Goal: Task Accomplishment & Management: Manage account settings

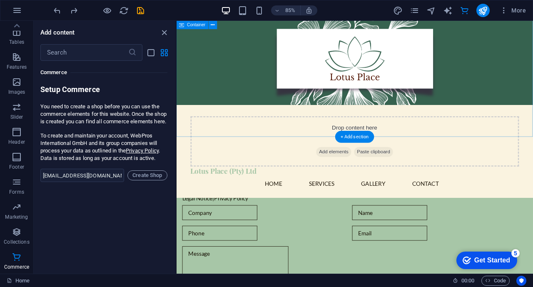
scroll to position [1204, 0]
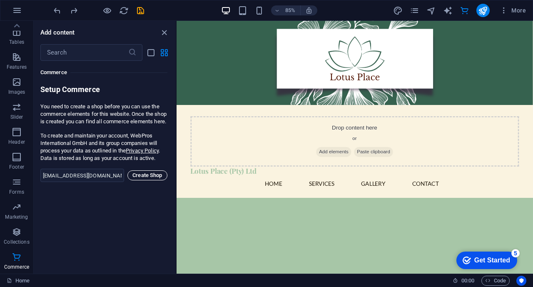
click at [144, 180] on span "Create Shop" at bounding box center [147, 175] width 32 height 10
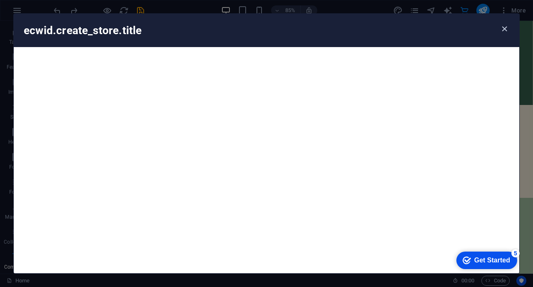
click at [504, 32] on icon "button" at bounding box center [504, 29] width 10 height 10
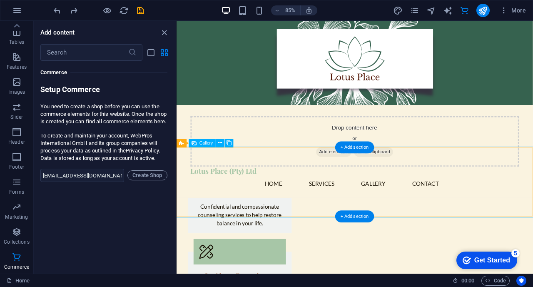
scroll to position [437, 0]
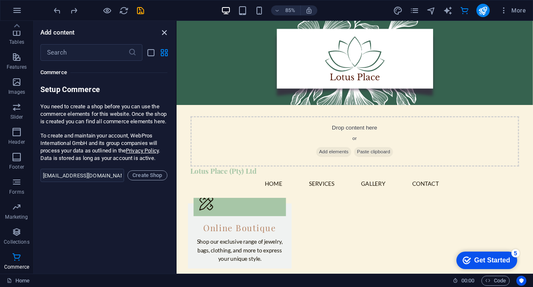
click at [166, 32] on icon "close panel" at bounding box center [164, 33] width 10 height 10
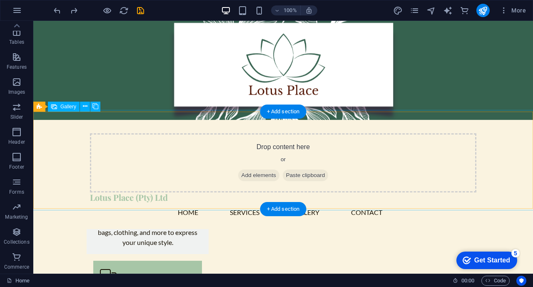
scroll to position [437, 0]
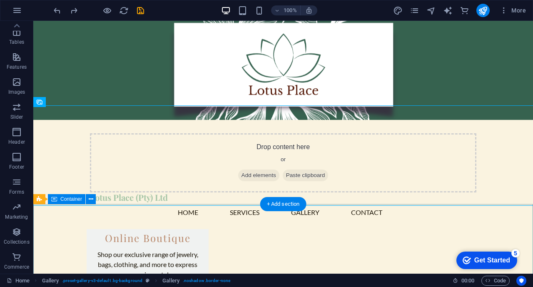
scroll to position [474, 0]
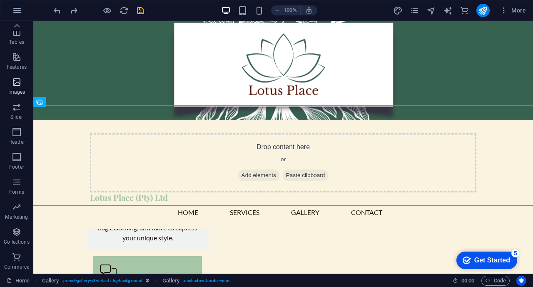
click at [17, 89] on p "Images" at bounding box center [16, 92] width 17 height 7
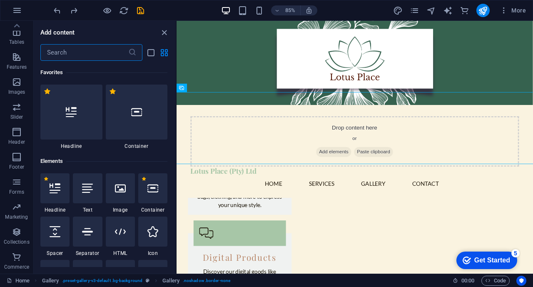
scroll to position [4220, 0]
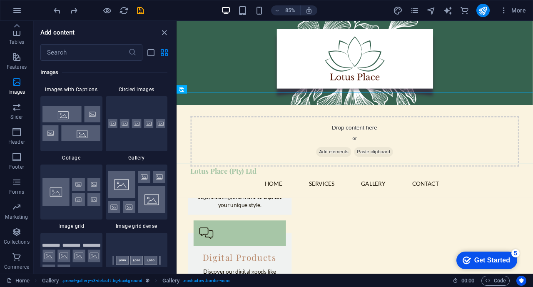
scroll to position [4281, 0]
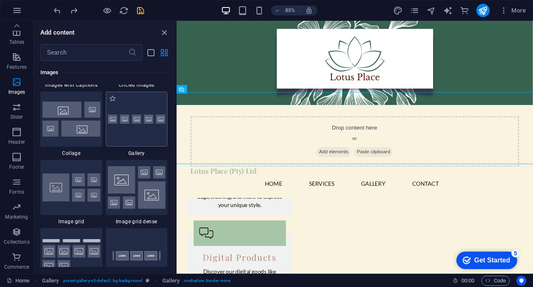
click at [142, 121] on img at bounding box center [137, 119] width 58 height 10
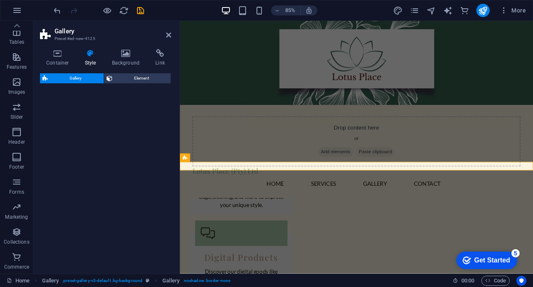
select select "rem"
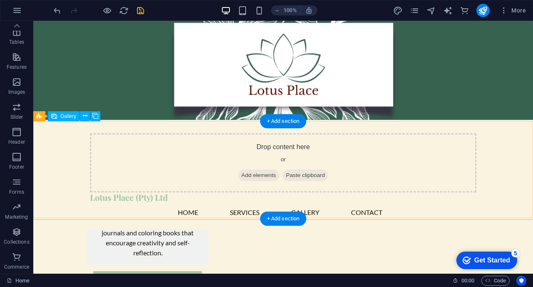
scroll to position [493, 0]
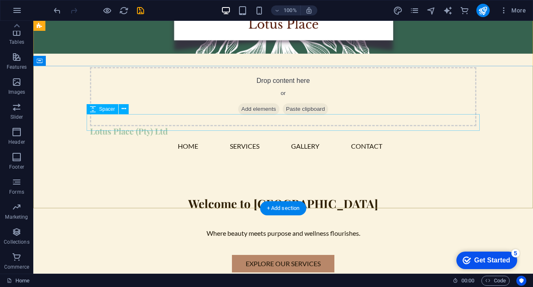
scroll to position [54, 0]
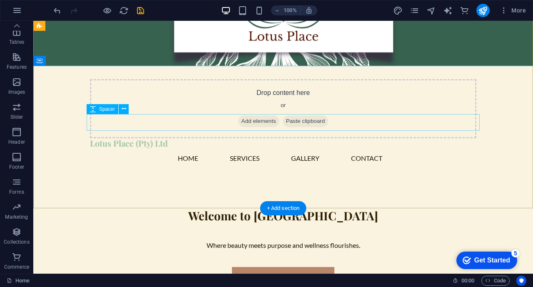
click at [261, 223] on div at bounding box center [283, 231] width 393 height 17
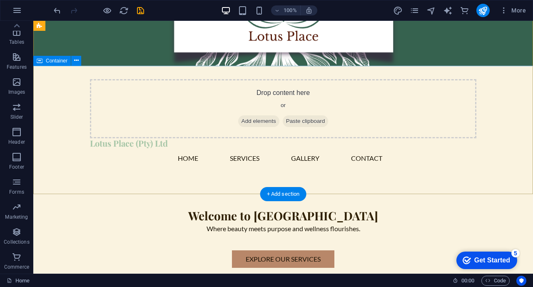
click at [137, 179] on div "Welcome to Lotus Place Where beauty meets purpose and wellness flourishes. Expl…" at bounding box center [282, 238] width 499 height 126
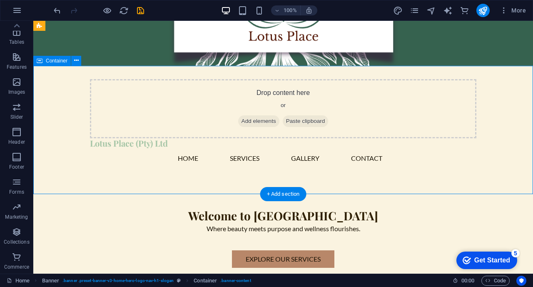
scroll to position [0, 0]
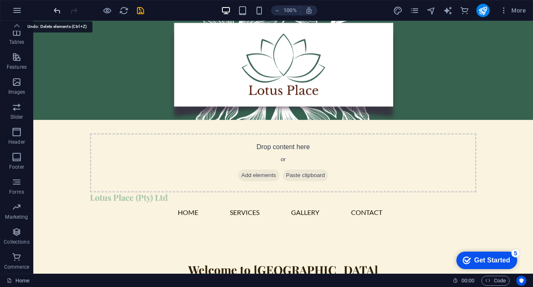
click at [53, 7] on icon "undo" at bounding box center [57, 11] width 10 height 10
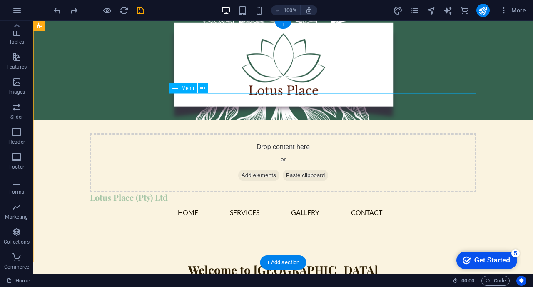
click at [288, 202] on nav "Home Services Gallery Contact" at bounding box center [283, 212] width 386 height 20
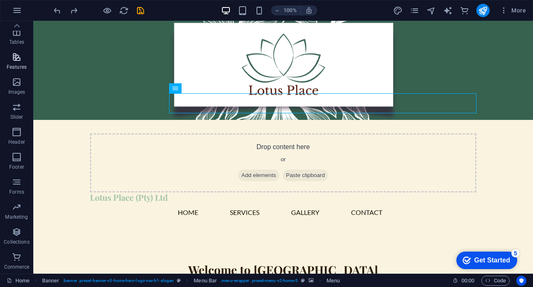
click at [17, 62] on icon "button" at bounding box center [17, 57] width 10 height 10
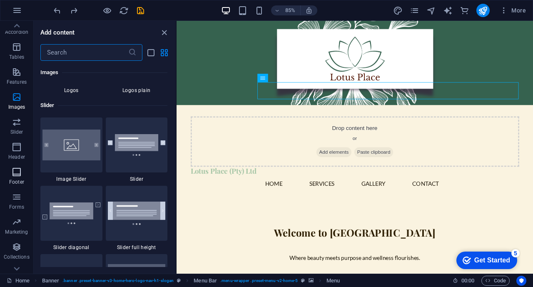
scroll to position [147, 0]
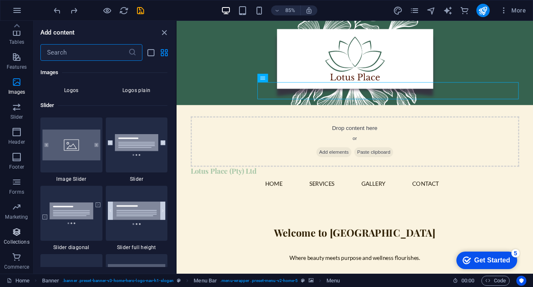
click at [17, 227] on icon "button" at bounding box center [17, 232] width 10 height 10
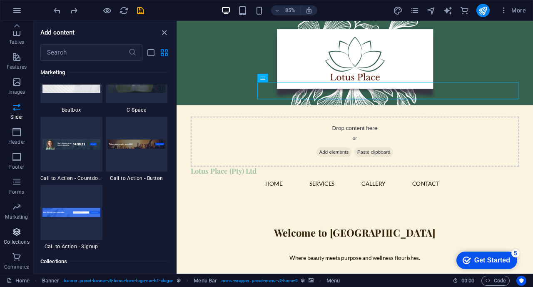
scroll to position [7619, 0]
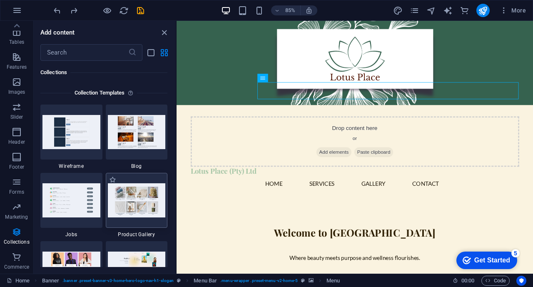
click at [139, 193] on img at bounding box center [137, 200] width 58 height 34
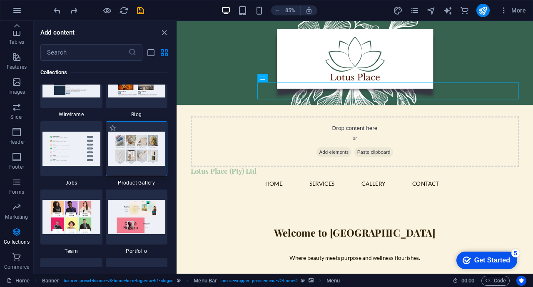
scroll to position [7658, 0]
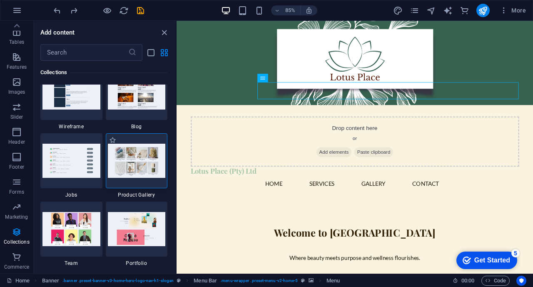
click at [141, 159] on img at bounding box center [137, 161] width 58 height 34
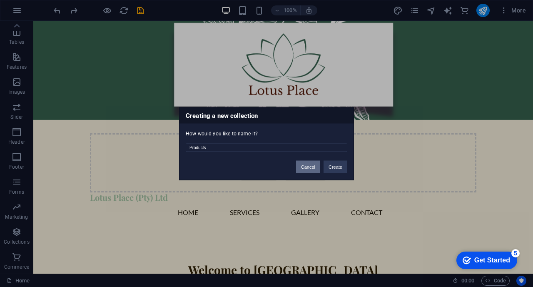
click at [311, 165] on button "Cancel" at bounding box center [308, 166] width 24 height 12
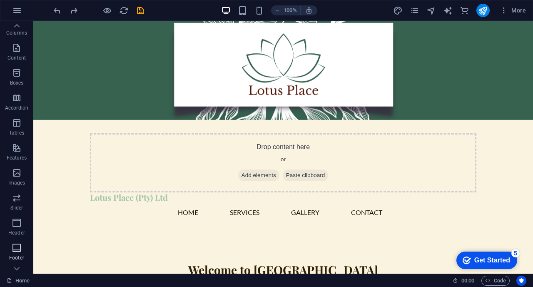
scroll to position [54, 0]
click at [16, 159] on p "Features" at bounding box center [17, 160] width 20 height 7
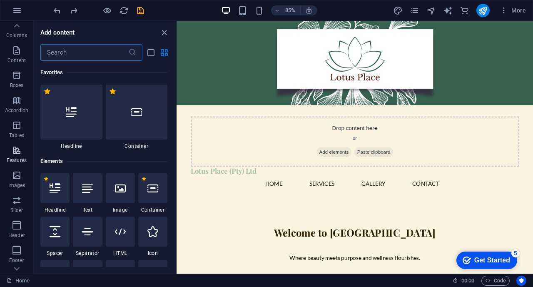
scroll to position [3244, 0]
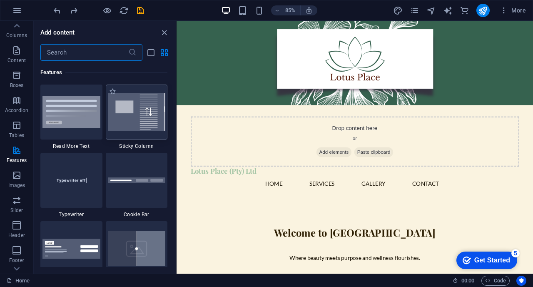
click at [148, 117] on img at bounding box center [137, 112] width 58 height 38
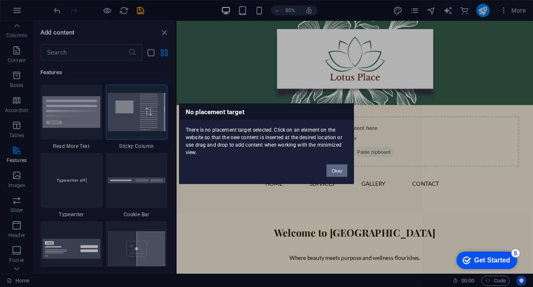
click at [338, 170] on button "Okay" at bounding box center [336, 170] width 21 height 12
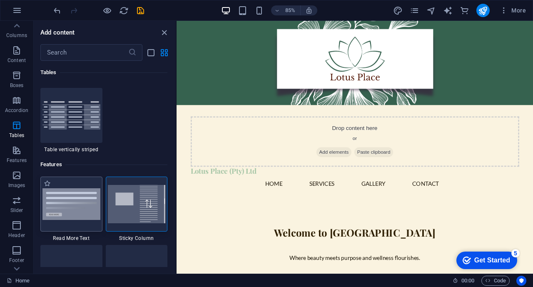
scroll to position [3147, 0]
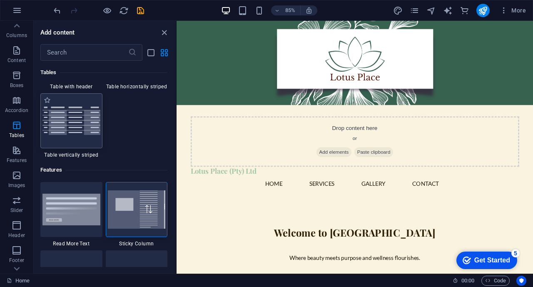
click at [76, 132] on img at bounding box center [71, 121] width 58 height 28
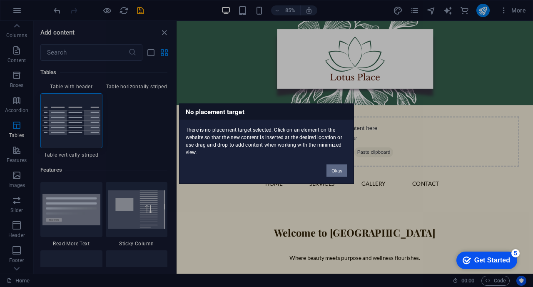
click at [341, 169] on button "Okay" at bounding box center [336, 170] width 21 height 12
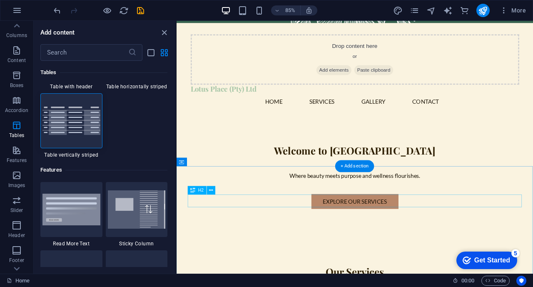
scroll to position [0, 0]
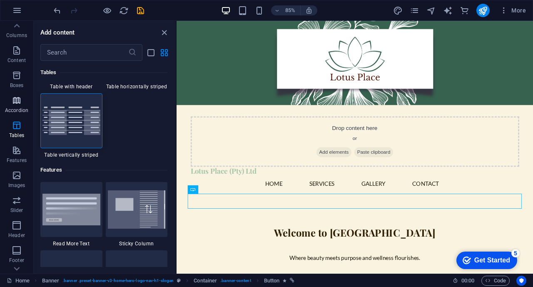
click at [17, 99] on icon "button" at bounding box center [17, 100] width 10 height 10
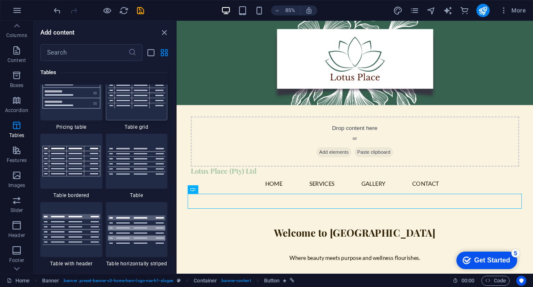
scroll to position [2911, 0]
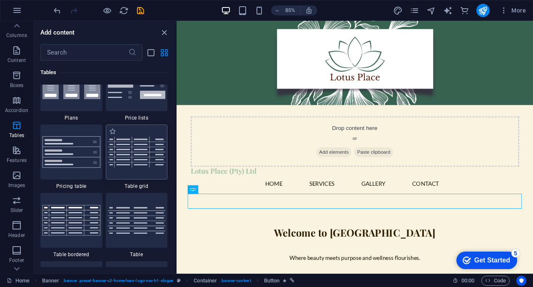
click at [132, 139] on img at bounding box center [137, 152] width 58 height 30
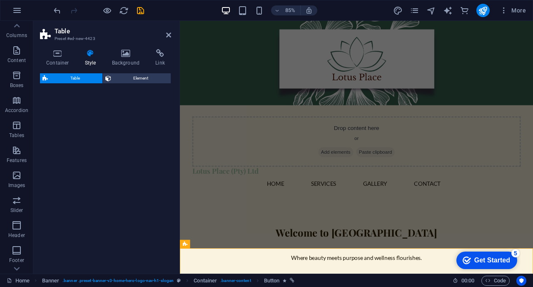
select select "preset-table-v3-border-cross"
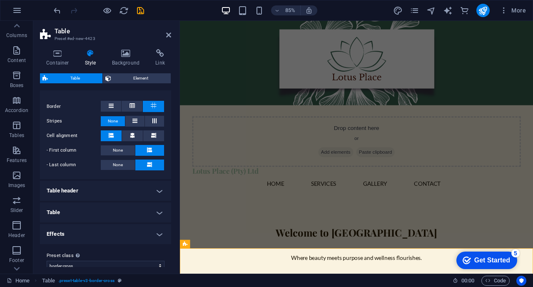
scroll to position [164, 0]
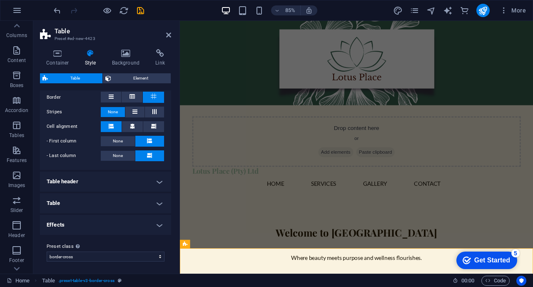
click at [142, 184] on h4 "Table header" at bounding box center [105, 181] width 131 height 20
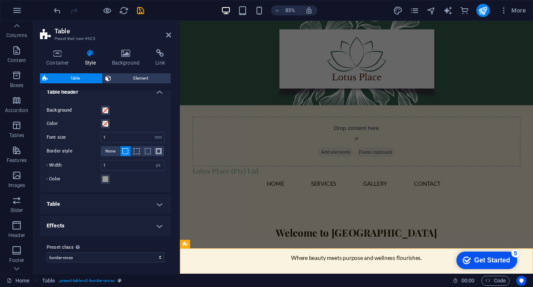
scroll to position [254, 0]
click at [133, 201] on h4 "Table" at bounding box center [105, 203] width 131 height 20
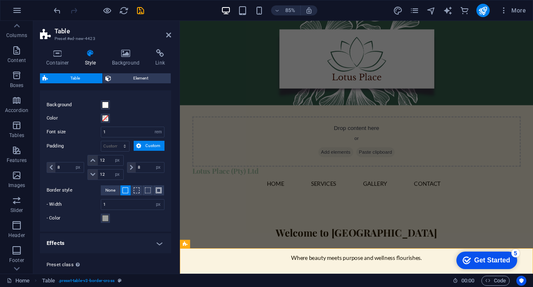
scroll to position [389, 0]
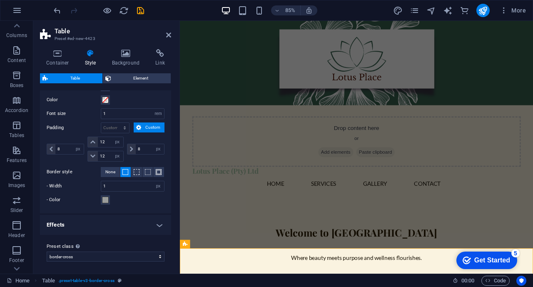
click at [145, 229] on h4 "Effects" at bounding box center [105, 225] width 131 height 20
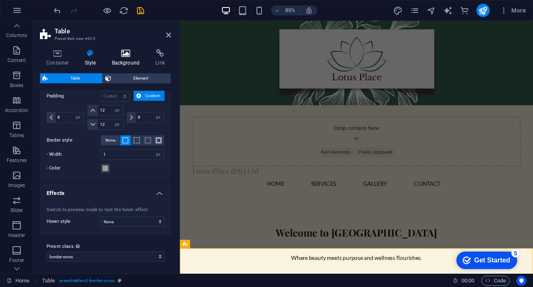
click at [119, 63] on h4 "Background" at bounding box center [128, 57] width 44 height 17
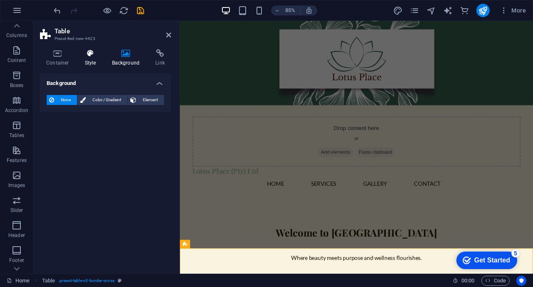
click at [93, 61] on h4 "Style" at bounding box center [92, 57] width 27 height 17
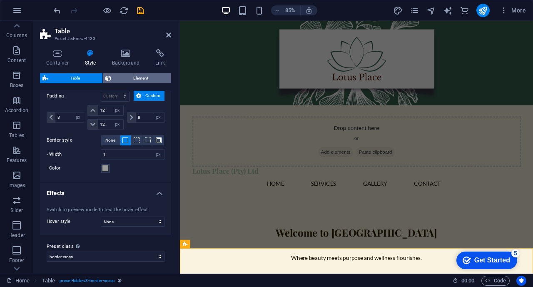
click at [118, 77] on span "Element" at bounding box center [141, 78] width 55 height 10
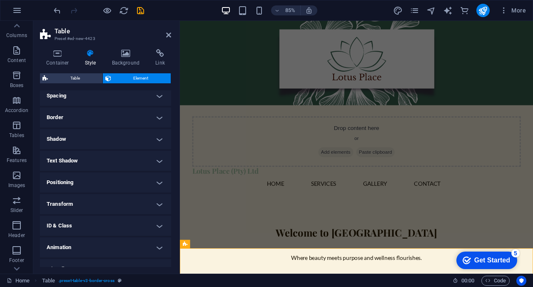
scroll to position [86, 0]
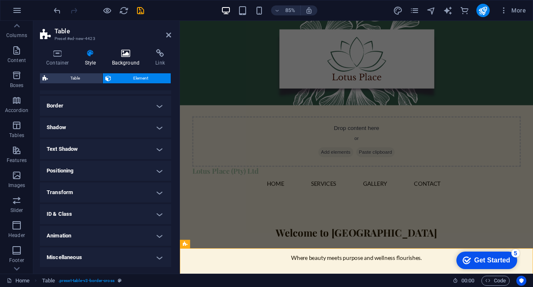
click at [127, 57] on icon at bounding box center [126, 53] width 40 height 8
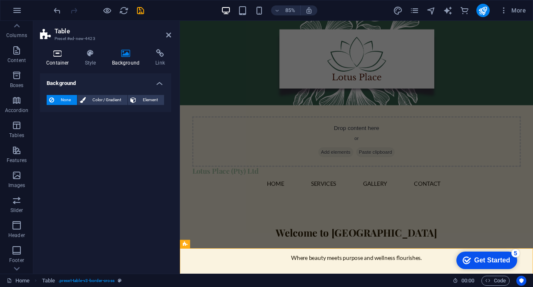
click at [57, 55] on icon at bounding box center [57, 53] width 35 height 8
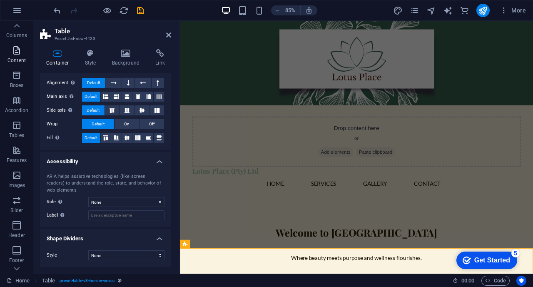
scroll to position [0, 0]
click at [14, 84] on span "Columns" at bounding box center [16, 84] width 33 height 20
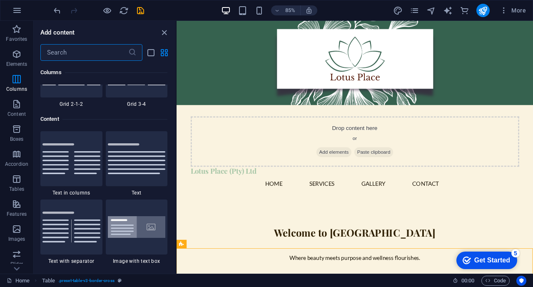
scroll to position [1417, 0]
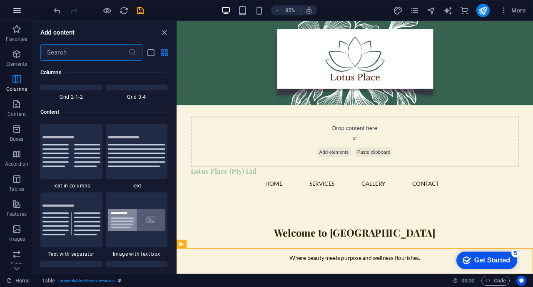
click at [12, 7] on icon "button" at bounding box center [17, 10] width 10 height 10
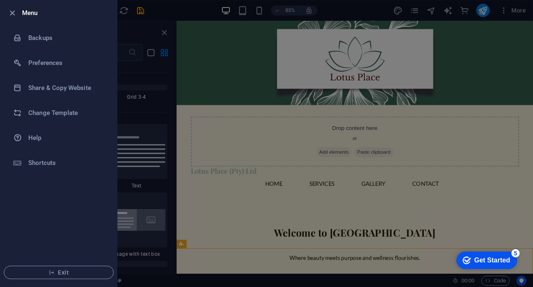
click at [210, 92] on div at bounding box center [266, 143] width 533 height 287
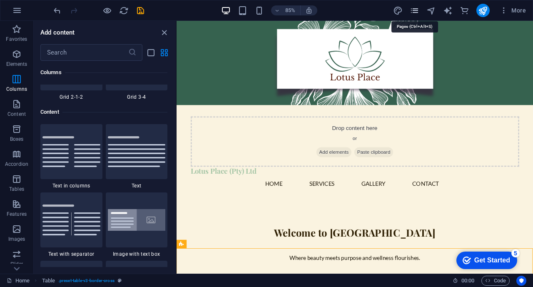
click at [417, 11] on icon "pages" at bounding box center [415, 11] width 10 height 10
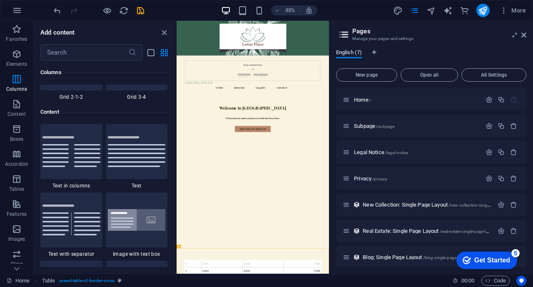
click at [355, 55] on span "English (7)" at bounding box center [349, 53] width 26 height 12
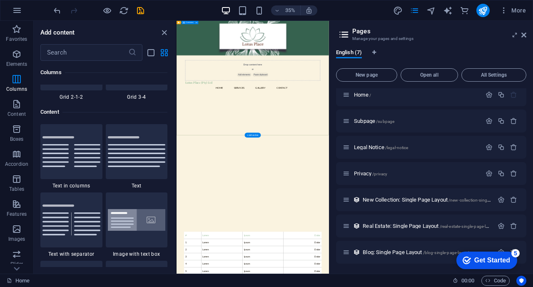
scroll to position [323, 0]
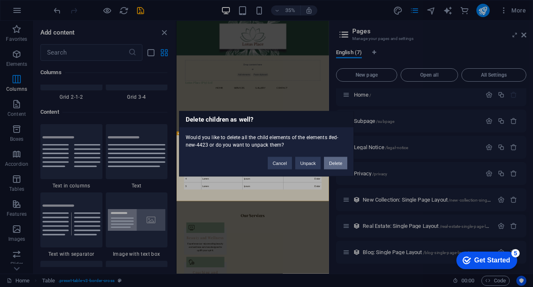
click at [338, 162] on button "Delete" at bounding box center [335, 162] width 23 height 12
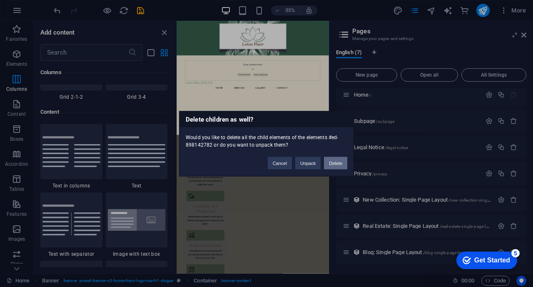
click at [337, 164] on button "Delete" at bounding box center [335, 162] width 23 height 12
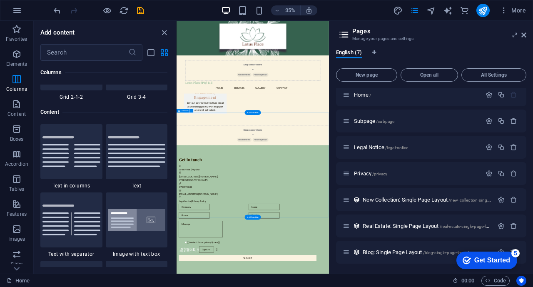
scroll to position [1136, 0]
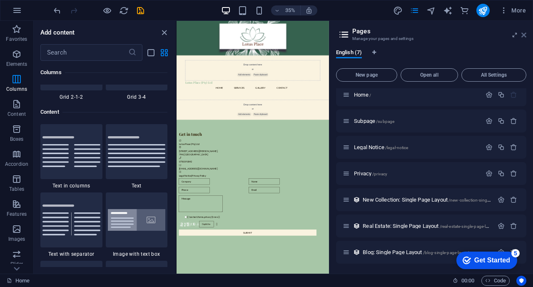
click at [522, 35] on icon at bounding box center [523, 35] width 5 height 7
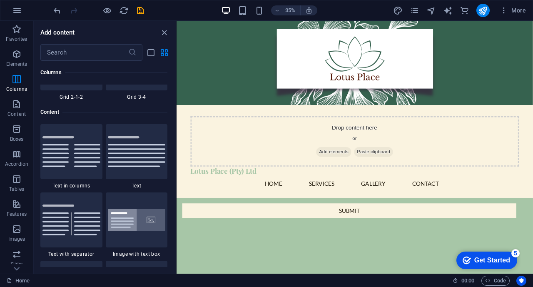
scroll to position [754, 0]
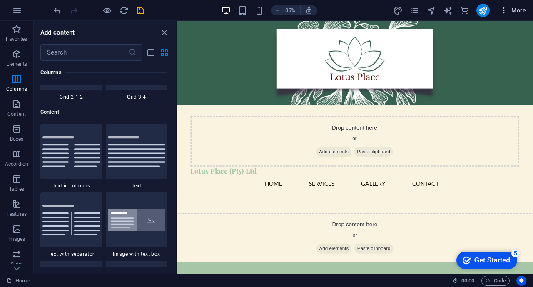
click at [505, 12] on icon "button" at bounding box center [503, 10] width 8 height 8
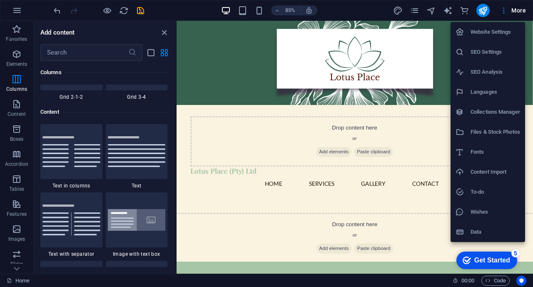
click at [501, 30] on h6 "Website Settings" at bounding box center [495, 32] width 50 height 10
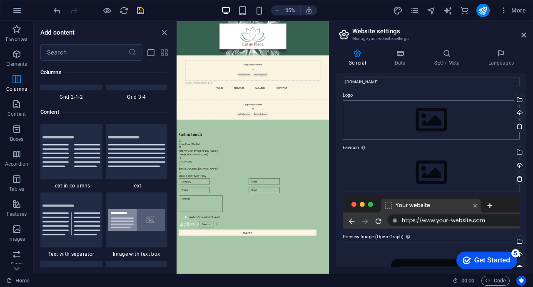
scroll to position [90, 0]
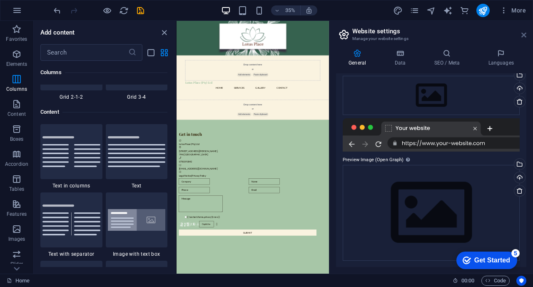
click at [523, 37] on icon at bounding box center [523, 35] width 5 height 7
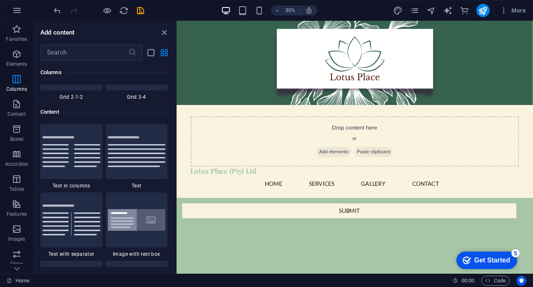
scroll to position [754, 0]
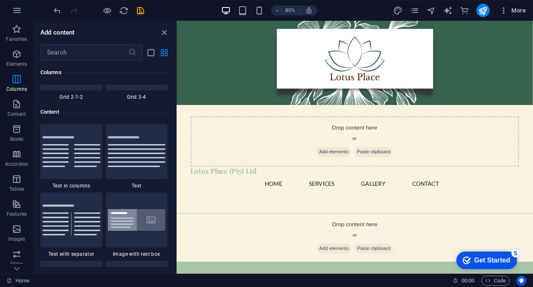
click at [502, 10] on icon "button" at bounding box center [503, 10] width 8 height 8
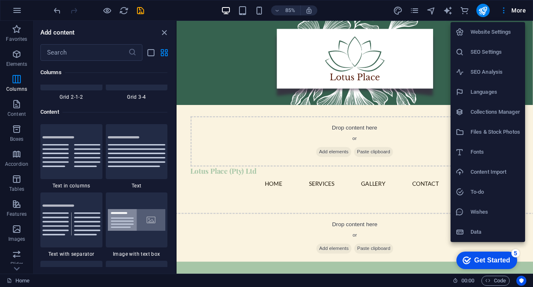
click at [505, 10] on div at bounding box center [266, 143] width 533 height 287
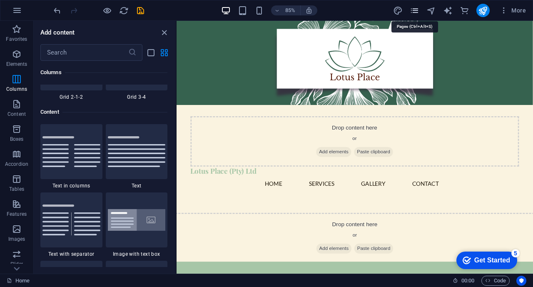
click at [411, 12] on icon "pages" at bounding box center [415, 11] width 10 height 10
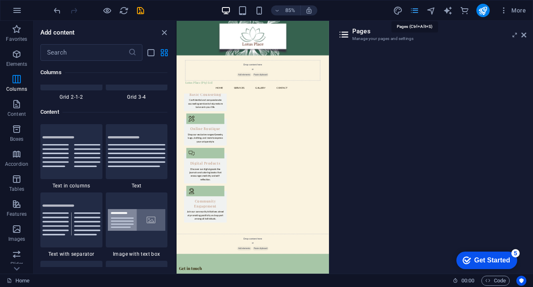
scroll to position [1136, 0]
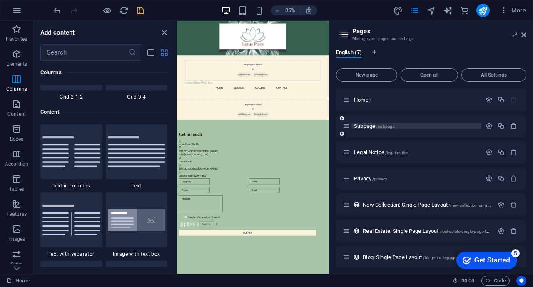
click at [369, 125] on span "Subpage /subpage" at bounding box center [374, 126] width 40 height 6
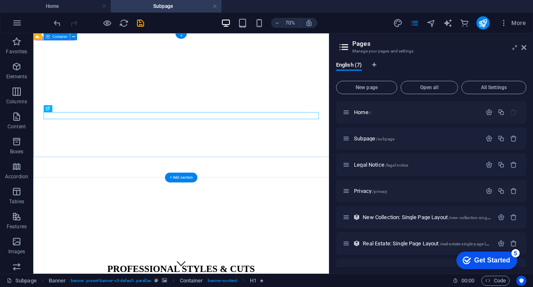
scroll to position [20, 0]
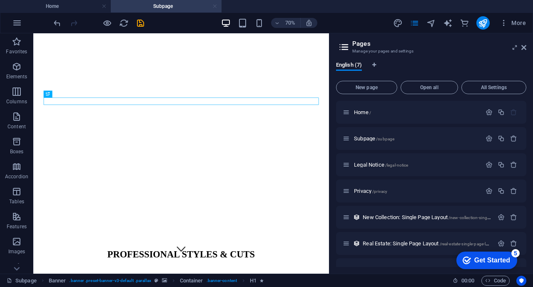
click at [212, 5] on link at bounding box center [214, 6] width 5 height 8
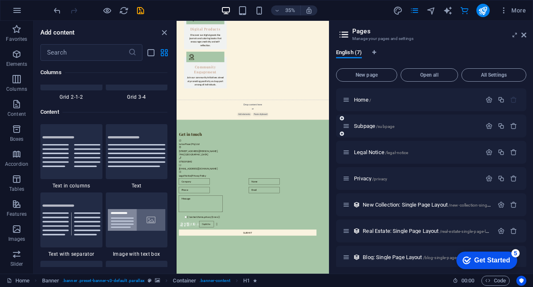
scroll to position [1130, 0]
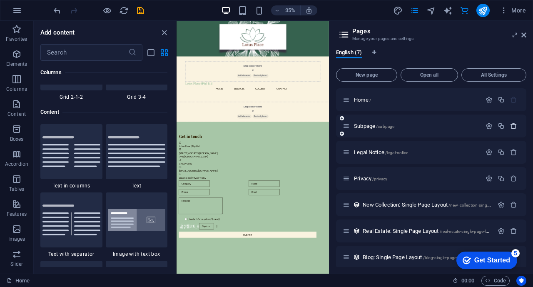
click at [511, 126] on icon "button" at bounding box center [513, 125] width 7 height 7
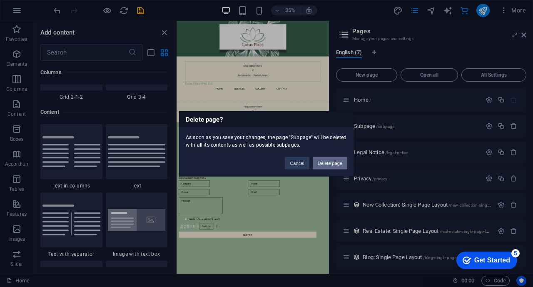
click at [328, 162] on button "Delete page" at bounding box center [330, 162] width 35 height 12
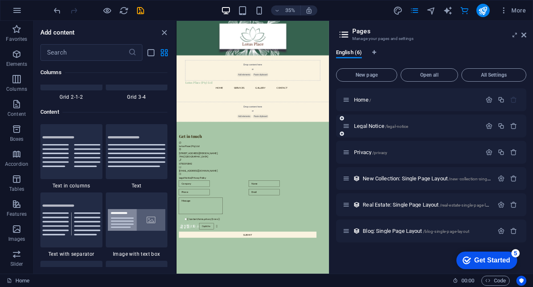
click at [398, 129] on div "Legal Notice /legal-notice" at bounding box center [412, 126] width 139 height 10
click at [374, 125] on span "Legal Notice /legal-notice" at bounding box center [381, 126] width 54 height 6
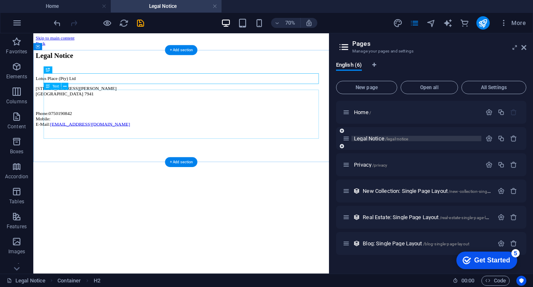
scroll to position [0, 0]
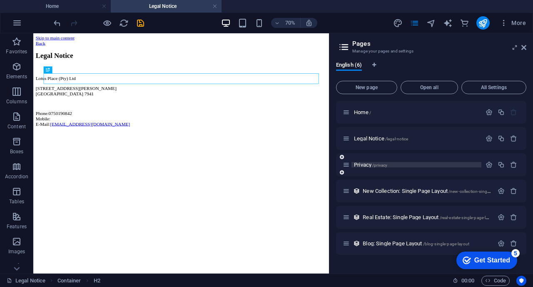
click at [385, 166] on span "/privacy" at bounding box center [379, 165] width 15 height 5
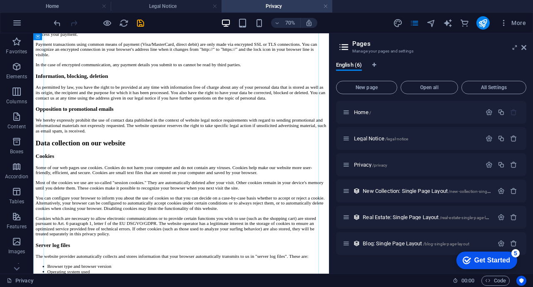
scroll to position [643, 0]
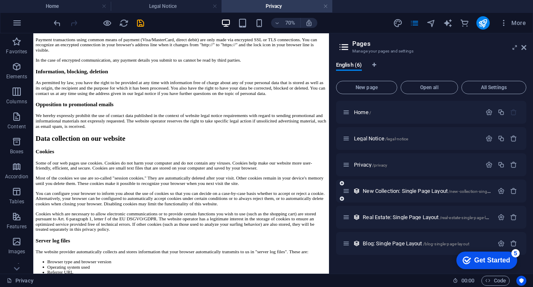
click at [389, 195] on div "New Collection: Single Page Layout /new-collection-single-page-layout" at bounding box center [418, 191] width 151 height 10
click at [377, 190] on span "New Collection: Single Page Layout /new-collection-single-page-layout" at bounding box center [437, 191] width 151 height 6
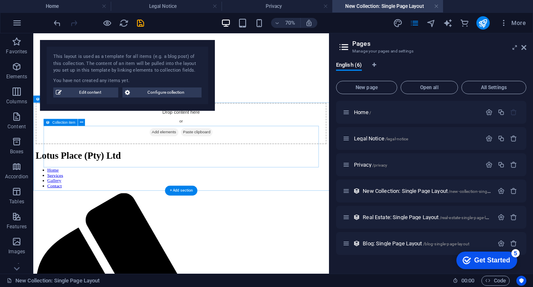
scroll to position [0, 0]
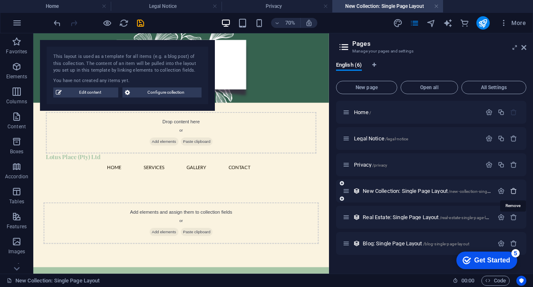
click at [513, 193] on icon "button" at bounding box center [513, 190] width 7 height 7
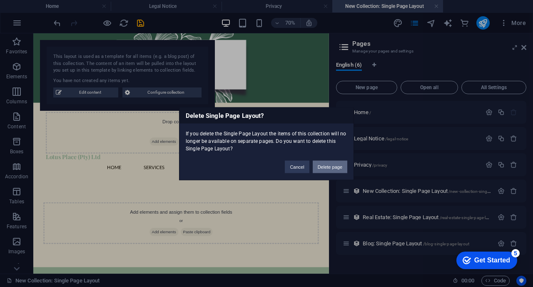
click at [339, 167] on button "Delete page" at bounding box center [330, 166] width 35 height 12
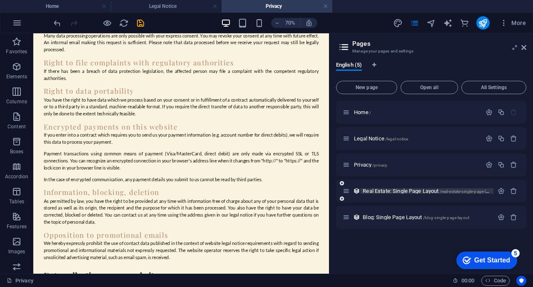
click at [399, 189] on span "Real Estate: Single Page Layout /real-estate-single-page-layout" at bounding box center [429, 191] width 134 height 6
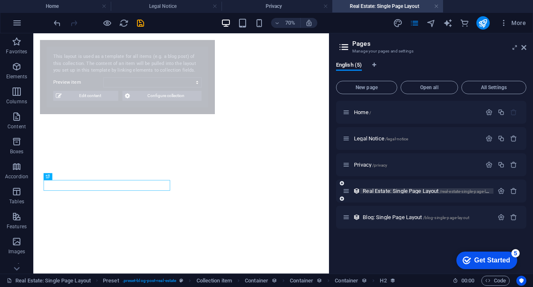
select select "68b6abeb791a0a206a04e206"
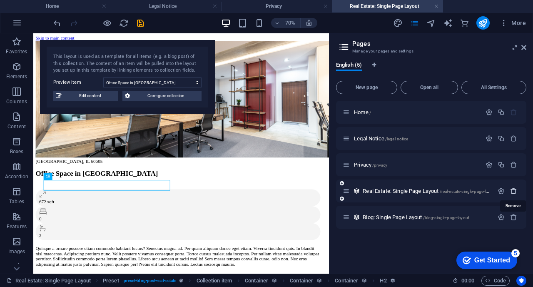
click at [512, 190] on icon "button" at bounding box center [513, 190] width 7 height 7
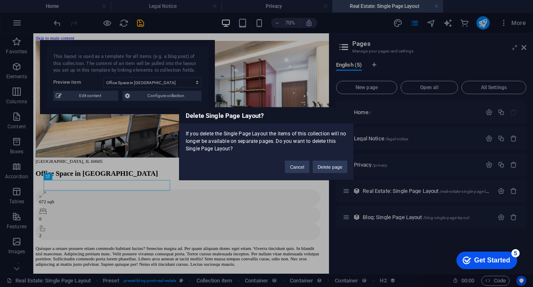
click at [323, 174] on div "Delete Single Page Layout? If you delete the Single Page Layout the items of th…" at bounding box center [266, 143] width 175 height 73
click at [327, 164] on button "Delete page" at bounding box center [330, 166] width 35 height 12
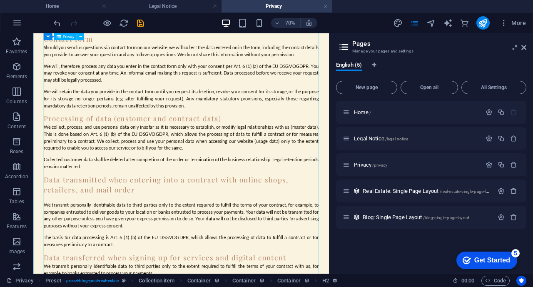
scroll to position [1345, 0]
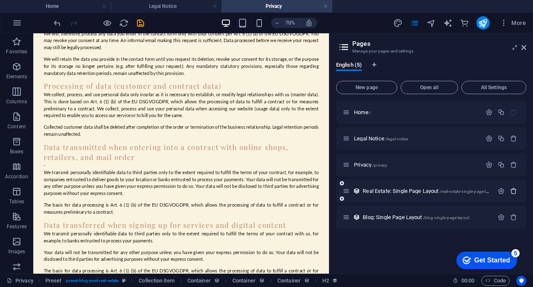
click at [515, 193] on icon "button" at bounding box center [513, 190] width 7 height 7
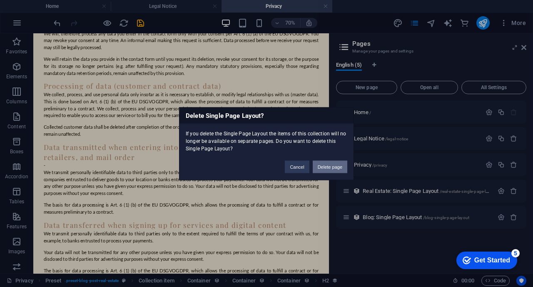
click at [336, 164] on button "Delete page" at bounding box center [330, 166] width 35 height 12
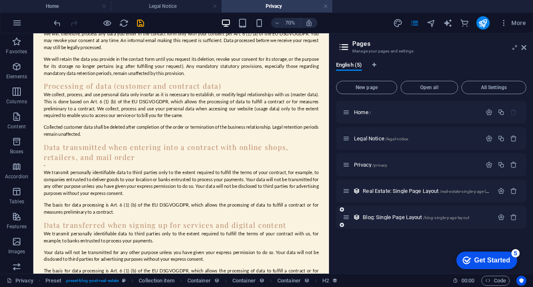
click at [402, 222] on div "Blog: Single Page Layout /blog-single-page-layout" at bounding box center [431, 217] width 190 height 23
click at [399, 215] on span "Blog: Single Page Layout /blog-single-page-layout" at bounding box center [415, 217] width 107 height 6
click at [383, 212] on div "Blog: Single Page Layout /blog-single-page-layout" at bounding box center [418, 217] width 151 height 10
click at [372, 217] on span "Blog: Single Page Layout /blog-single-page-layout" at bounding box center [415, 217] width 107 height 6
click at [395, 216] on span "Blog: Single Page Layout /blog-single-page-layout" at bounding box center [415, 217] width 107 height 6
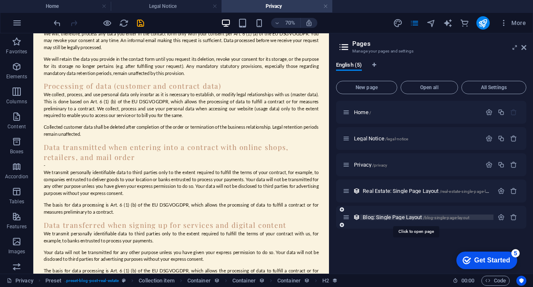
click at [378, 216] on span "Blog: Single Page Layout /blog-single-page-layout" at bounding box center [415, 217] width 107 height 6
click at [434, 218] on span "/blog-single-page-layout" at bounding box center [446, 217] width 46 height 5
click at [392, 191] on span "Real Estate: Single Page Layout /real-estate-single-page-layout" at bounding box center [429, 191] width 134 height 6
click at [515, 191] on icon "button" at bounding box center [513, 190] width 7 height 7
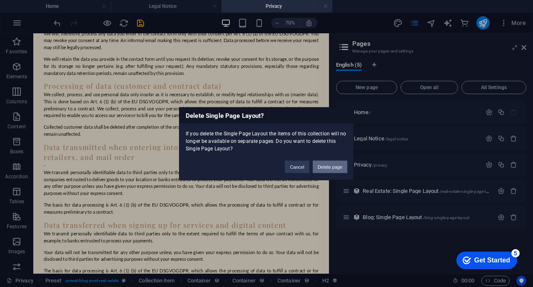
click at [327, 162] on button "Delete page" at bounding box center [330, 166] width 35 height 12
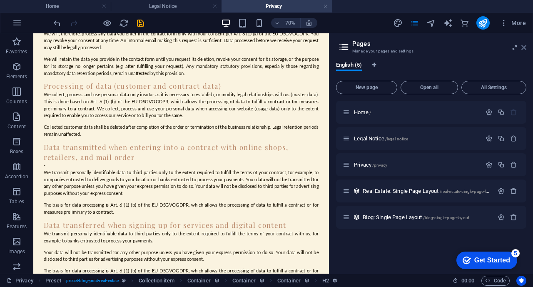
click at [524, 46] on icon at bounding box center [523, 47] width 5 height 7
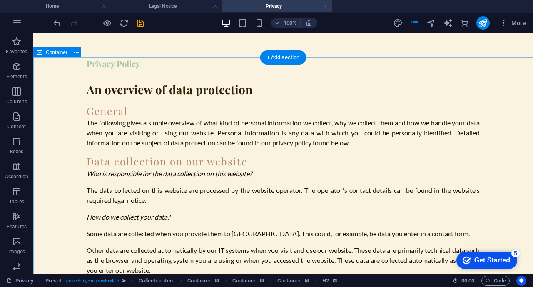
scroll to position [0, 0]
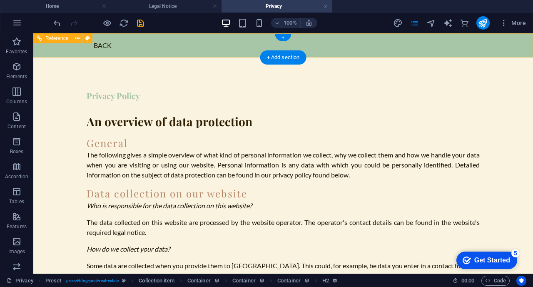
click at [102, 45] on div "Back" at bounding box center [283, 45] width 393 height 11
click at [88, 47] on div "Back" at bounding box center [283, 45] width 393 height 11
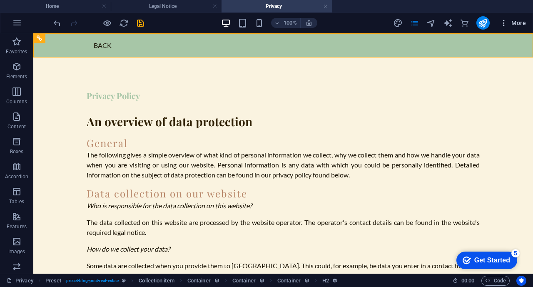
click at [517, 21] on span "More" at bounding box center [512, 23] width 26 height 8
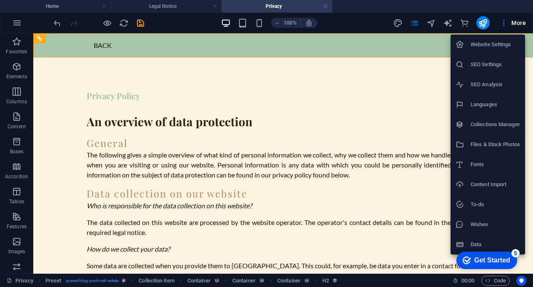
click at [428, 26] on div at bounding box center [266, 143] width 533 height 287
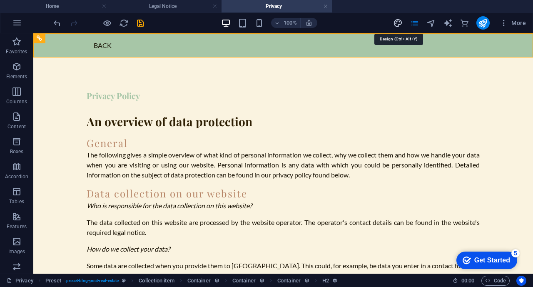
click at [396, 25] on icon "design" at bounding box center [398, 23] width 10 height 10
click at [413, 22] on icon "pages" at bounding box center [415, 23] width 10 height 10
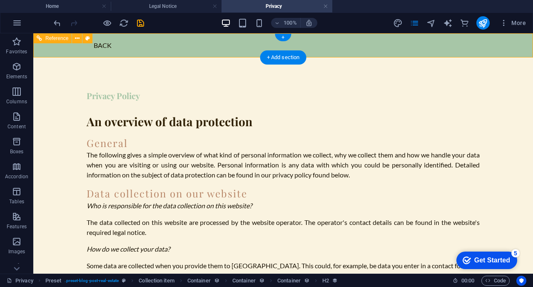
click at [102, 48] on div "Back" at bounding box center [283, 45] width 393 height 11
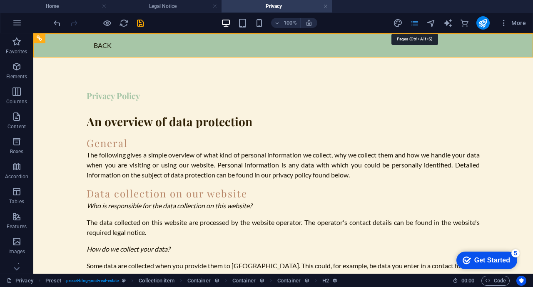
click at [415, 26] on icon "pages" at bounding box center [415, 23] width 10 height 10
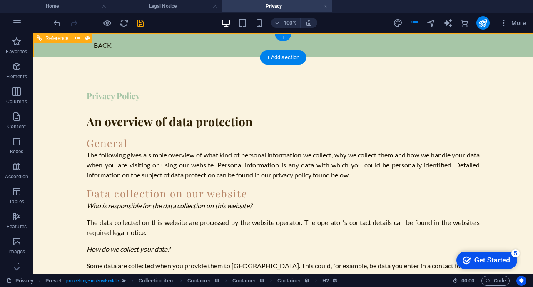
click at [411, 39] on div "Back" at bounding box center [282, 45] width 499 height 24
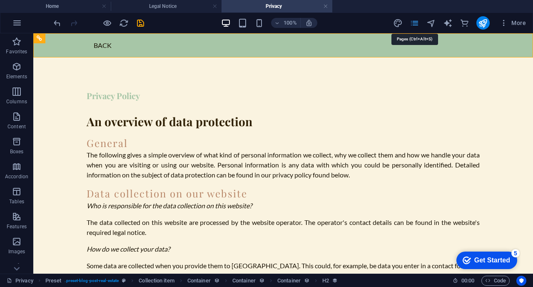
click at [416, 22] on icon "pages" at bounding box center [415, 23] width 10 height 10
click at [467, 22] on icon "commerce" at bounding box center [464, 23] width 10 height 10
click at [504, 23] on icon "button" at bounding box center [503, 23] width 8 height 8
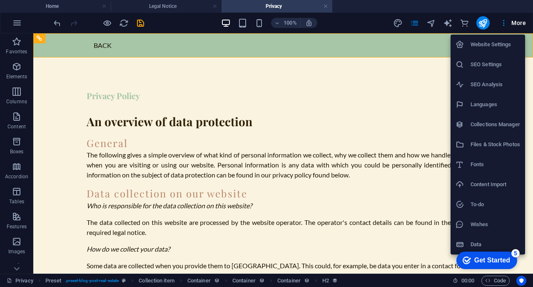
click at [484, 23] on div at bounding box center [266, 143] width 533 height 287
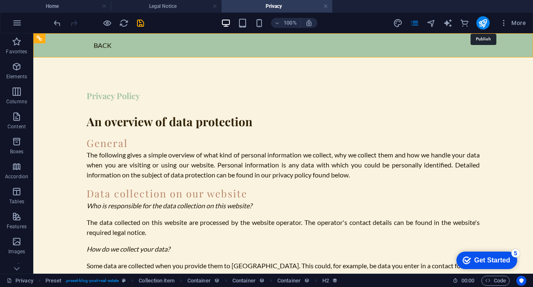
click at [484, 23] on icon "publish" at bounding box center [483, 23] width 10 height 10
click at [278, 24] on icon "button" at bounding box center [277, 22] width 6 height 5
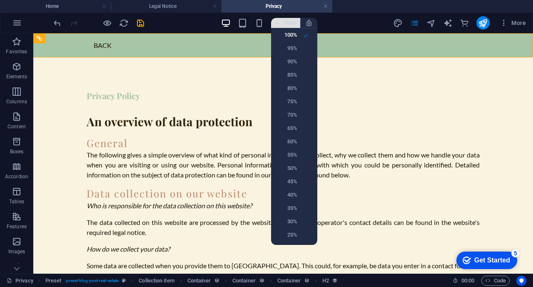
click at [278, 24] on div at bounding box center [266, 143] width 533 height 287
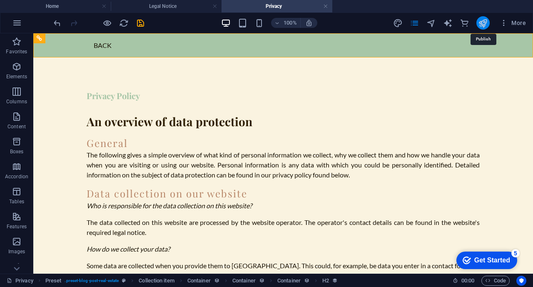
click at [482, 25] on icon "publish" at bounding box center [483, 23] width 10 height 10
click at [484, 23] on icon "publish" at bounding box center [483, 23] width 10 height 10
click at [15, 22] on icon "button" at bounding box center [17, 23] width 10 height 10
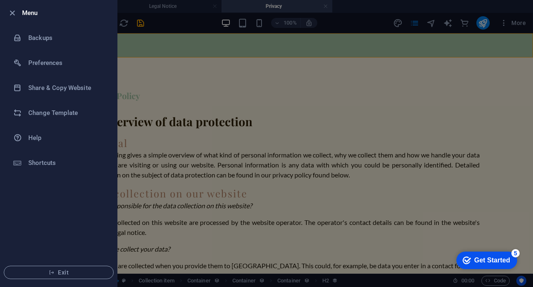
click at [250, 99] on div at bounding box center [266, 143] width 533 height 287
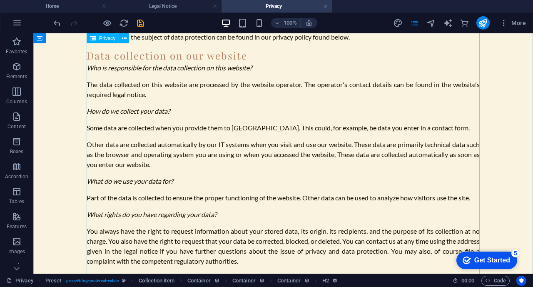
scroll to position [116, 0]
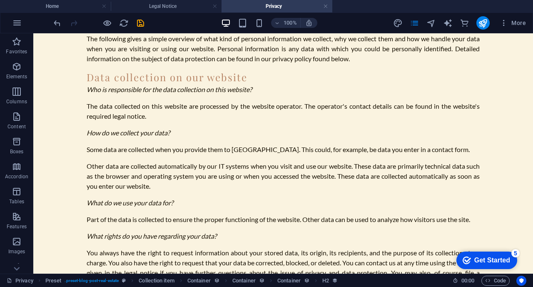
click at [490, 258] on div "Get Started" at bounding box center [492, 259] width 36 height 7
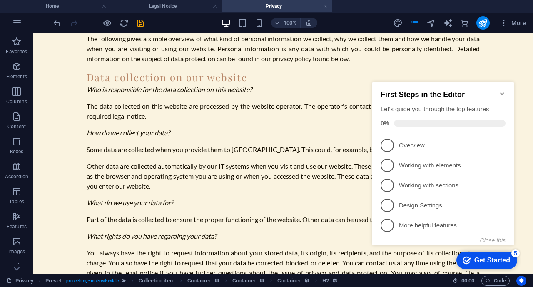
click at [501, 92] on icon "Minimize checklist" at bounding box center [502, 93] width 4 height 2
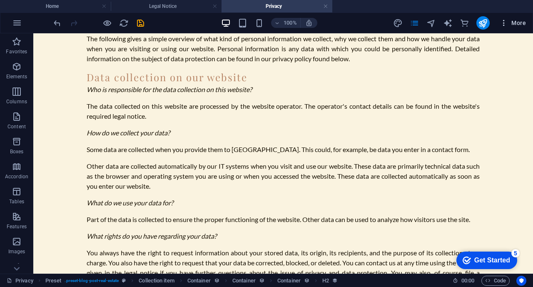
click at [516, 23] on span "More" at bounding box center [512, 23] width 26 height 8
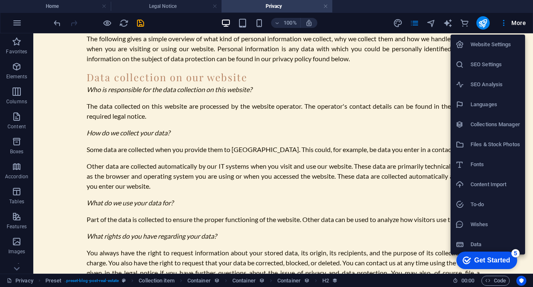
click at [360, 64] on div at bounding box center [266, 143] width 533 height 287
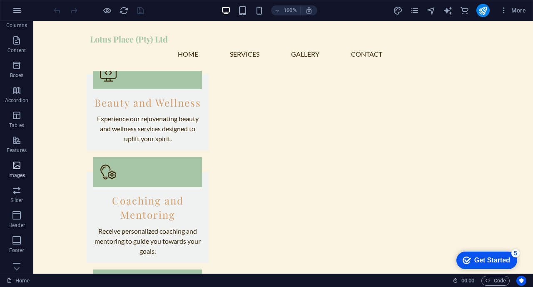
scroll to position [67, 0]
click at [15, 167] on span "Images" at bounding box center [16, 167] width 33 height 20
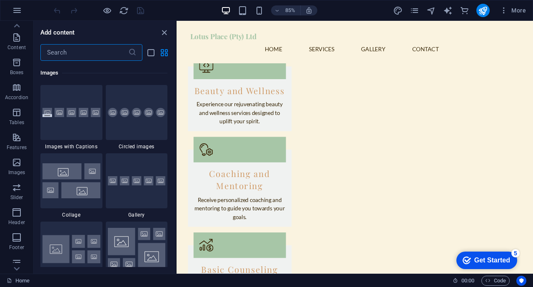
scroll to position [4220, 0]
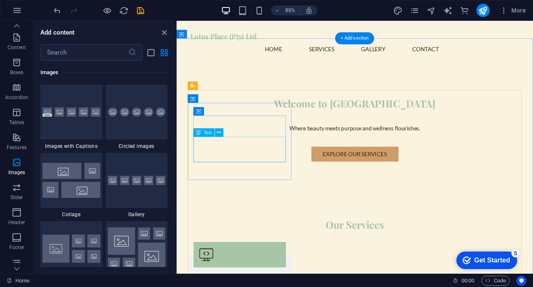
scroll to position [246, 0]
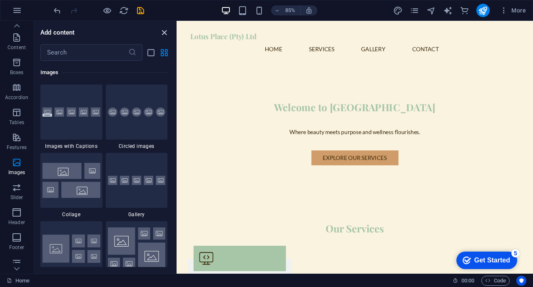
click at [167, 31] on icon "close panel" at bounding box center [164, 33] width 10 height 10
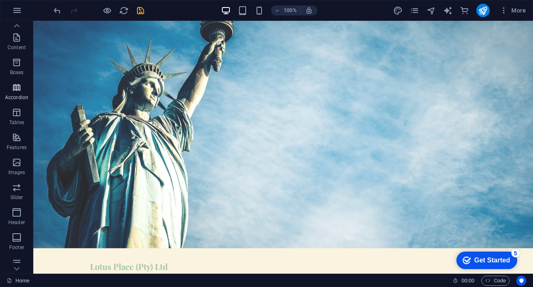
scroll to position [0, 0]
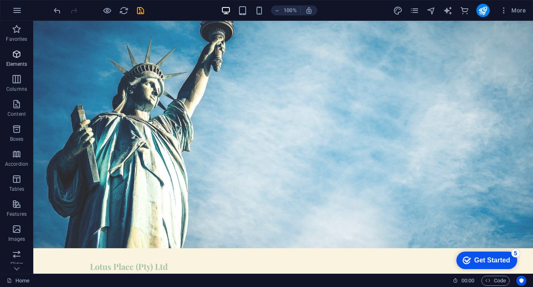
click at [16, 48] on button "Elements" at bounding box center [16, 58] width 33 height 25
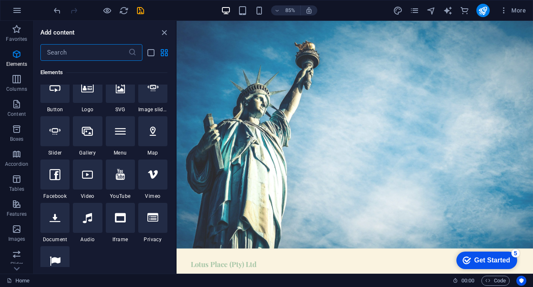
scroll to position [189, 0]
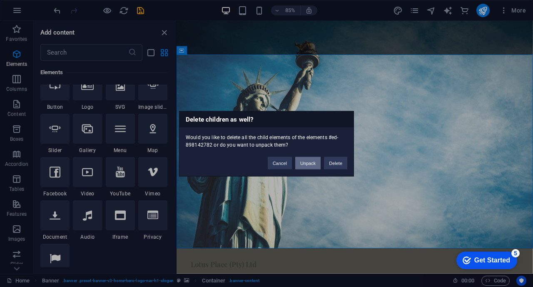
click at [305, 166] on button "Unpack" at bounding box center [307, 162] width 25 height 12
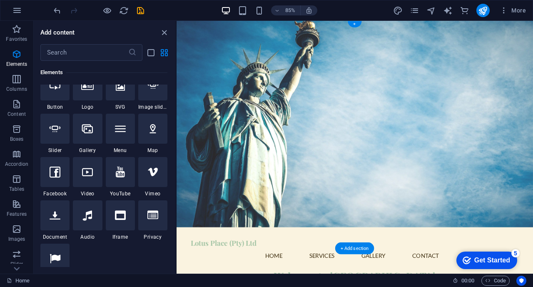
scroll to position [0, 0]
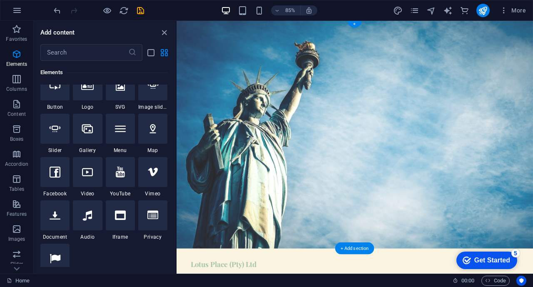
click at [315, 111] on figure at bounding box center [385, 155] width 419 height 268
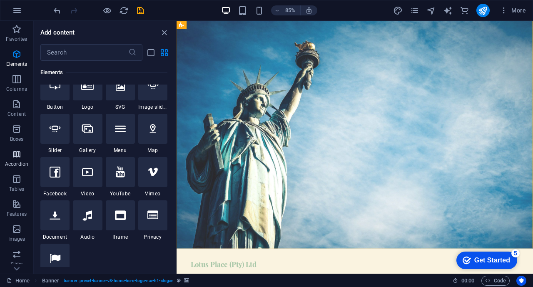
scroll to position [147, 0]
click at [15, 137] on span "Header" at bounding box center [16, 137] width 33 height 20
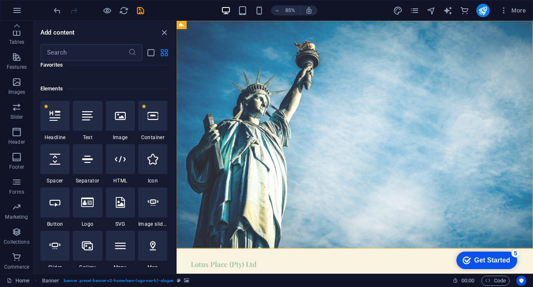
scroll to position [101, 0]
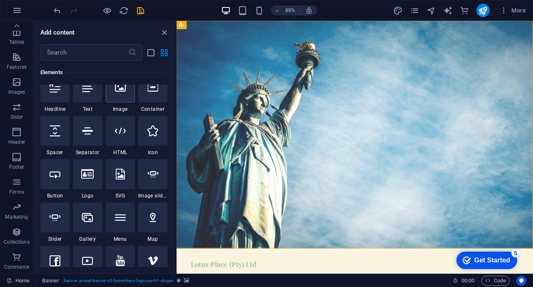
click at [123, 97] on div at bounding box center [120, 87] width 29 height 30
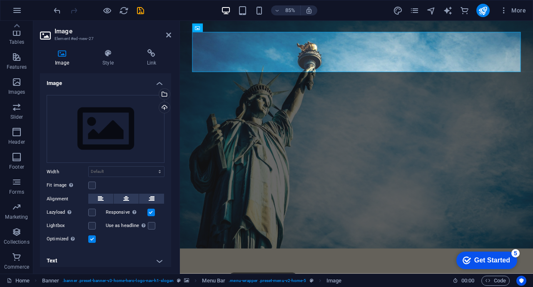
click at [357, 201] on figure at bounding box center [387, 155] width 415 height 268
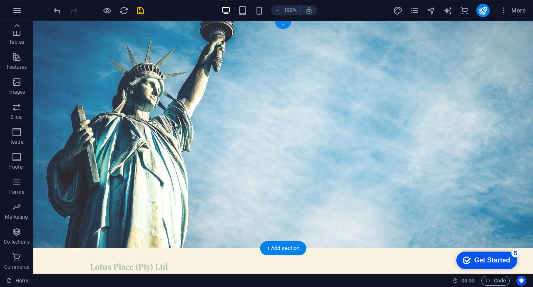
click at [321, 140] on figure at bounding box center [282, 134] width 499 height 227
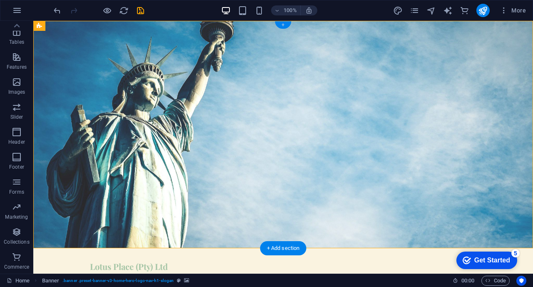
click at [283, 25] on div "+" at bounding box center [283, 24] width 16 height 7
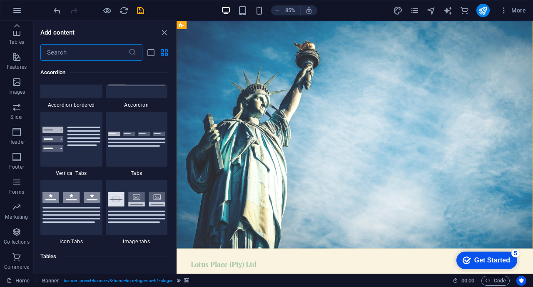
scroll to position [2713, 0]
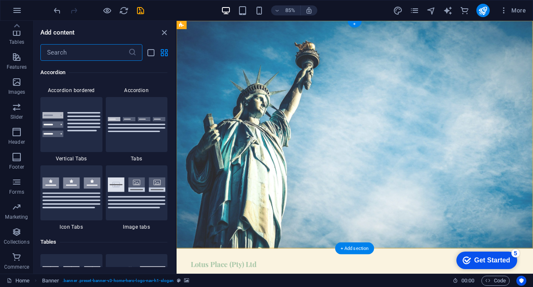
click at [409, 138] on figure at bounding box center [385, 155] width 419 height 268
click at [310, 244] on figure at bounding box center [385, 155] width 419 height 268
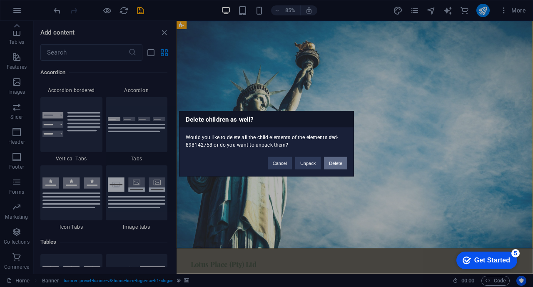
click at [339, 161] on button "Delete" at bounding box center [335, 162] width 23 height 12
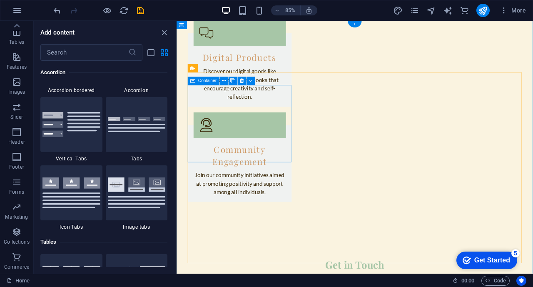
scroll to position [0, 0]
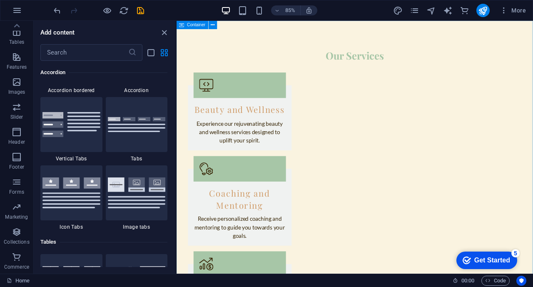
click at [196, 26] on span "Container" at bounding box center [196, 25] width 18 height 4
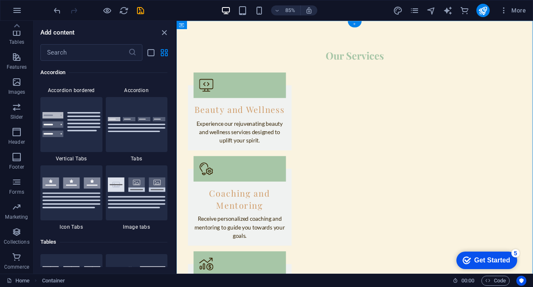
click at [353, 25] on div "+" at bounding box center [355, 24] width 14 height 6
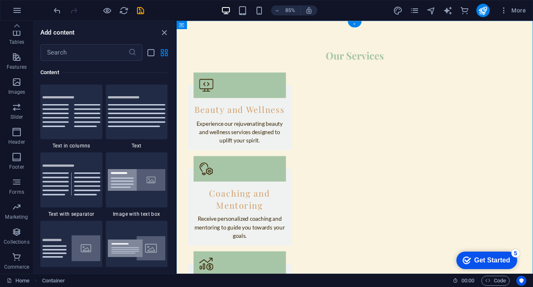
scroll to position [1456, 0]
click at [56, 15] on icon "undo" at bounding box center [57, 11] width 10 height 10
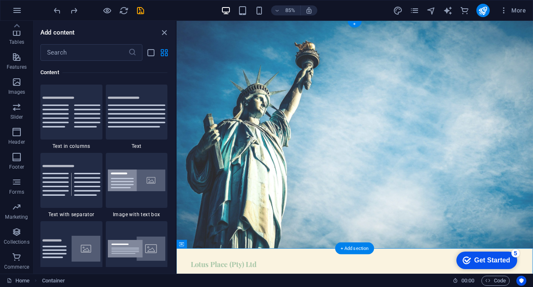
click at [343, 176] on figure at bounding box center [385, 155] width 419 height 268
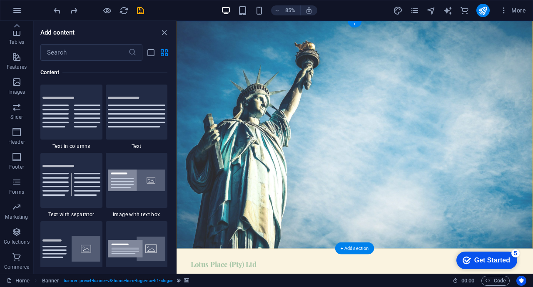
click at [343, 176] on figure at bounding box center [385, 155] width 419 height 268
select select "vh"
select select "header"
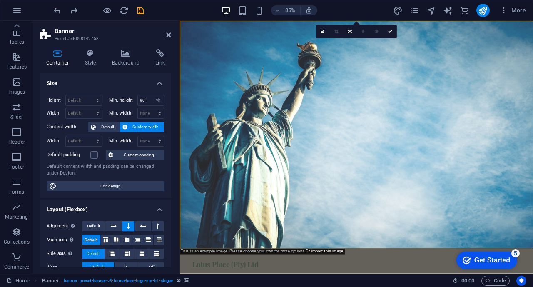
scroll to position [25, 0]
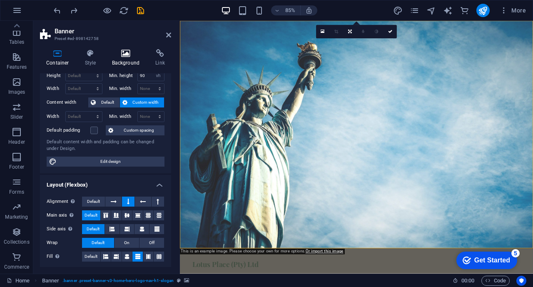
click at [117, 58] on h4 "Background" at bounding box center [128, 57] width 44 height 17
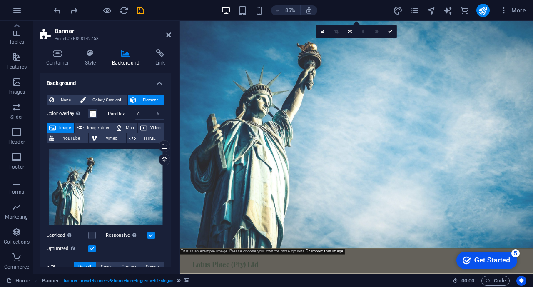
click at [129, 181] on div "Drag files here, click to choose files or select files from Files or our free s…" at bounding box center [106, 187] width 118 height 80
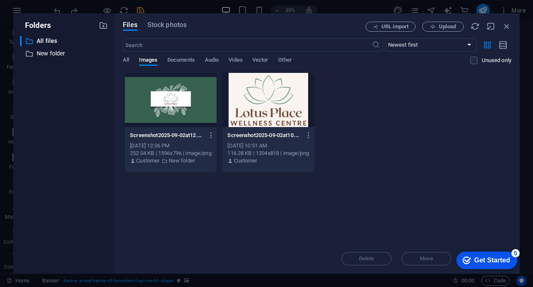
click at [211, 91] on div at bounding box center [171, 100] width 92 height 54
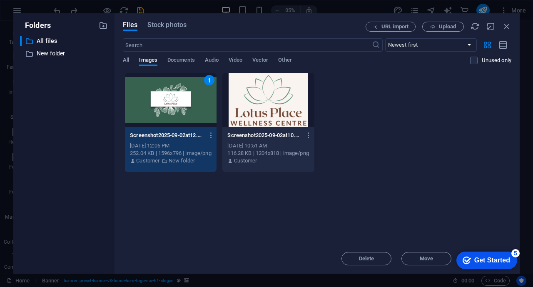
click at [489, 258] on div "Get Started" at bounding box center [492, 259] width 36 height 7
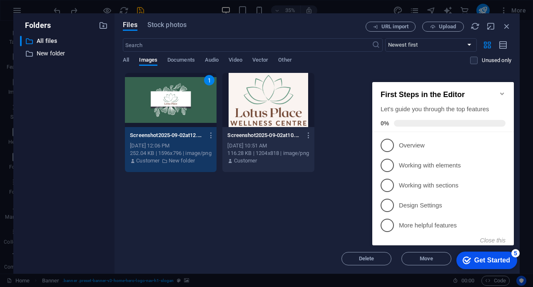
click at [299, 203] on div "Drop files here to upload them instantly 1 Screenshot2025-09-02at12.06.45-6lRf6…" at bounding box center [317, 157] width 388 height 171
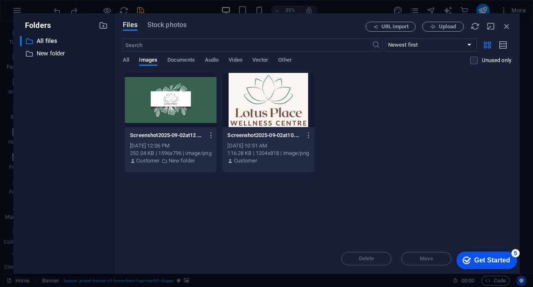
click at [179, 123] on div at bounding box center [171, 100] width 92 height 54
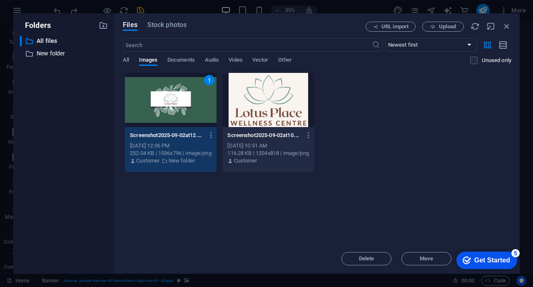
click at [179, 123] on div "1" at bounding box center [171, 100] width 92 height 54
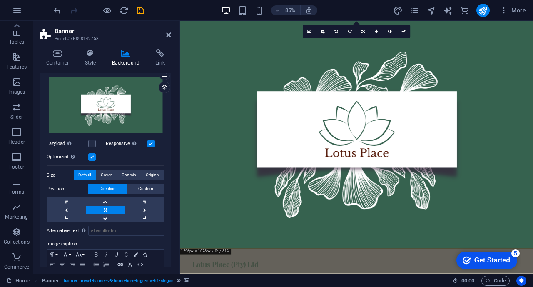
scroll to position [107, 0]
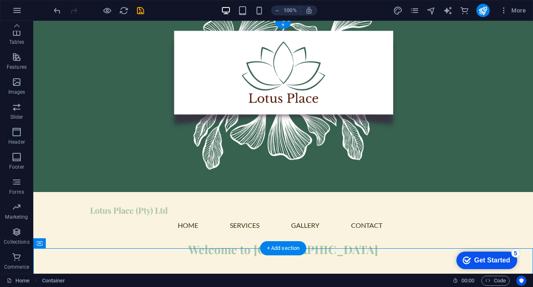
scroll to position [0, 0]
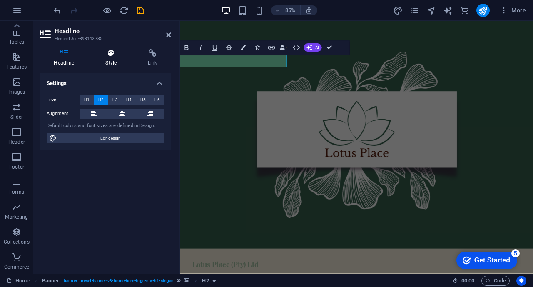
click at [108, 55] on icon at bounding box center [111, 53] width 39 height 8
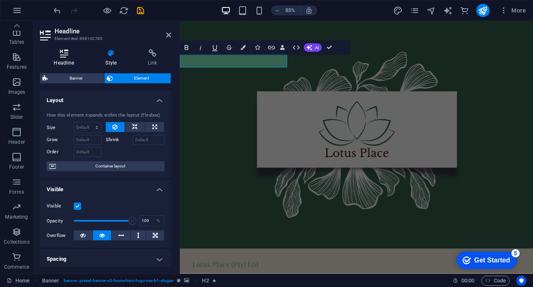
click at [75, 55] on icon at bounding box center [64, 53] width 48 height 8
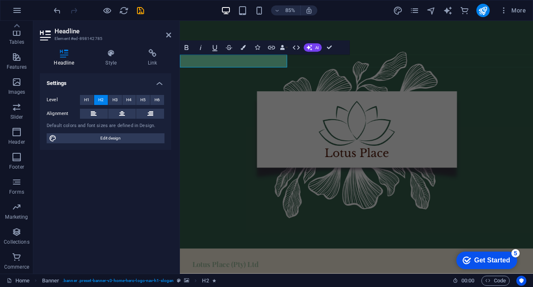
click at [76, 85] on h4 "Settings" at bounding box center [105, 80] width 131 height 15
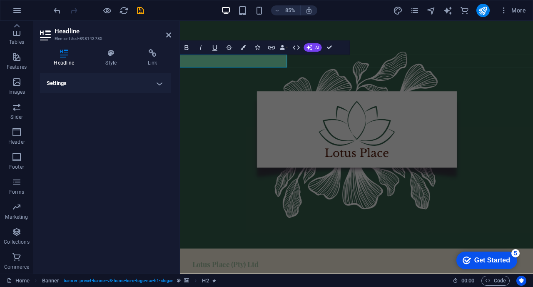
click at [76, 85] on h4 "Settings" at bounding box center [105, 83] width 131 height 20
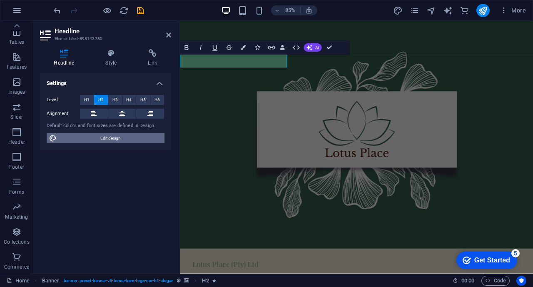
click at [84, 138] on span "Edit design" at bounding box center [110, 138] width 103 height 10
select select "px"
select select "200"
select select "px"
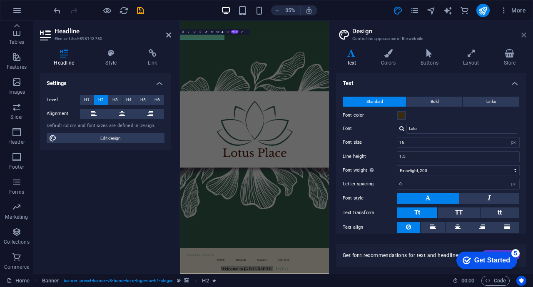
click at [522, 35] on icon at bounding box center [523, 35] width 5 height 7
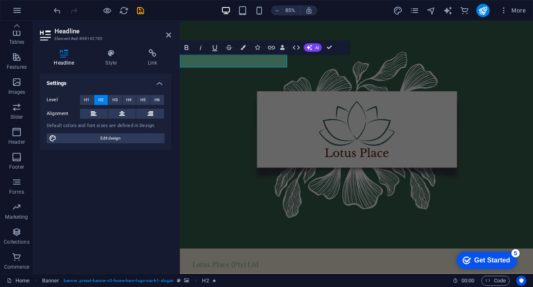
click at [532, 155] on figure at bounding box center [387, 155] width 415 height 268
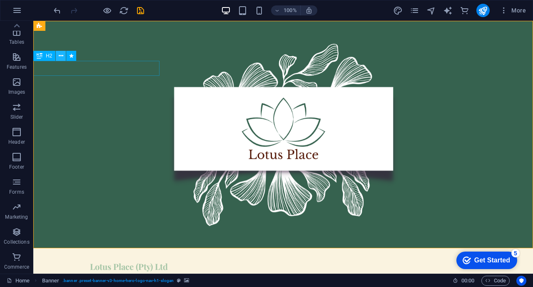
click at [62, 56] on icon at bounding box center [61, 56] width 5 height 9
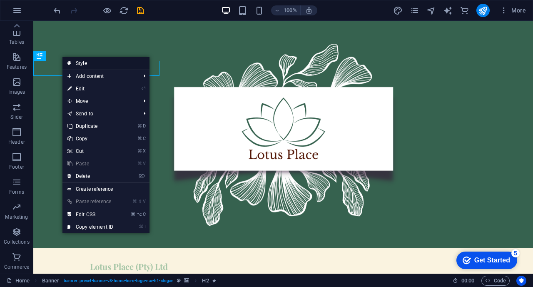
click at [114, 64] on link "Style" at bounding box center [105, 63] width 87 height 12
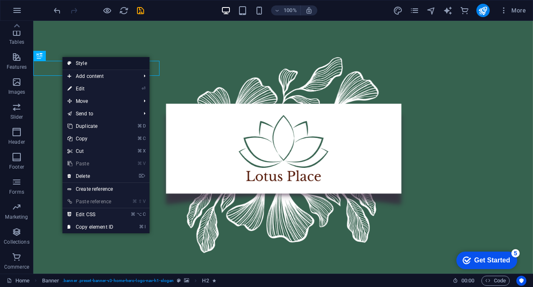
select select "preset-banner-v3-home-hero-logo-nav-h1-slogan"
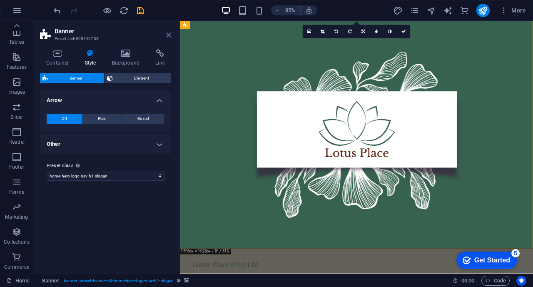
click at [167, 35] on icon at bounding box center [168, 35] width 5 height 7
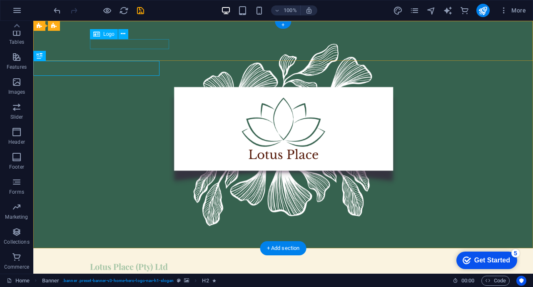
click at [139, 261] on div "Lotus Place (Pty) Ltd" at bounding box center [283, 266] width 386 height 10
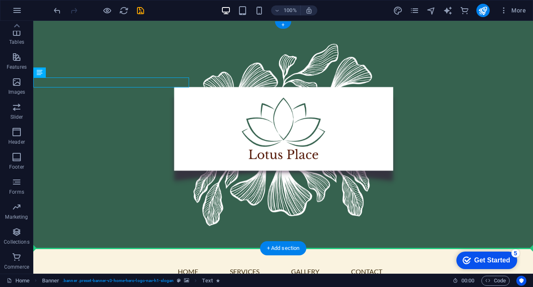
drag, startPoint x: 117, startPoint y: 83, endPoint x: 289, endPoint y: 230, distance: 225.8
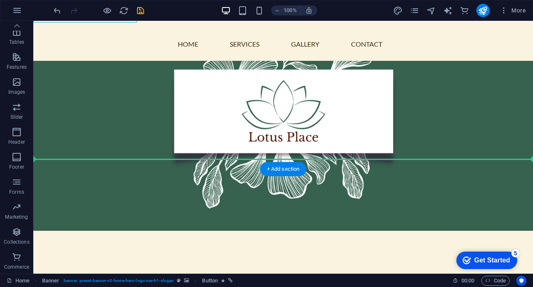
scroll to position [89, 0]
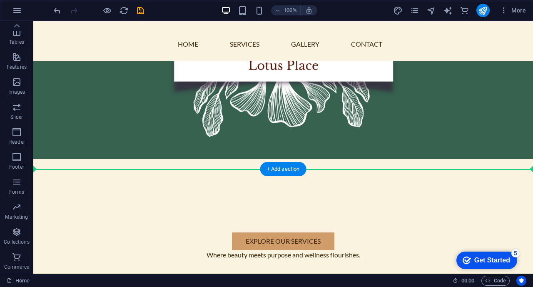
drag, startPoint x: 127, startPoint y: 82, endPoint x: 258, endPoint y: 200, distance: 176.2
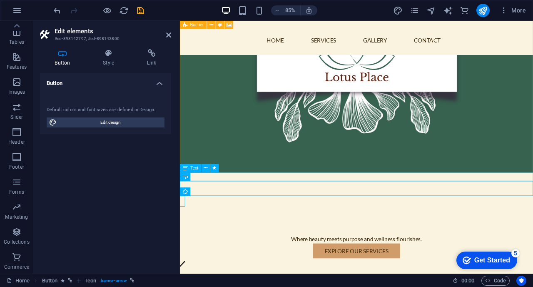
click at [479, 273] on div "Where beauty meets purpose and wellness flourishes." at bounding box center [387, 278] width 415 height 10
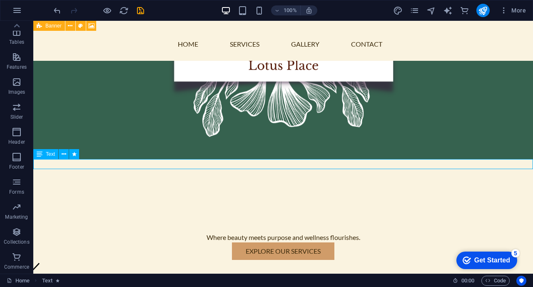
click at [368, 232] on div "Where beauty meets purpose and wellness flourishes." at bounding box center [282, 237] width 499 height 10
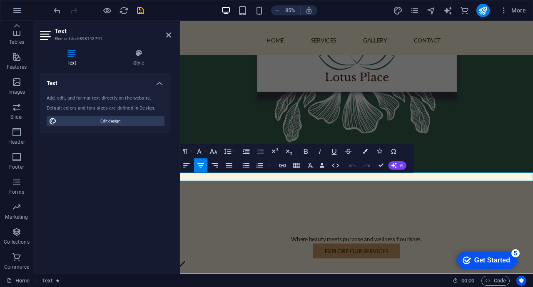
click at [479, 273] on p "Where beauty meets purpose and wellness flourishes." at bounding box center [387, 278] width 415 height 10
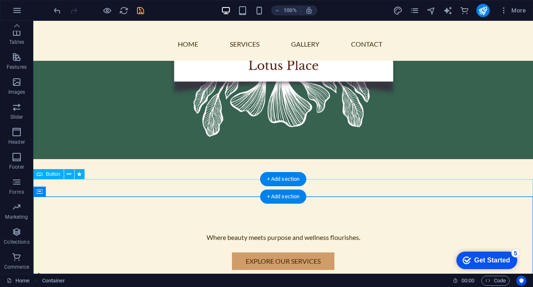
click at [343, 252] on div "Explore Our Services" at bounding box center [282, 260] width 499 height 17
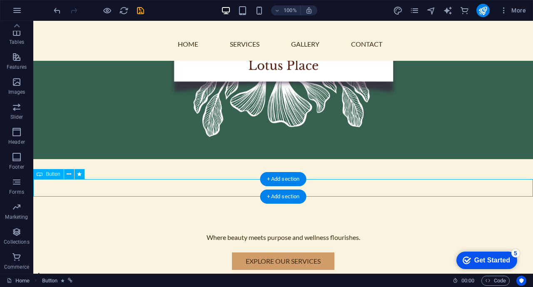
click at [343, 252] on div "Explore Our Services" at bounding box center [282, 260] width 499 height 17
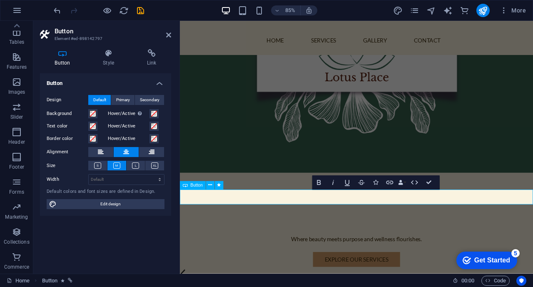
click at [264, 197] on figure at bounding box center [387, 66] width 415 height 268
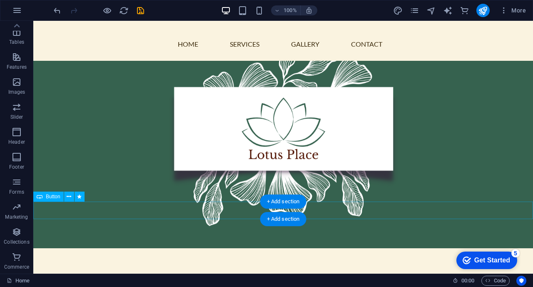
scroll to position [68, 0]
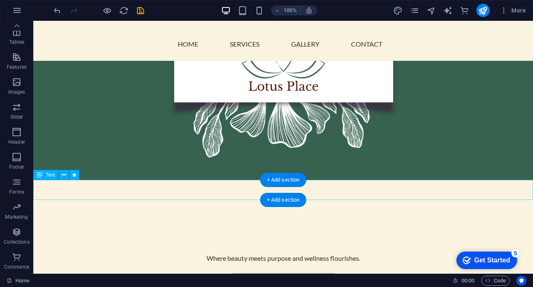
click at [204, 253] on div "Where beauty meets purpose and wellness flourishes." at bounding box center [282, 263] width 499 height 20
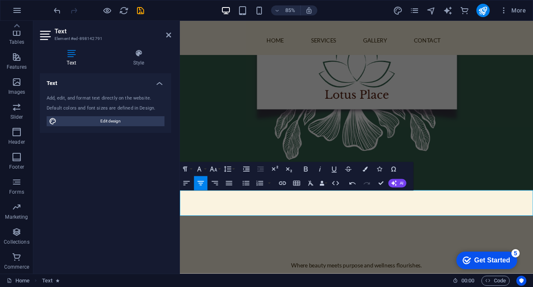
click at [246, 128] on figure at bounding box center [387, 87] width 415 height 268
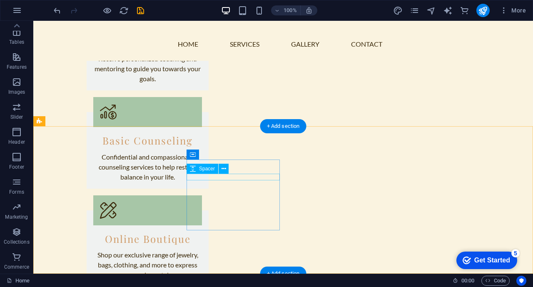
scroll to position [787, 0]
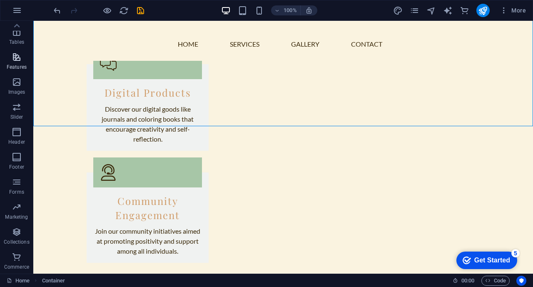
scroll to position [0, 0]
click at [18, 51] on icon "button" at bounding box center [17, 54] width 10 height 10
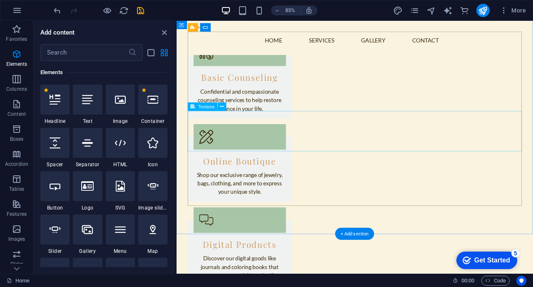
scroll to position [782, 0]
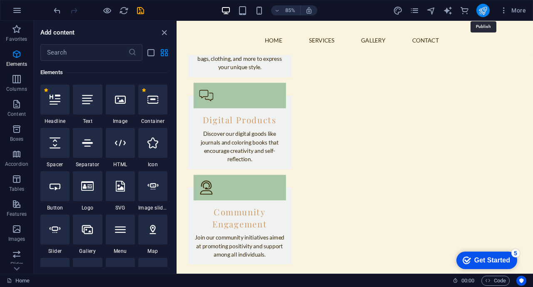
click at [483, 9] on icon "publish" at bounding box center [483, 11] width 10 height 10
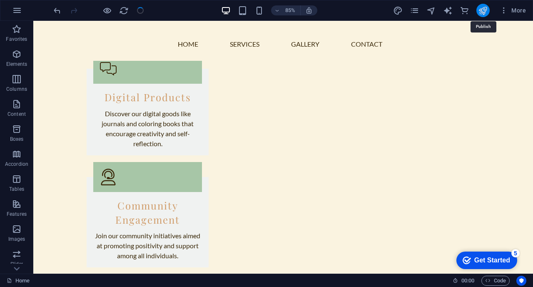
scroll to position [742, 0]
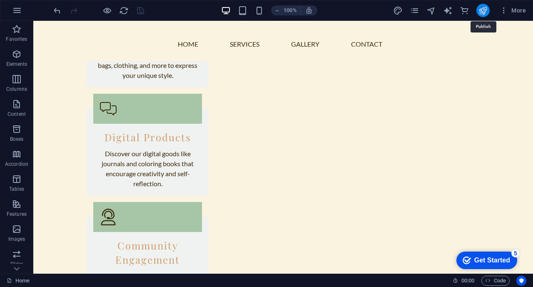
click at [483, 9] on icon "publish" at bounding box center [483, 11] width 10 height 10
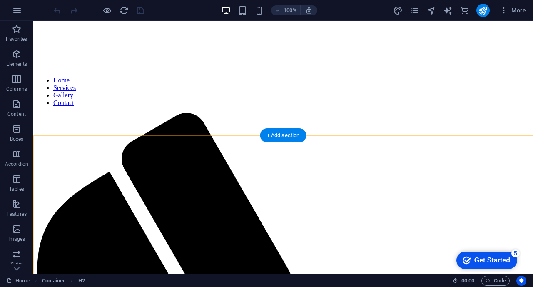
scroll to position [787, 0]
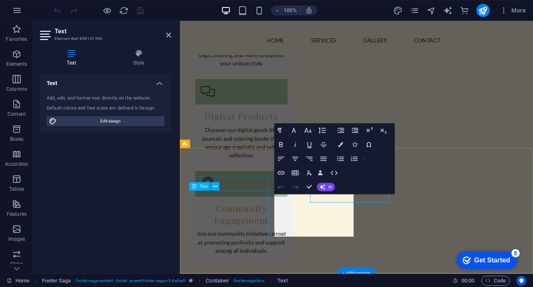
scroll to position [782, 0]
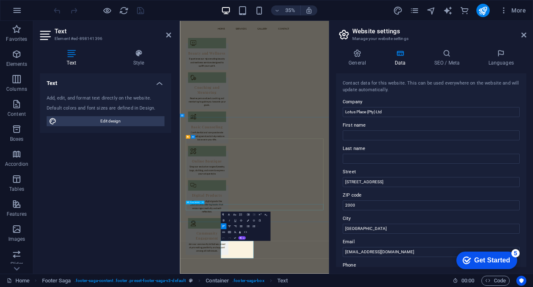
scroll to position [740, 0]
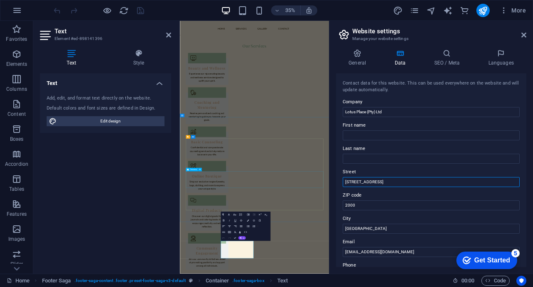
drag, startPoint x: 561, startPoint y: 202, endPoint x: 554, endPoint y: 486, distance: 284.3
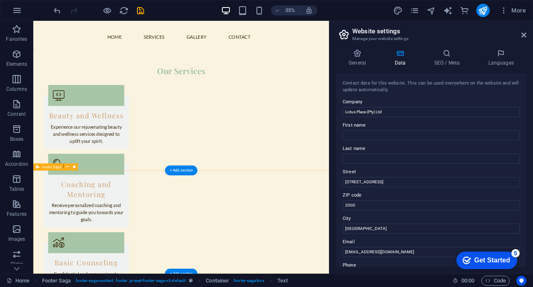
scroll to position [776, 0]
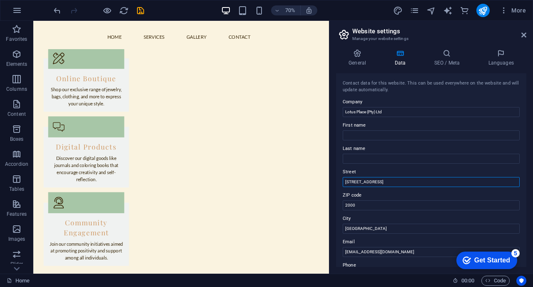
drag, startPoint x: 376, startPoint y: 185, endPoint x: 331, endPoint y: 180, distance: 44.8
click at [331, 180] on div "General Data SEO / Meta Languages Website name [DOMAIN_NAME] Logo Drag files he…" at bounding box center [431, 157] width 204 height 231
type input "[STREET_ADDRESS][PERSON_NAME]"
click at [367, 201] on input "2000" at bounding box center [431, 205] width 177 height 10
type input "2"
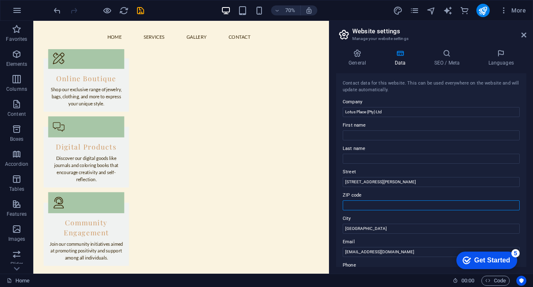
type input "9"
type input "7941"
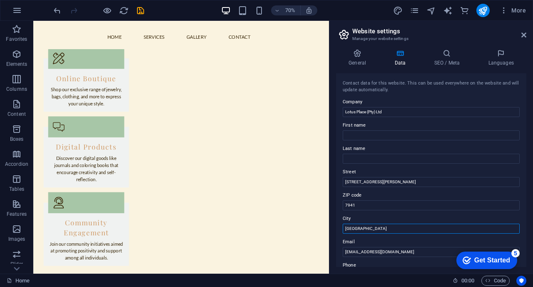
click at [375, 228] on input "[GEOGRAPHIC_DATA]" at bounding box center [431, 228] width 177 height 10
type input "J"
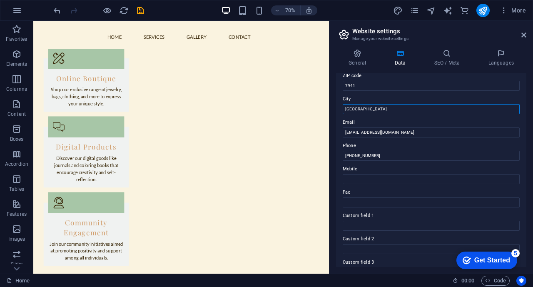
scroll to position [134, 0]
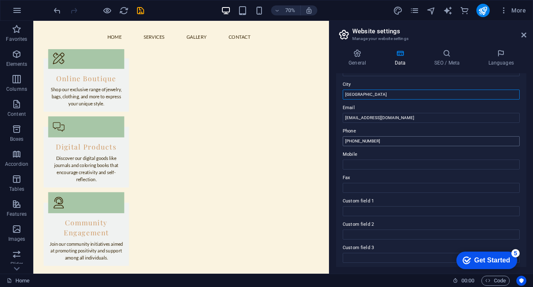
type input "[GEOGRAPHIC_DATA]"
click at [382, 137] on input "[PHONE_NUMBER]" at bounding box center [431, 141] width 177 height 10
type input "+"
click at [382, 137] on input "075" at bounding box center [431, 141] width 177 height 10
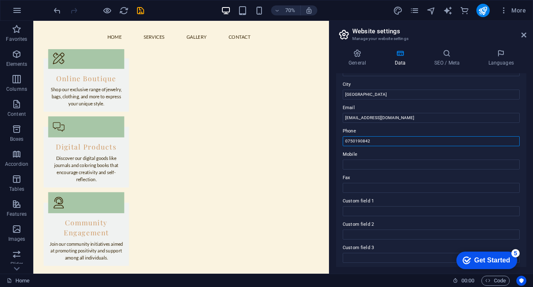
scroll to position [206, 0]
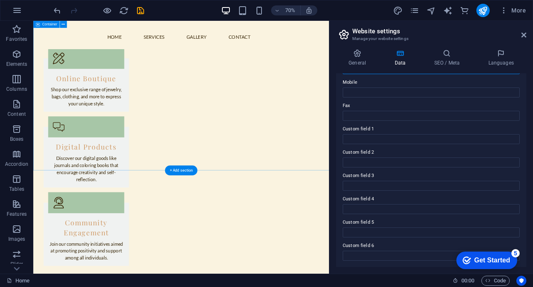
type input "0750190842"
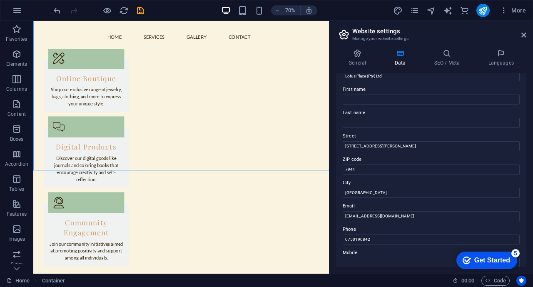
scroll to position [47, 0]
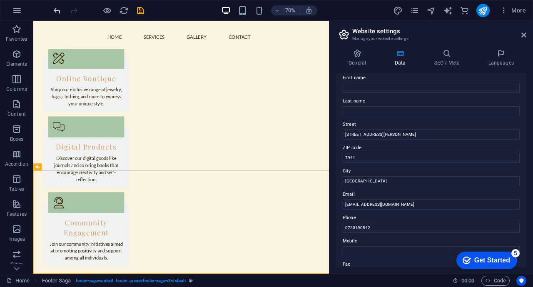
click at [55, 11] on icon "undo" at bounding box center [57, 11] width 10 height 10
click at [368, 161] on input "7941" at bounding box center [431, 158] width 177 height 10
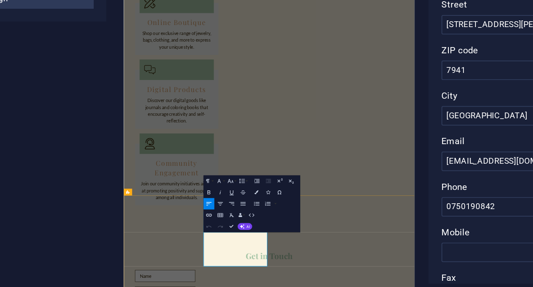
scroll to position [122, 117]
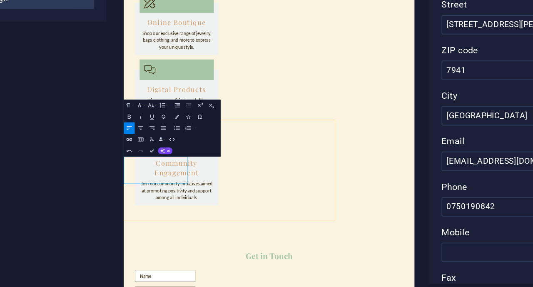
scroll to position [850, 117]
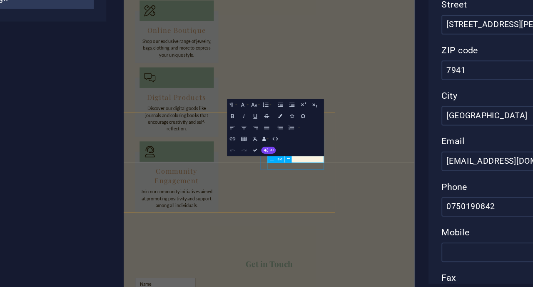
scroll to position [861, 117]
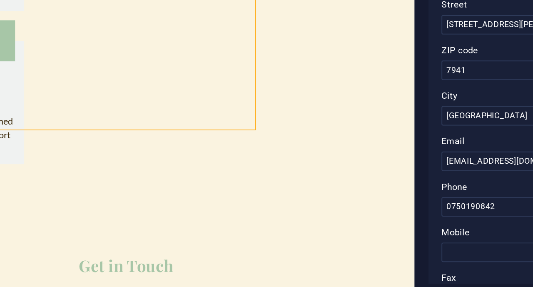
scroll to position [897, 117]
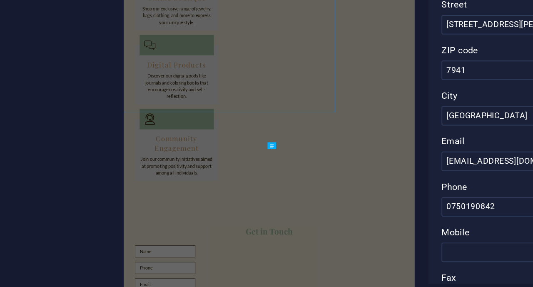
scroll to position [861, 117]
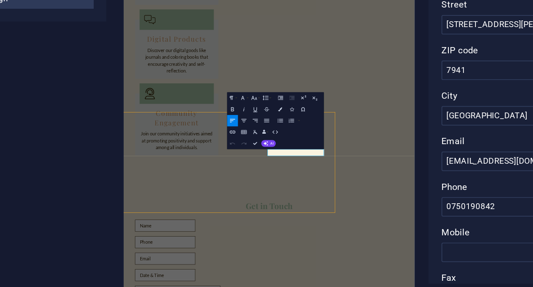
scroll to position [897, 117]
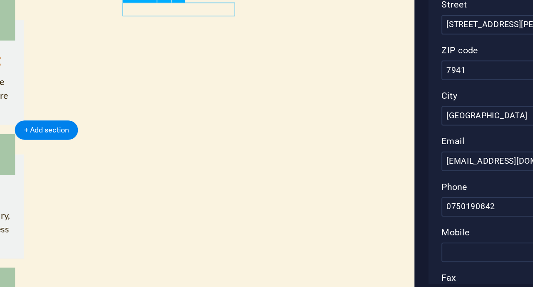
scroll to position [861, 117]
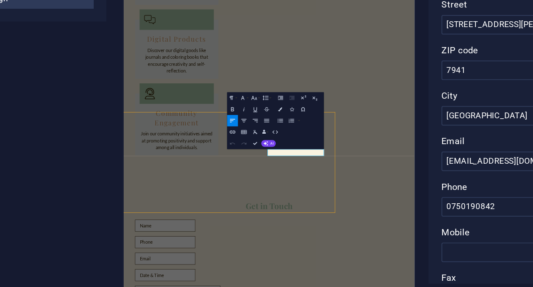
scroll to position [897, 117]
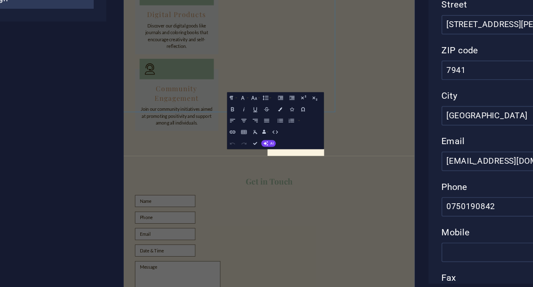
scroll to position [861, 117]
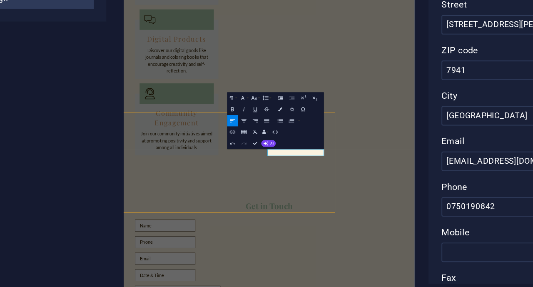
scroll to position [897, 117]
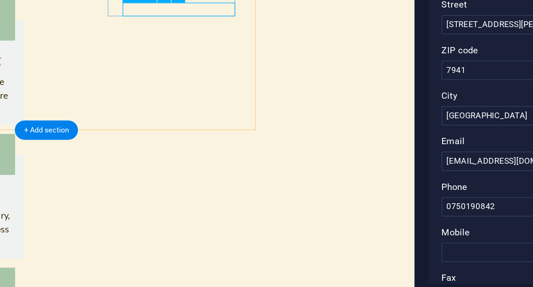
scroll to position [861, 117]
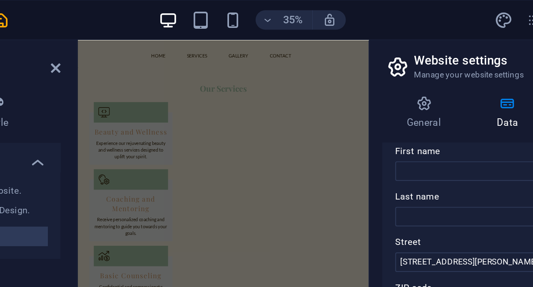
scroll to position [0, 0]
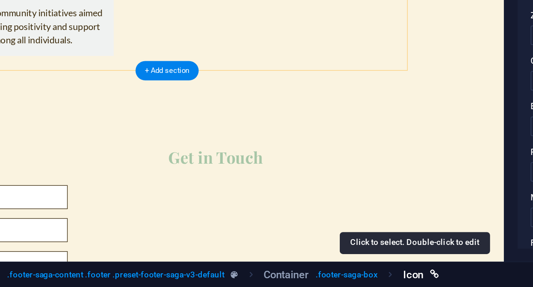
click at [281, 282] on span "Icon" at bounding box center [282, 281] width 10 height 10
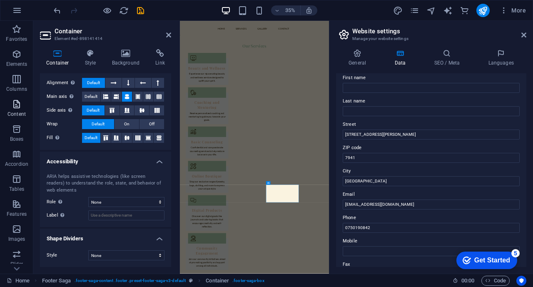
click at [17, 108] on icon "button" at bounding box center [17, 104] width 10 height 10
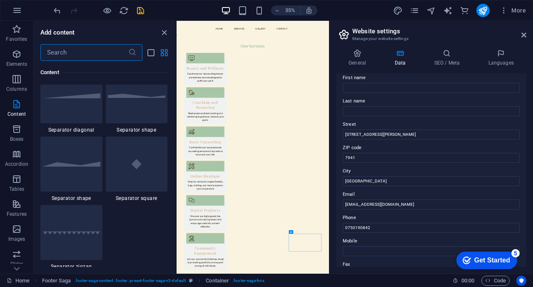
click at [103, 56] on input "text" at bounding box center [84, 52] width 88 height 17
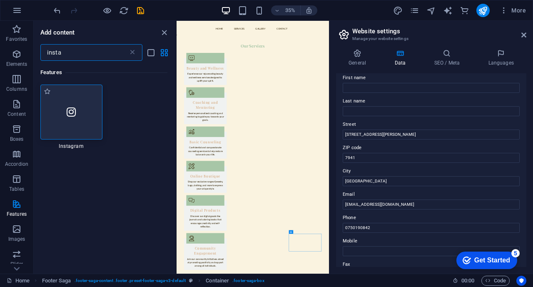
type input "insta"
click at [76, 113] on div at bounding box center [71, 111] width 62 height 55
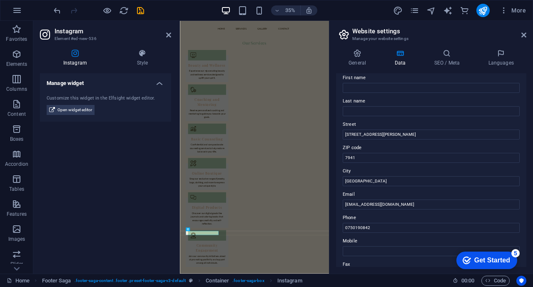
click at [123, 223] on div "Manage widget Customize this widget in the Elfsight widget editor. Open widget …" at bounding box center [105, 170] width 131 height 194
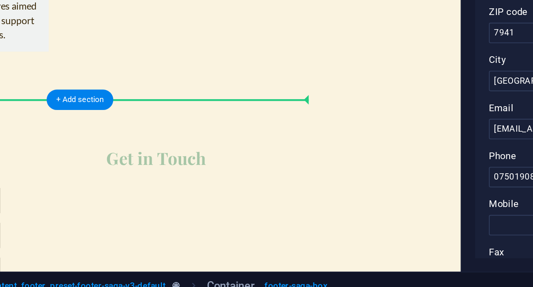
scroll to position [142, 105]
drag, startPoint x: 39, startPoint y: -20, endPoint x: 199, endPoint y: 68, distance: 182.9
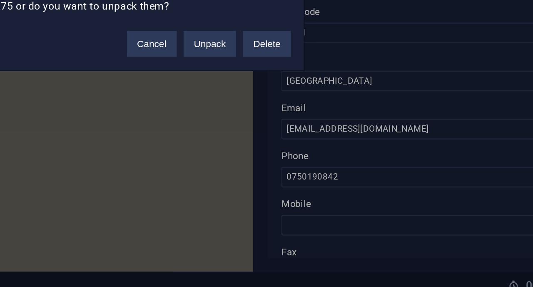
scroll to position [768, 206]
click at [284, 162] on button "Cancel" at bounding box center [280, 162] width 24 height 12
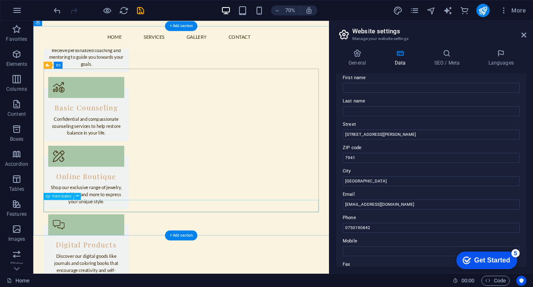
scroll to position [812, 0]
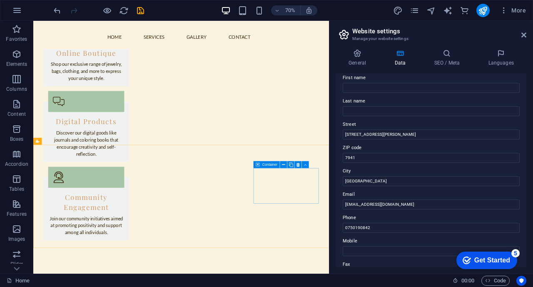
click at [256, 164] on icon at bounding box center [258, 164] width 4 height 7
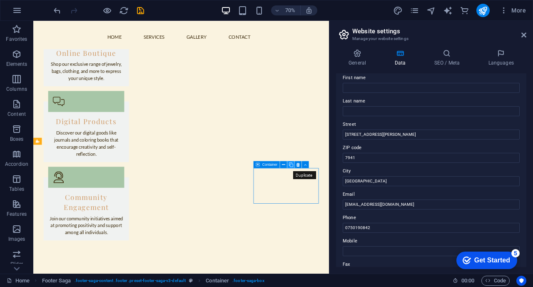
click at [291, 164] on icon at bounding box center [290, 164] width 4 height 6
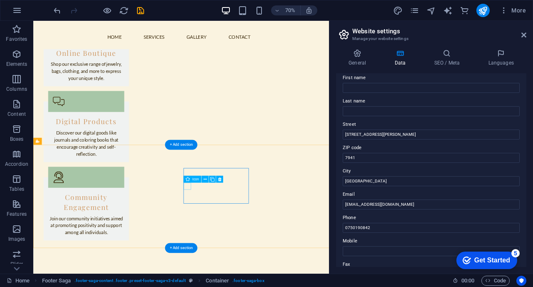
click at [194, 178] on icon at bounding box center [195, 179] width 4 height 7
click at [206, 179] on icon at bounding box center [204, 179] width 3 height 6
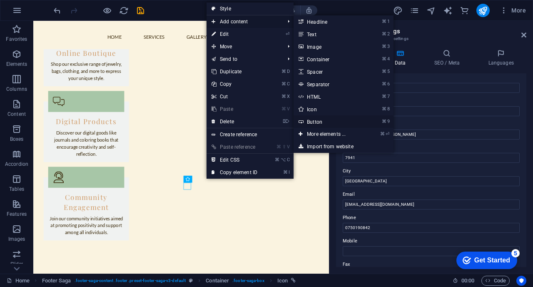
click at [320, 115] on link "⌘ 9 Button" at bounding box center [327, 121] width 69 height 12
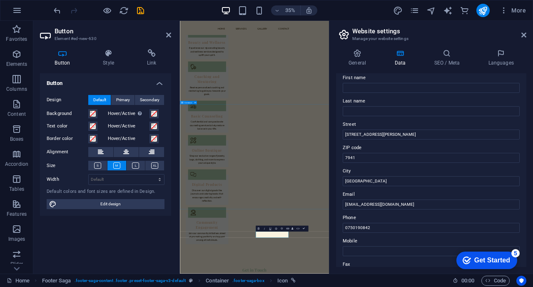
scroll to position [776, 0]
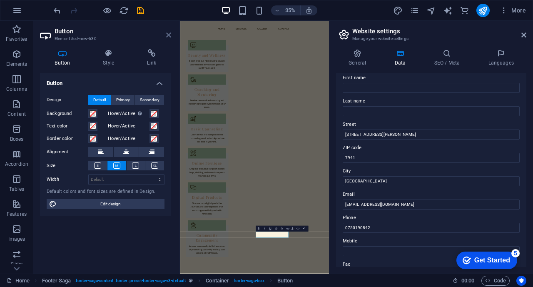
click at [169, 35] on icon at bounding box center [168, 35] width 5 height 7
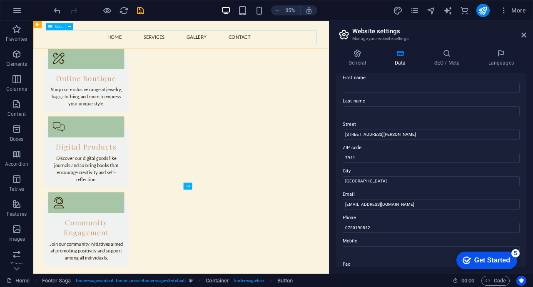
scroll to position [812, 0]
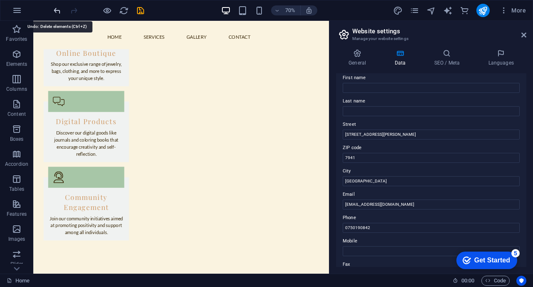
click at [53, 13] on icon "undo" at bounding box center [57, 11] width 10 height 10
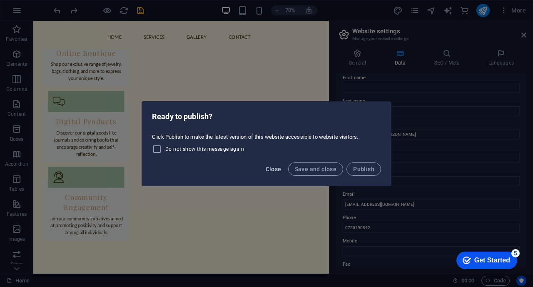
click at [278, 168] on span "Close" at bounding box center [274, 169] width 16 height 7
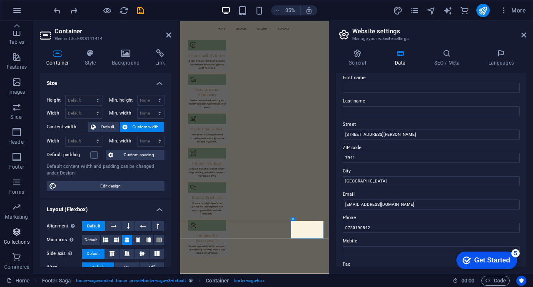
scroll to position [0, 0]
click at [16, 105] on icon "button" at bounding box center [17, 104] width 10 height 10
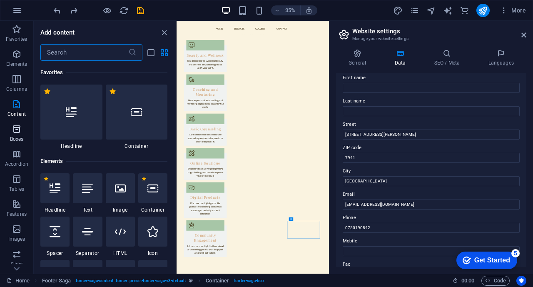
click at [15, 135] on span "Boxes" at bounding box center [16, 134] width 33 height 20
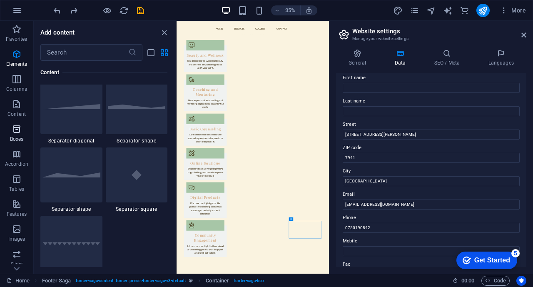
scroll to position [2296, 0]
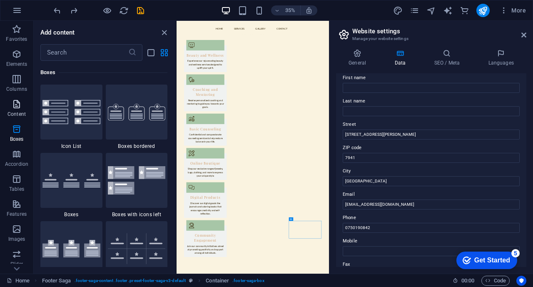
click at [15, 107] on icon "button" at bounding box center [17, 104] width 10 height 10
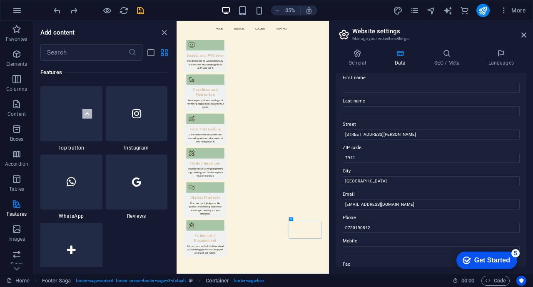
scroll to position [3990, 0]
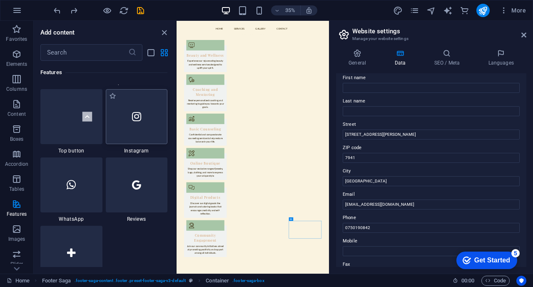
click at [134, 130] on div at bounding box center [137, 116] width 62 height 55
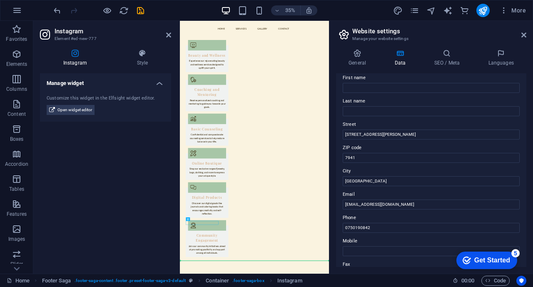
drag, startPoint x: 273, startPoint y: 595, endPoint x: 528, endPoint y: 667, distance: 264.7
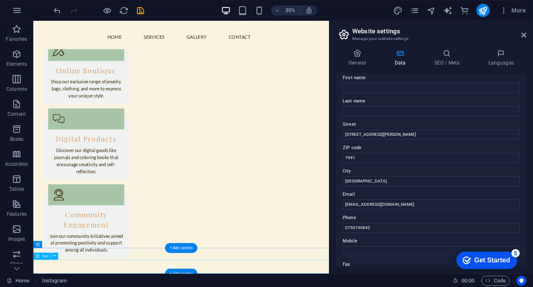
scroll to position [812, 0]
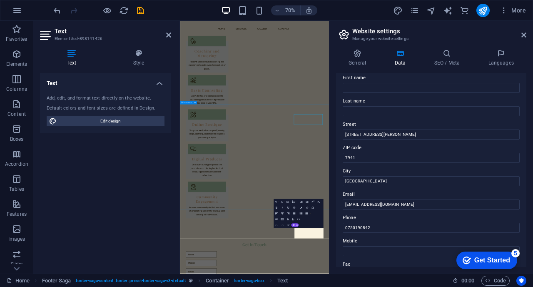
scroll to position [776, 0]
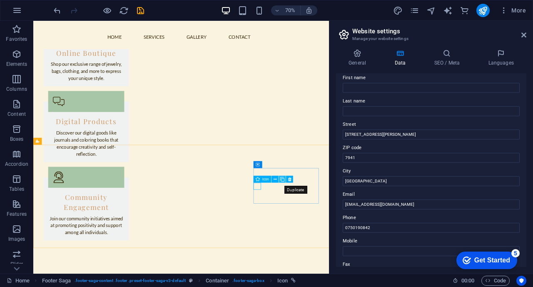
click at [282, 179] on icon at bounding box center [282, 179] width 4 height 6
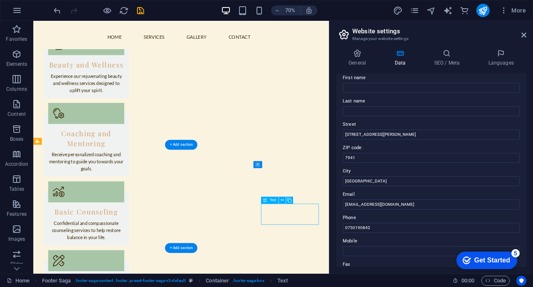
scroll to position [776, 0]
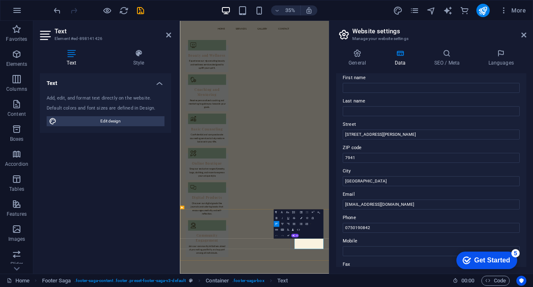
drag, startPoint x: 297, startPoint y: 238, endPoint x: 334, endPoint y: 626, distance: 389.2
click at [297, 238] on div "Undo Redo Confirm (⌘+⏎) AI Improve Make shorter Make longer Fix spelling & gram…" at bounding box center [285, 236] width 25 height 6
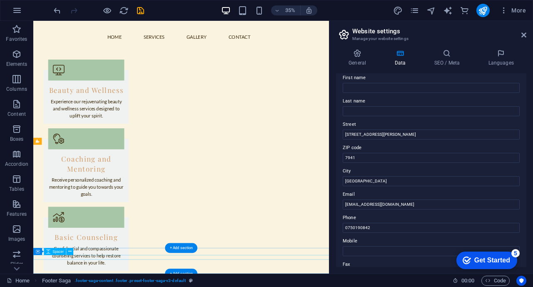
scroll to position [812, 0]
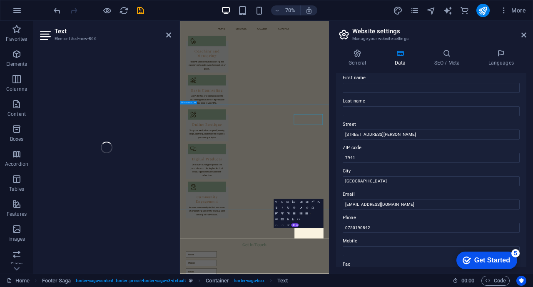
scroll to position [776, 0]
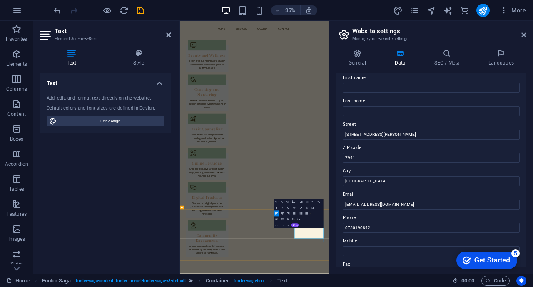
click at [314, 237] on div "Text" at bounding box center [305, 237] width 22 height 4
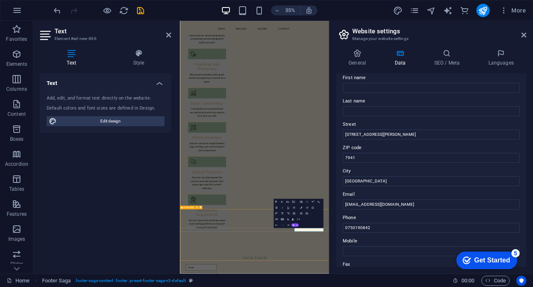
scroll to position [812, 0]
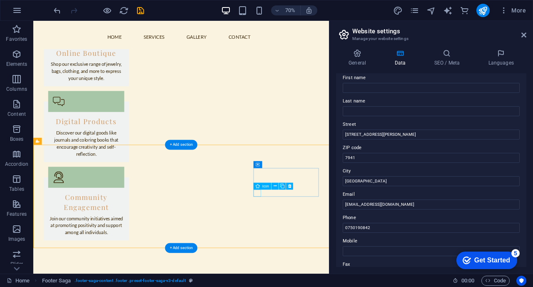
click at [275, 186] on icon at bounding box center [274, 186] width 3 height 6
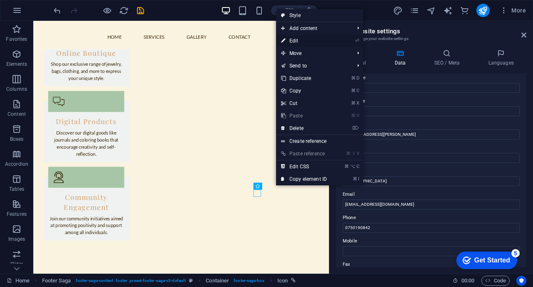
click at [328, 42] on link "⏎ Edit" at bounding box center [304, 41] width 56 height 12
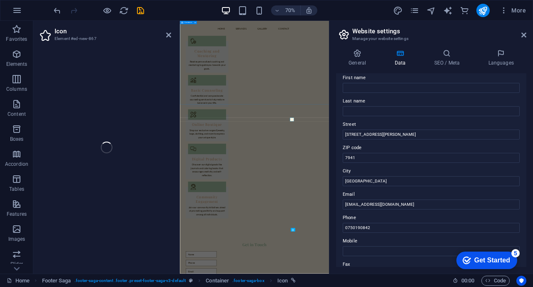
scroll to position [776, 0]
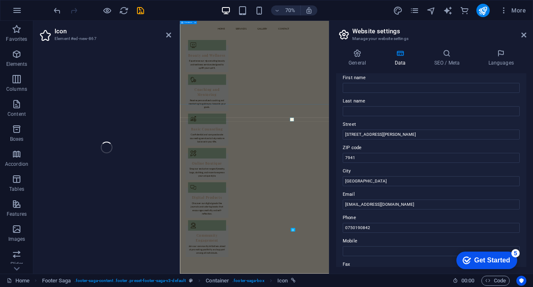
select select "xMidYMid"
select select "px"
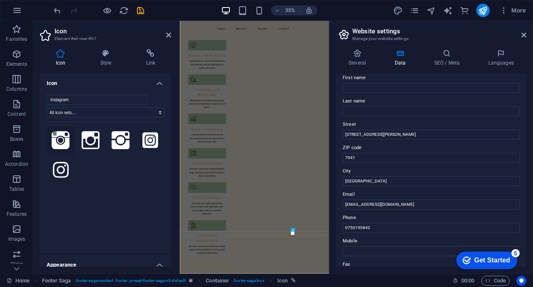
type input "instagram"
click at [58, 144] on icon at bounding box center [61, 140] width 18 height 18
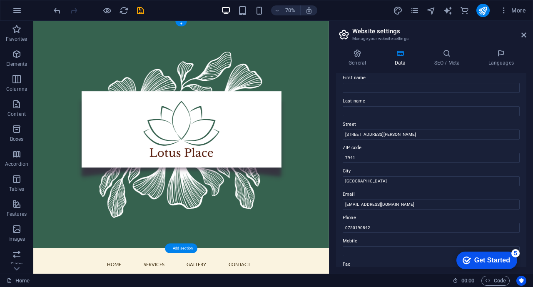
scroll to position [5, 0]
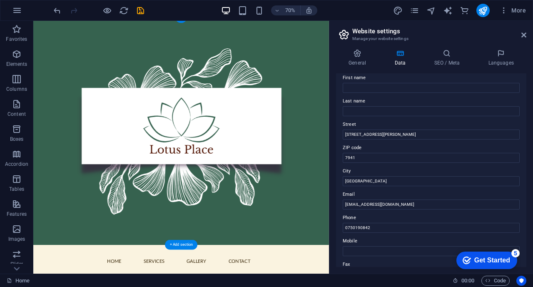
click at [411, 279] on figure at bounding box center [244, 178] width 422 height 325
click at [394, 278] on figure at bounding box center [244, 178] width 422 height 325
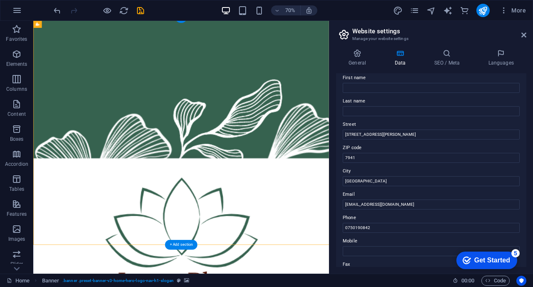
select select "vh"
select select "header"
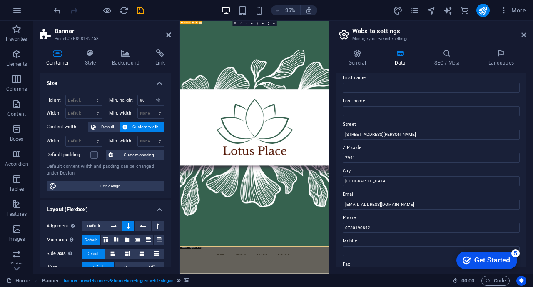
select select "preset-banner-v3-home-hero-logo-nav-h1-slogan"
click at [66, 32] on h2 "Banner" at bounding box center [113, 30] width 117 height 7
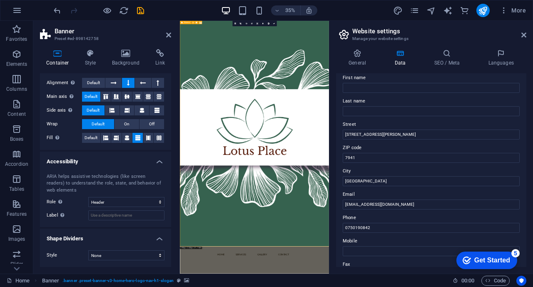
scroll to position [0, 0]
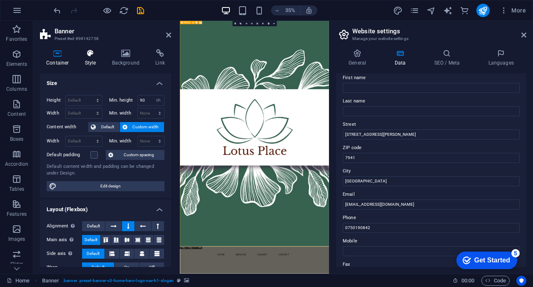
click at [94, 59] on h4 "Style" at bounding box center [92, 57] width 27 height 17
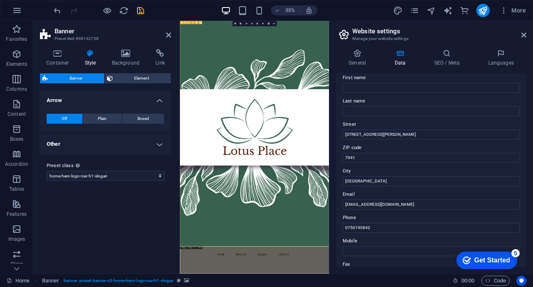
click at [84, 77] on span "Banner" at bounding box center [75, 78] width 51 height 10
click at [158, 145] on h4 "Other" at bounding box center [105, 144] width 131 height 20
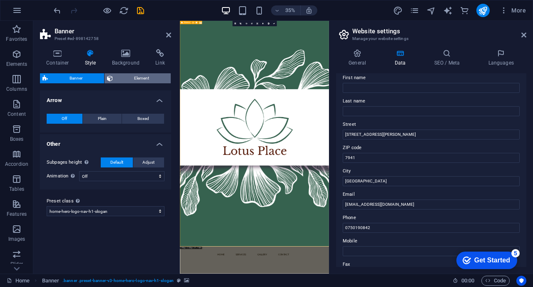
click at [144, 81] on span "Element" at bounding box center [141, 78] width 53 height 10
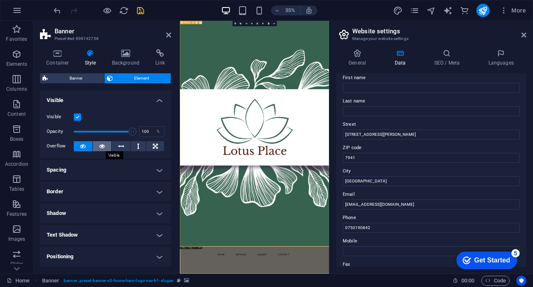
click at [102, 144] on icon at bounding box center [102, 146] width 6 height 10
click at [83, 146] on icon at bounding box center [83, 146] width 6 height 10
click at [129, 59] on h4 "Background" at bounding box center [128, 57] width 44 height 17
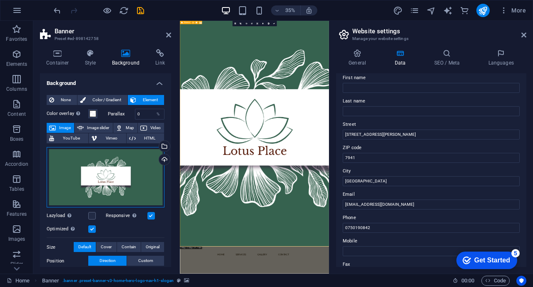
click at [148, 186] on div "Drag files here, click to choose files or select files from Files or our free s…" at bounding box center [106, 177] width 118 height 61
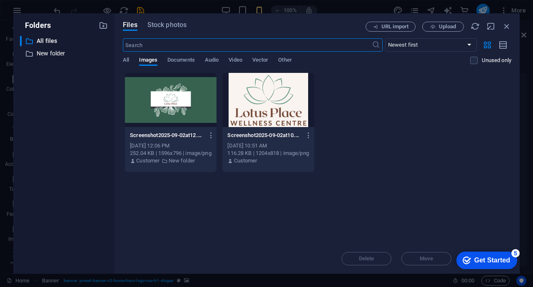
click at [188, 116] on div at bounding box center [171, 100] width 92 height 54
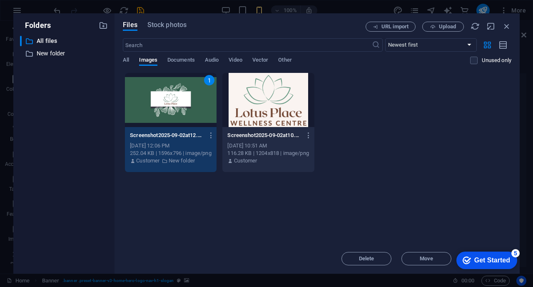
click at [188, 116] on div "1" at bounding box center [171, 100] width 92 height 54
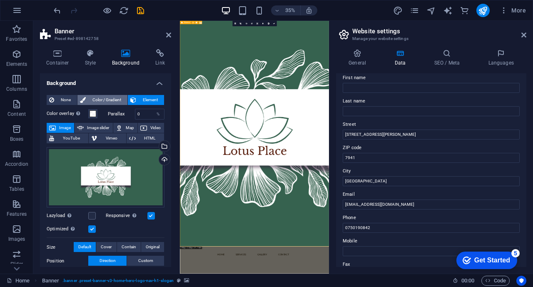
click at [109, 102] on span "Color / Gradient" at bounding box center [106, 100] width 37 height 10
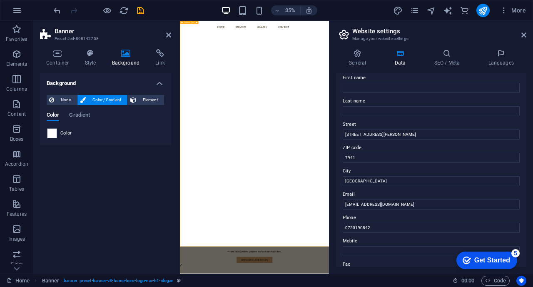
click at [70, 134] on span "Color" at bounding box center [66, 133] width 12 height 7
click at [88, 56] on icon at bounding box center [91, 53] width 24 height 8
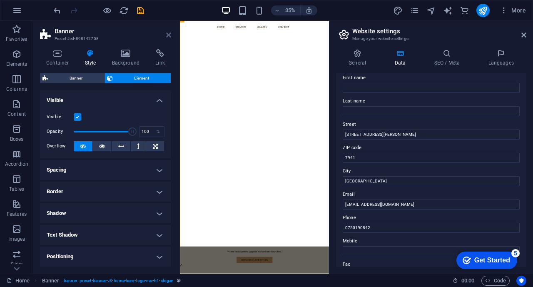
click at [166, 36] on icon at bounding box center [168, 35] width 5 height 7
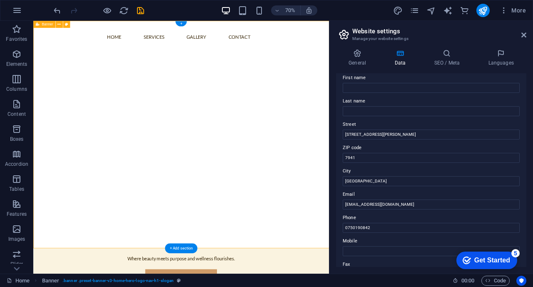
click at [203, 157] on div "Home Services Gallery Contact Menu" at bounding box center [244, 183] width 422 height 325
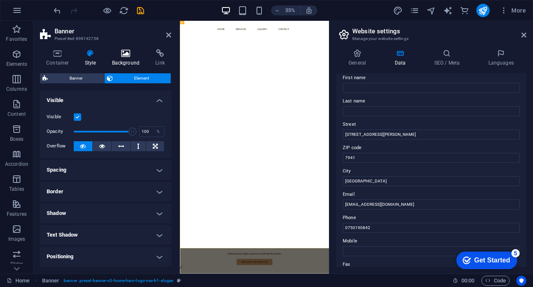
click at [124, 56] on icon at bounding box center [126, 53] width 40 height 8
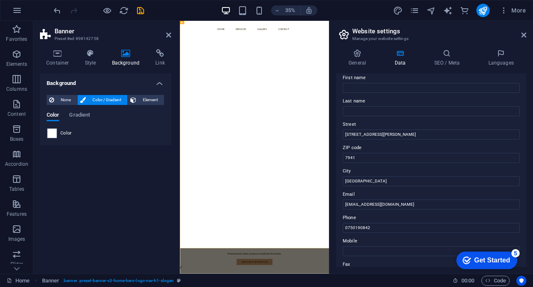
click at [68, 136] on span "Color" at bounding box center [66, 133] width 12 height 7
click at [53, 134] on span at bounding box center [51, 133] width 9 height 9
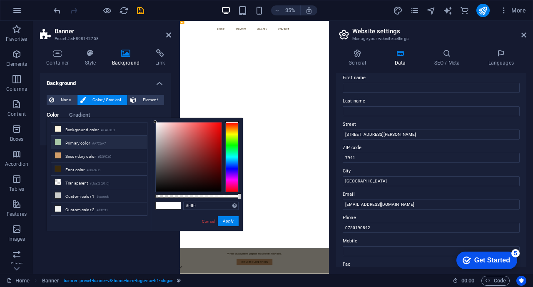
click at [63, 143] on li "Primary color #A7C6A7" at bounding box center [99, 142] width 96 height 13
type input "#a7c6a7"
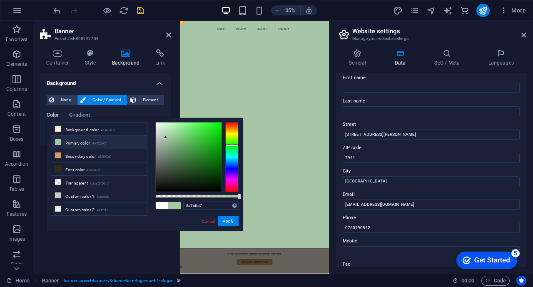
click at [53, 117] on span "Color" at bounding box center [53, 116] width 12 height 12
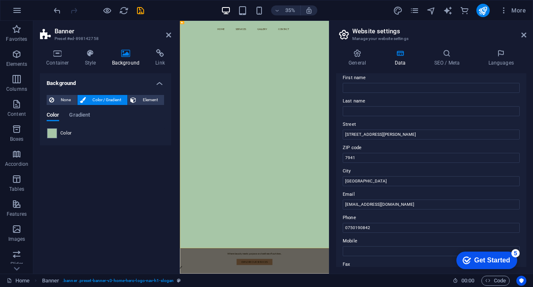
click at [62, 132] on span "Color" at bounding box center [66, 133] width 12 height 7
click at [59, 17] on div at bounding box center [98, 10] width 93 height 13
click at [57, 16] on div at bounding box center [98, 10] width 93 height 13
click at [59, 10] on icon "undo" at bounding box center [57, 11] width 10 height 10
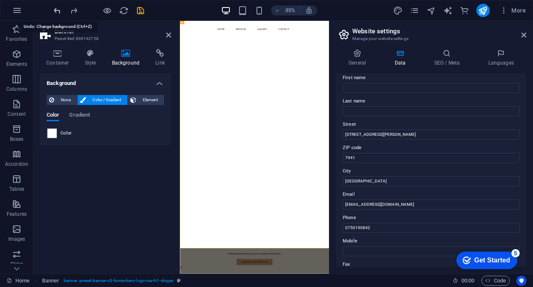
click at [59, 10] on icon "undo" at bounding box center [57, 11] width 10 height 10
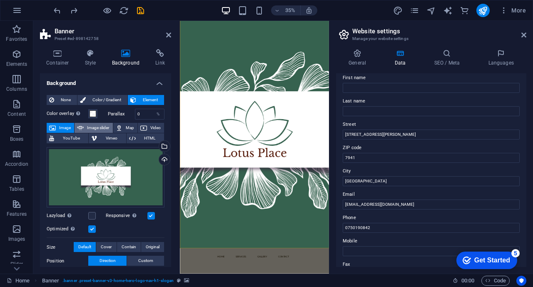
click at [86, 130] on span "Image slider" at bounding box center [98, 128] width 24 height 10
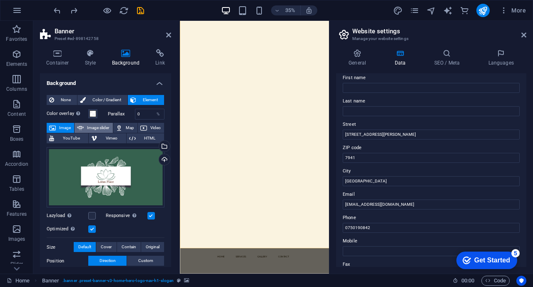
select select "ms"
select select "s"
select select "progressive"
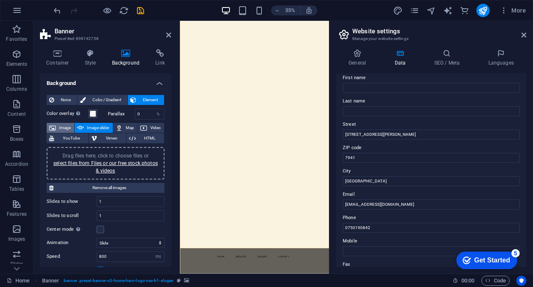
click at [62, 127] on span "Image" at bounding box center [64, 128] width 13 height 10
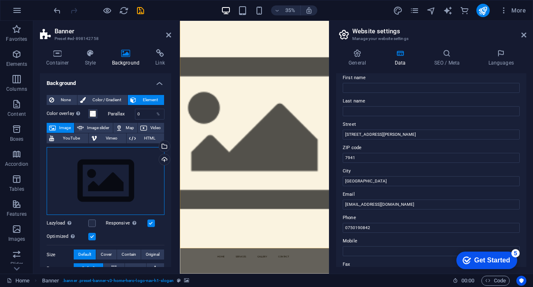
click at [104, 188] on div "Drag files here, click to choose files or select files from Files or our free s…" at bounding box center [106, 181] width 118 height 68
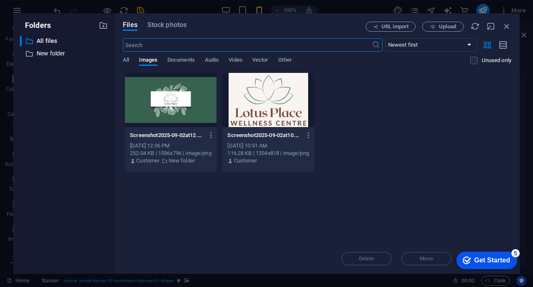
click at [191, 79] on div at bounding box center [171, 100] width 92 height 54
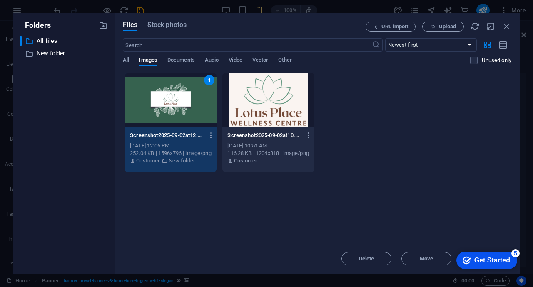
click at [191, 79] on div "1" at bounding box center [171, 100] width 92 height 54
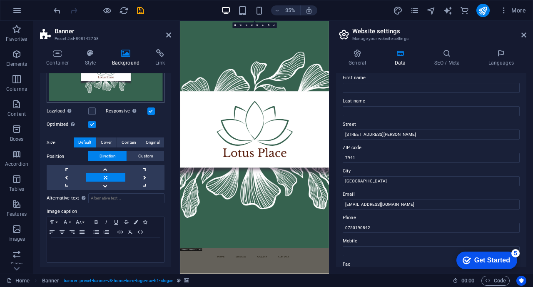
scroll to position [105, 0]
click at [108, 140] on span "Cover" at bounding box center [106, 142] width 11 height 10
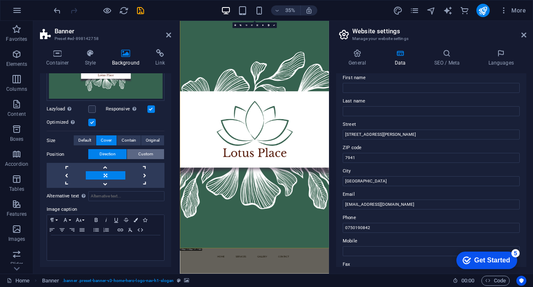
click at [147, 152] on span "Custom" at bounding box center [145, 154] width 15 height 10
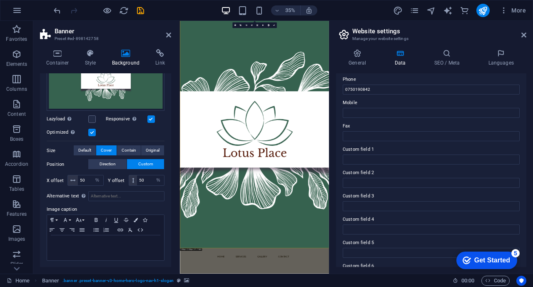
scroll to position [206, 0]
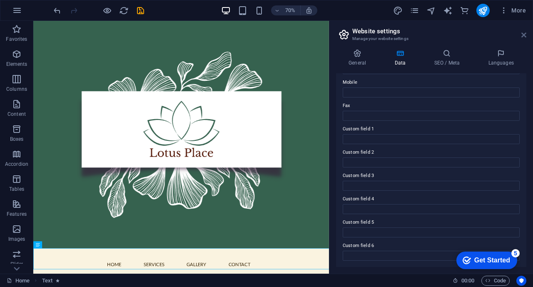
click at [524, 37] on icon at bounding box center [523, 35] width 5 height 7
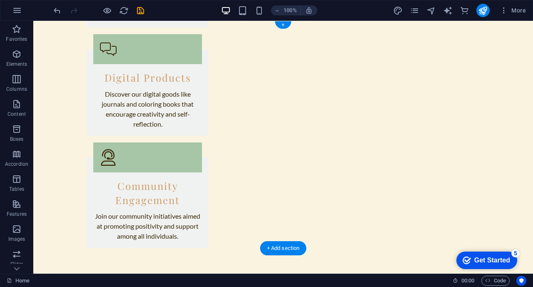
scroll to position [0, 0]
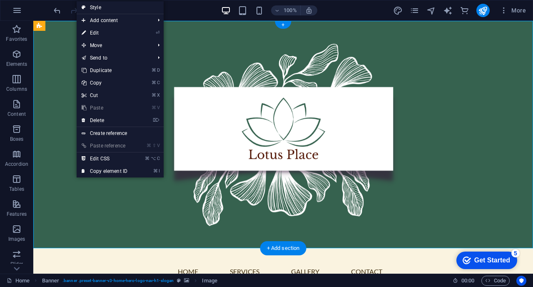
drag, startPoint x: 76, startPoint y: 158, endPoint x: 123, endPoint y: 191, distance: 57.5
click at [117, 34] on link "⏎ Edit" at bounding box center [105, 33] width 56 height 12
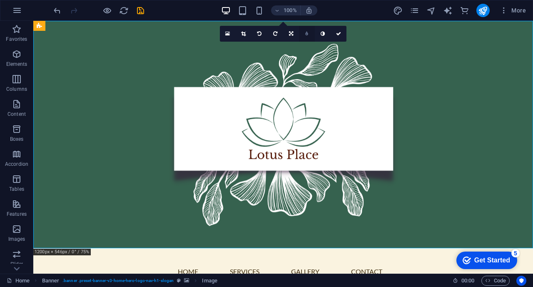
click at [310, 35] on link at bounding box center [307, 34] width 16 height 16
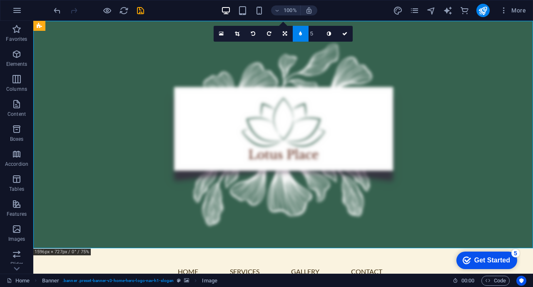
click at [301, 37] on link at bounding box center [301, 34] width 16 height 16
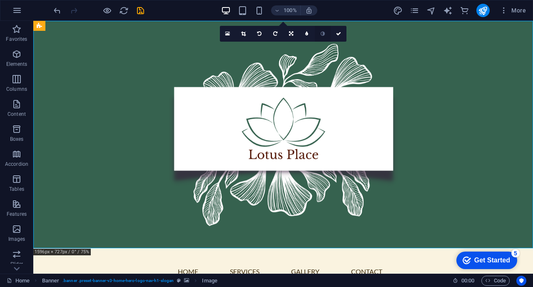
click at [321, 37] on link at bounding box center [323, 34] width 16 height 16
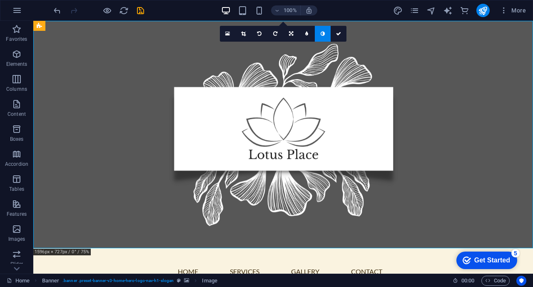
click at [321, 37] on link at bounding box center [323, 34] width 16 height 16
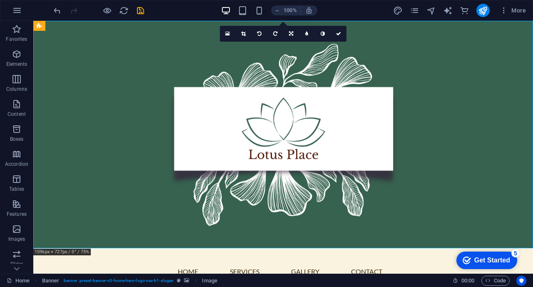
click at [321, 37] on link at bounding box center [323, 34] width 16 height 16
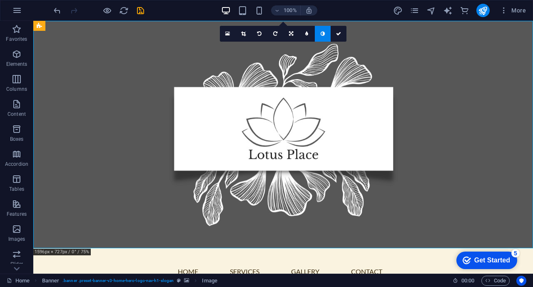
click at [321, 37] on link at bounding box center [323, 34] width 16 height 16
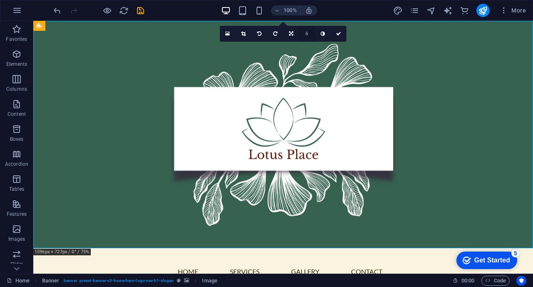
click at [308, 36] on link at bounding box center [307, 34] width 16 height 16
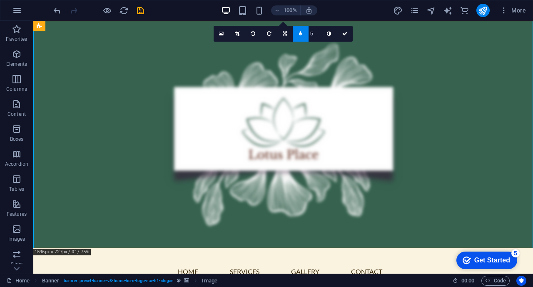
click at [308, 36] on link at bounding box center [301, 34] width 16 height 16
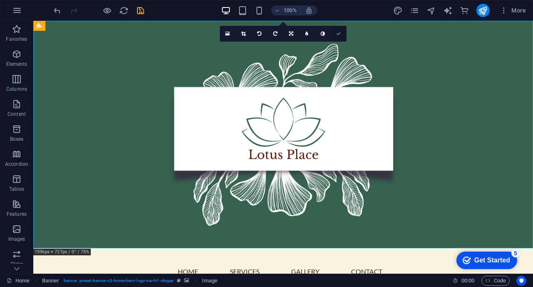
click at [337, 36] on icon at bounding box center [338, 33] width 5 height 5
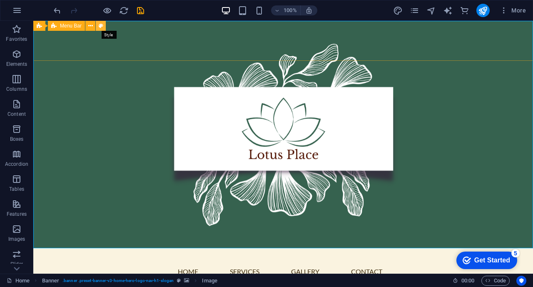
click at [99, 29] on icon at bounding box center [101, 26] width 5 height 9
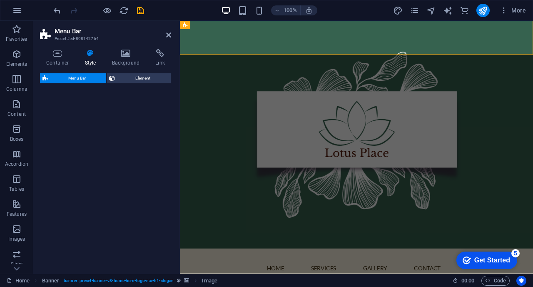
select select "rem"
select select "preset-menu-v2-home-5"
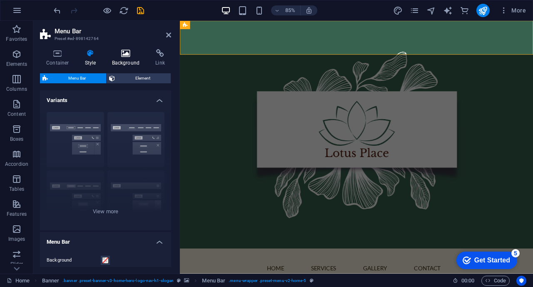
click at [126, 58] on h4 "Background" at bounding box center [128, 57] width 44 height 17
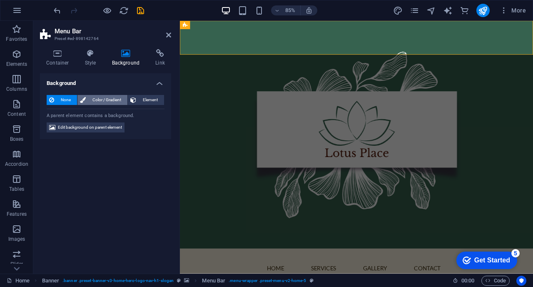
click at [112, 100] on span "Color / Gradient" at bounding box center [106, 100] width 37 height 10
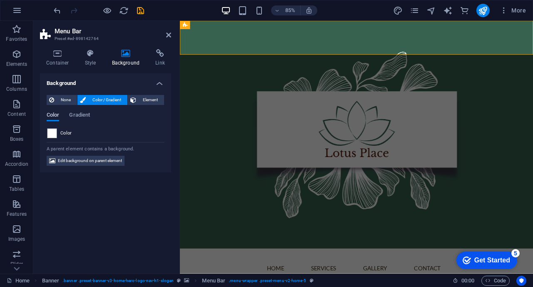
click at [54, 119] on span "Color" at bounding box center [53, 116] width 12 height 12
click at [52, 132] on span at bounding box center [51, 133] width 9 height 9
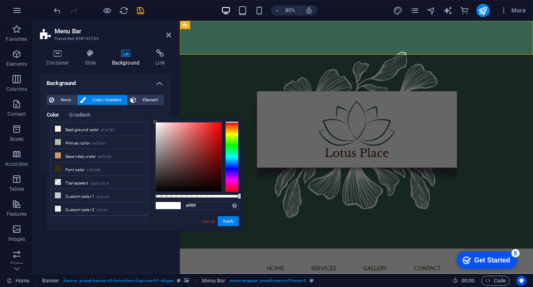
click at [231, 146] on div at bounding box center [231, 157] width 13 height 70
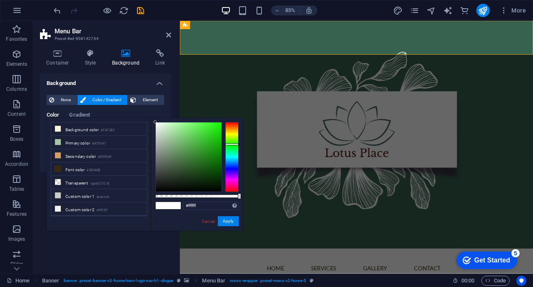
click at [231, 144] on div at bounding box center [231, 144] width 13 height 2
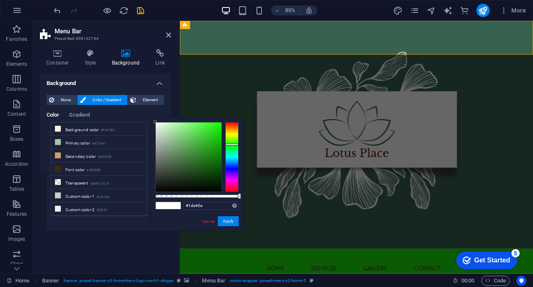
click at [217, 129] on div at bounding box center [189, 156] width 66 height 69
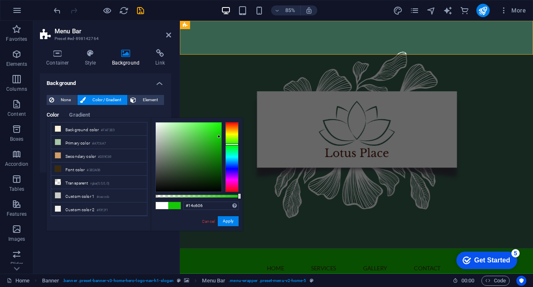
drag, startPoint x: 219, startPoint y: 129, endPoint x: 219, endPoint y: 137, distance: 8.3
click at [219, 137] on div at bounding box center [189, 156] width 66 height 69
type input "#14c706"
click at [209, 223] on link "Cancel" at bounding box center [208, 221] width 15 height 6
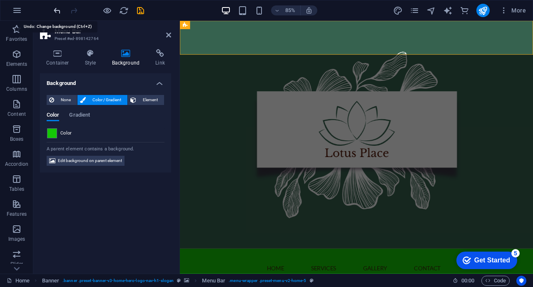
click at [56, 12] on icon "undo" at bounding box center [57, 11] width 10 height 10
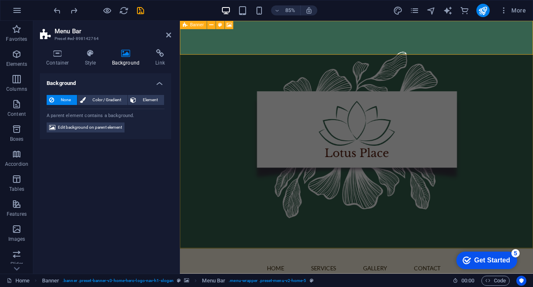
click at [204, 149] on figure at bounding box center [387, 155] width 415 height 268
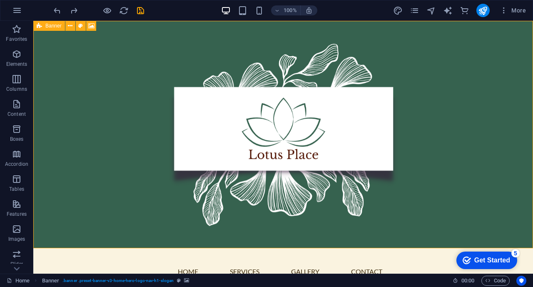
click at [157, 138] on figure at bounding box center [282, 134] width 499 height 227
click at [104, 27] on button at bounding box center [101, 26] width 10 height 10
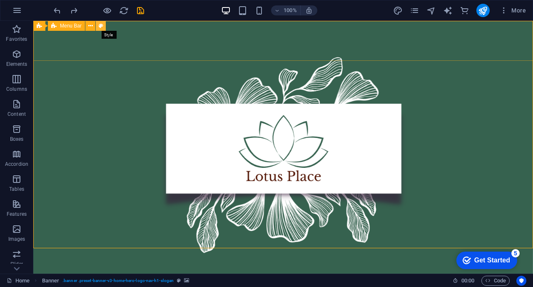
select select "rem"
select select "preset-menu-v2-home-5"
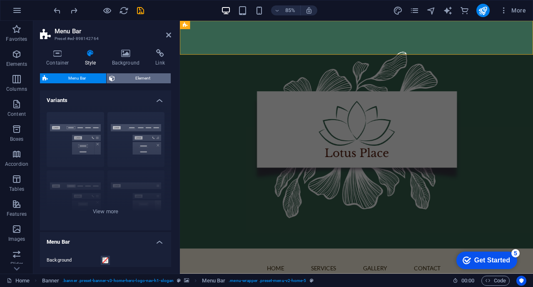
click at [164, 79] on span "Element" at bounding box center [142, 78] width 51 height 10
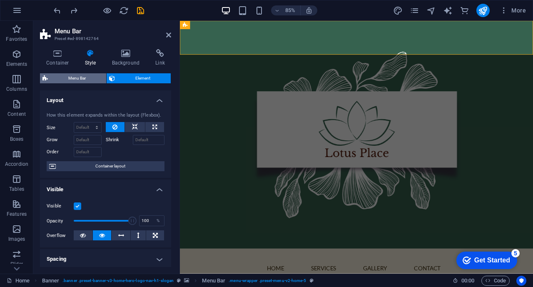
click at [93, 74] on span "Menu Bar" at bounding box center [76, 78] width 53 height 10
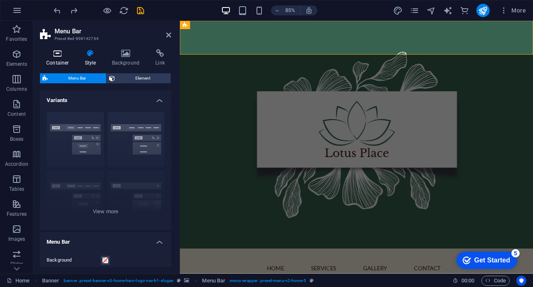
click at [60, 62] on h4 "Container" at bounding box center [59, 57] width 39 height 17
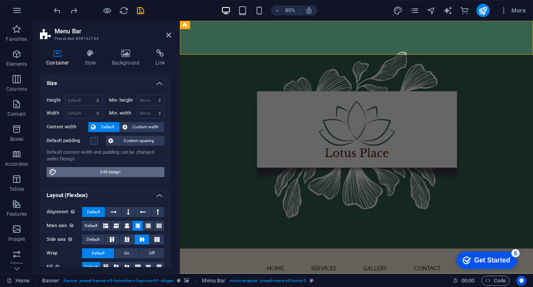
click at [157, 173] on span "Edit design" at bounding box center [110, 172] width 103 height 10
click at [435, 286] on figure at bounding box center [387, 155] width 415 height 268
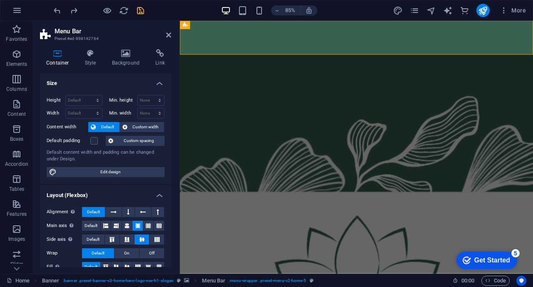
select select "px"
select select "200"
select select "px"
select select "rem"
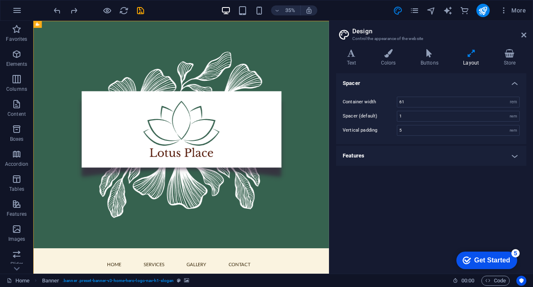
click at [425, 246] on figure at bounding box center [244, 183] width 422 height 325
click at [392, 61] on h4 "Colors" at bounding box center [390, 57] width 40 height 17
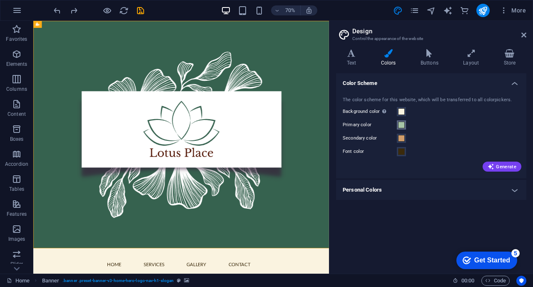
click at [405, 126] on button "Primary color" at bounding box center [401, 124] width 9 height 9
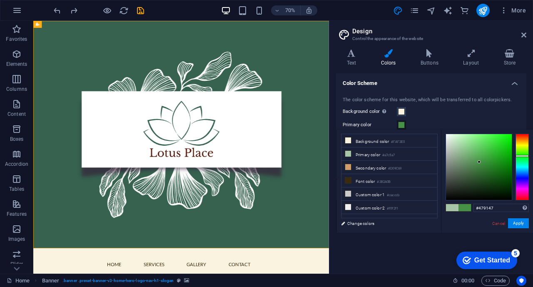
type input "#469146"
drag, startPoint x: 455, startPoint y: 149, endPoint x: 479, endPoint y: 162, distance: 27.6
click at [479, 162] on div at bounding box center [479, 161] width 3 height 3
click at [518, 227] on button "Apply" at bounding box center [518, 223] width 21 height 10
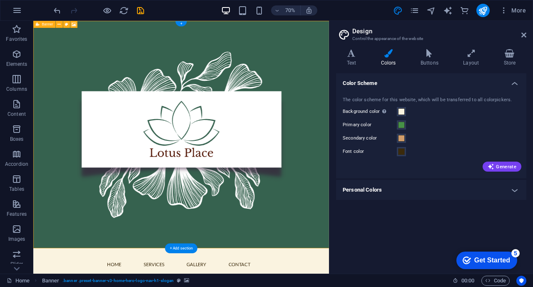
click at [405, 282] on figure at bounding box center [244, 183] width 422 height 325
click at [69, 104] on figure at bounding box center [244, 183] width 422 height 325
click at [374, 261] on figure at bounding box center [244, 183] width 422 height 325
click at [402, 113] on span at bounding box center [401, 111] width 7 height 7
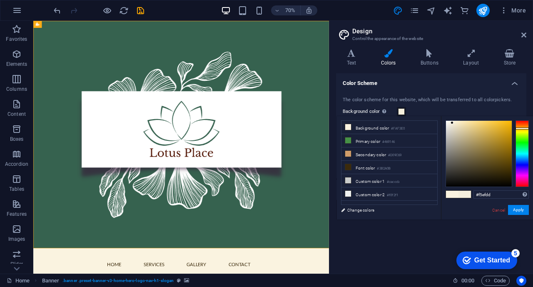
click at [452, 123] on div at bounding box center [451, 122] width 3 height 3
click at [501, 210] on link "Cancel" at bounding box center [498, 210] width 15 height 6
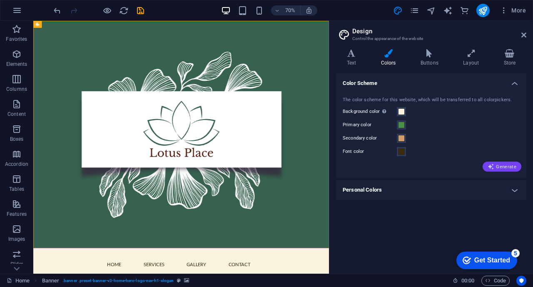
click at [497, 167] on span "Generate" at bounding box center [501, 166] width 29 height 7
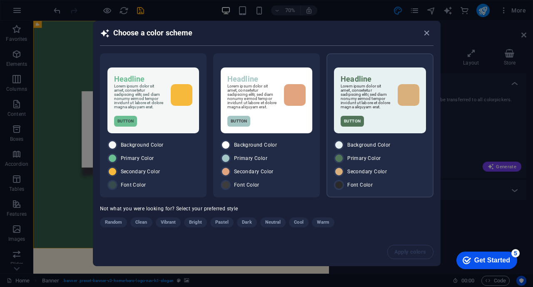
click at [383, 133] on div "Headline Lorem ipsum dolor sit amet, consetetur sadipscing elitr, sed diam nonu…" at bounding box center [380, 100] width 92 height 66
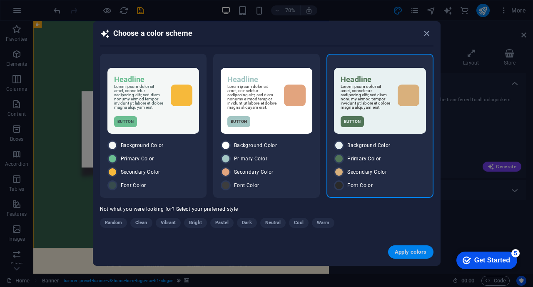
click at [417, 253] on span "Apply colors" at bounding box center [411, 251] width 32 height 7
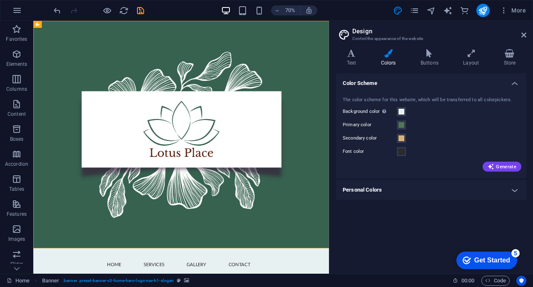
click at [359, 188] on h4 "Personal Colors" at bounding box center [431, 190] width 190 height 20
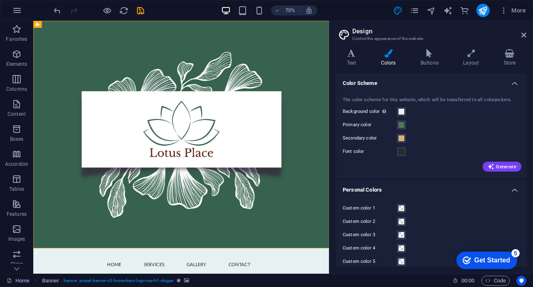
scroll to position [8, 0]
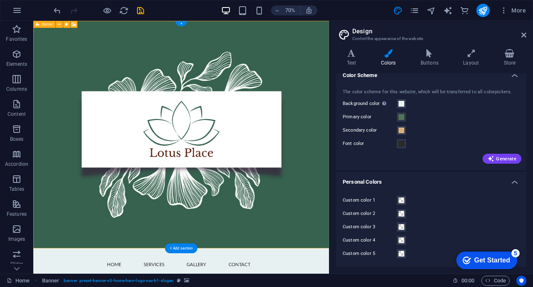
click at [440, 270] on figure at bounding box center [244, 183] width 422 height 325
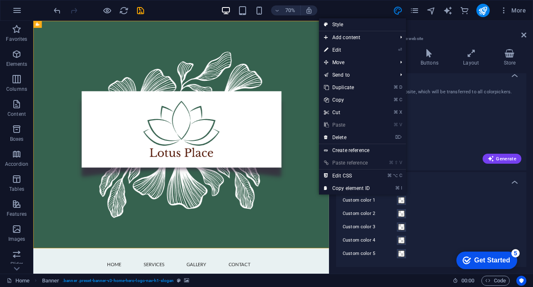
click at [440, 216] on div "Custom color 2" at bounding box center [431, 214] width 177 height 10
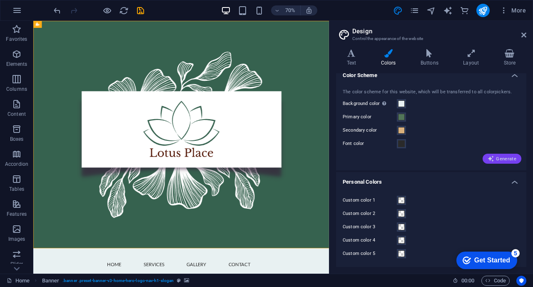
click at [493, 156] on icon "button" at bounding box center [490, 158] width 7 height 7
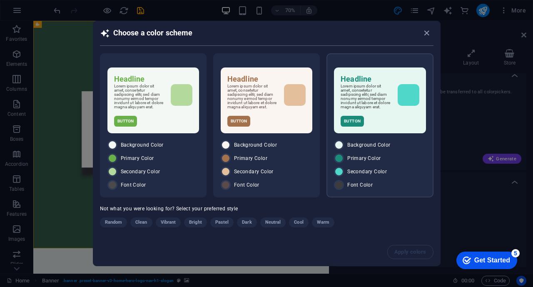
click at [418, 114] on div "Headline Lorem ipsum dolor sit amet, consetetur sadipscing elitr, sed diam nonu…" at bounding box center [380, 100] width 92 height 66
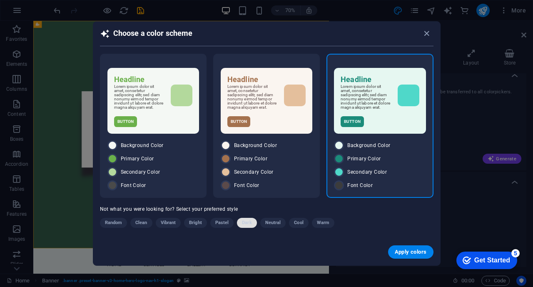
click at [250, 227] on span "Dark" at bounding box center [247, 223] width 10 height 10
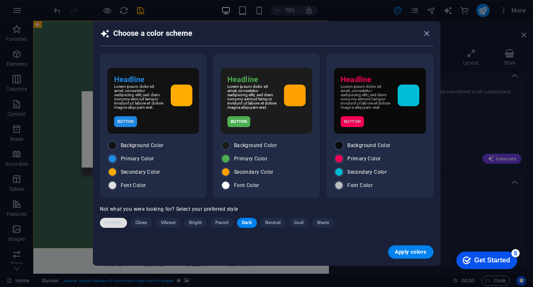
click at [114, 223] on span "Random" at bounding box center [113, 223] width 17 height 10
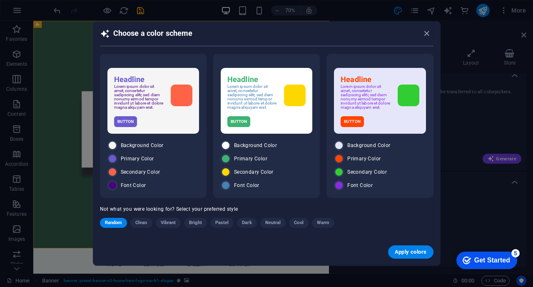
click at [141, 226] on span "Clean" at bounding box center [141, 223] width 12 height 10
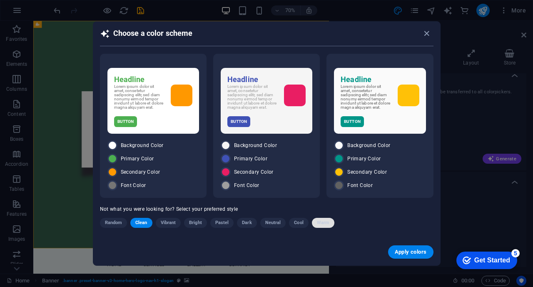
click at [317, 227] on span "Warm" at bounding box center [323, 223] width 12 height 10
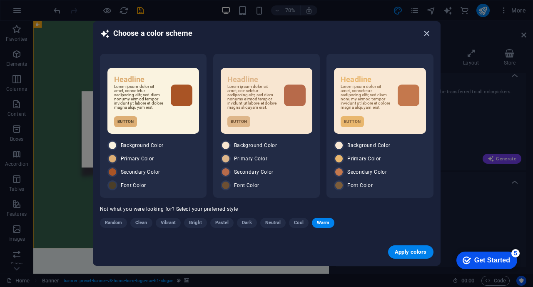
click at [426, 31] on icon "button" at bounding box center [427, 34] width 10 height 10
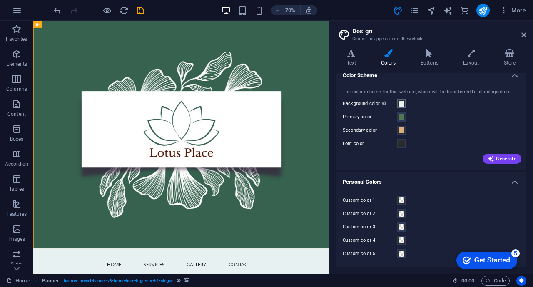
click at [402, 107] on span at bounding box center [401, 103] width 7 height 7
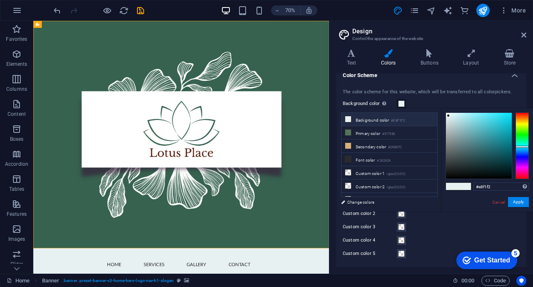
click at [380, 118] on li "Background color #E8F1F2" at bounding box center [389, 119] width 96 height 13
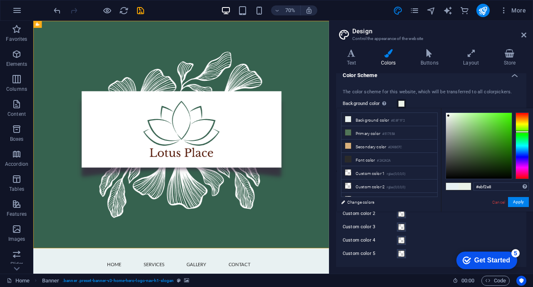
click at [519, 132] on div at bounding box center [521, 145] width 13 height 67
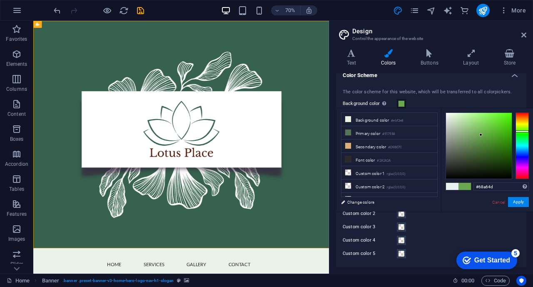
type input "#67a54c"
drag, startPoint x: 448, startPoint y: 116, endPoint x: 481, endPoint y: 136, distance: 37.9
click at [481, 136] on div at bounding box center [480, 135] width 3 height 3
click at [512, 203] on button "Apply" at bounding box center [518, 202] width 21 height 10
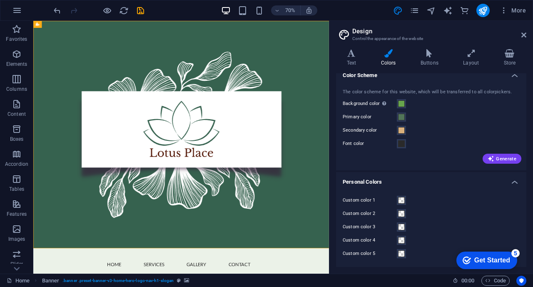
click at [400, 122] on div "The color scheme for this website, which will be transferred to all colorpicker…" at bounding box center [431, 125] width 194 height 90
click at [400, 118] on span at bounding box center [401, 117] width 7 height 7
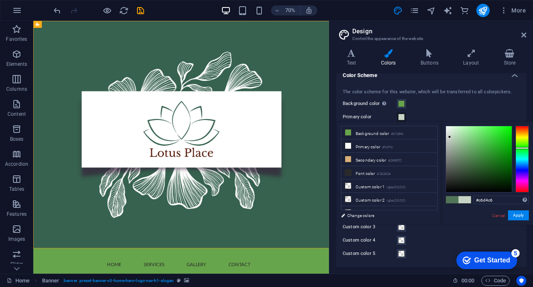
type input "#c8d4c8"
drag, startPoint x: 464, startPoint y: 161, endPoint x: 449, endPoint y: 137, distance: 28.1
click at [449, 137] on div at bounding box center [448, 136] width 3 height 3
click at [518, 214] on button "Apply" at bounding box center [518, 215] width 21 height 10
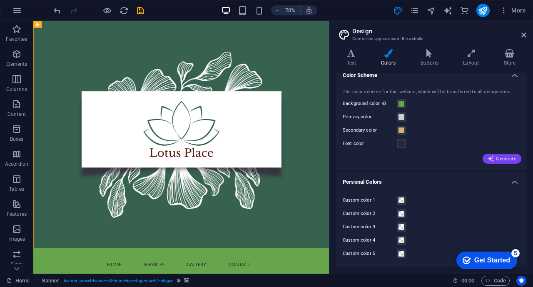
click at [499, 159] on span "Generate" at bounding box center [501, 158] width 29 height 7
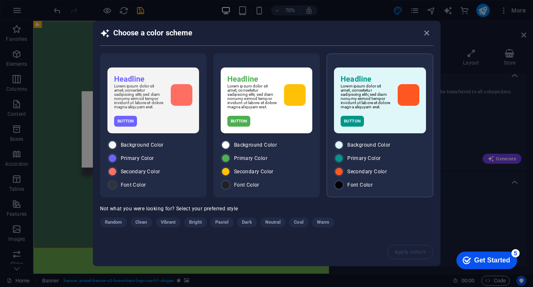
click at [406, 125] on div "Button" at bounding box center [379, 121] width 78 height 11
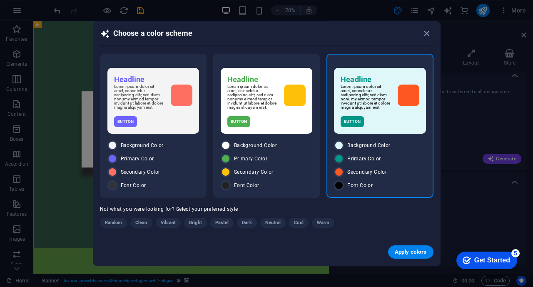
click at [425, 36] on h2 "Choose a color scheme" at bounding box center [266, 36] width 333 height 17
click at [428, 30] on icon "button" at bounding box center [427, 34] width 10 height 10
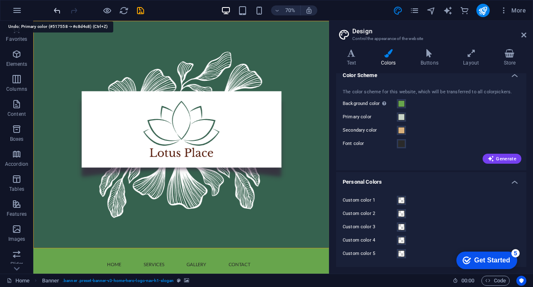
click at [59, 12] on icon "undo" at bounding box center [57, 11] width 10 height 10
click at [57, 11] on icon "undo" at bounding box center [57, 11] width 10 height 10
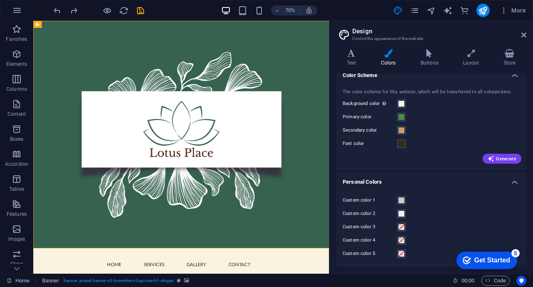
click at [511, 76] on h4 "Color Scheme" at bounding box center [431, 72] width 190 height 15
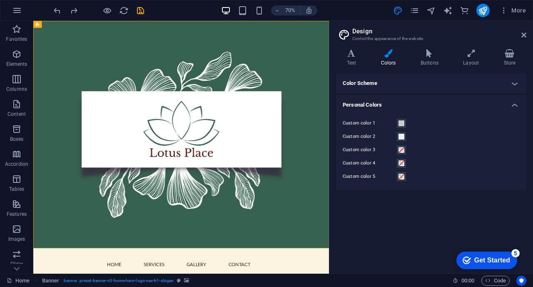
click at [515, 107] on h4 "Personal Colors" at bounding box center [431, 102] width 190 height 15
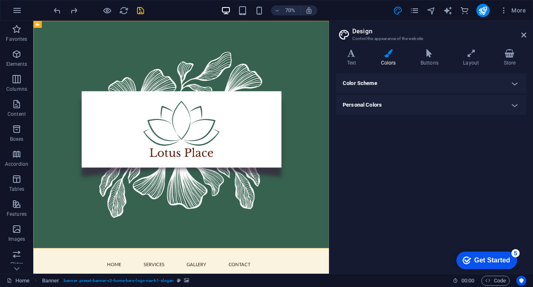
click at [512, 85] on h4 "Color Scheme" at bounding box center [431, 83] width 190 height 20
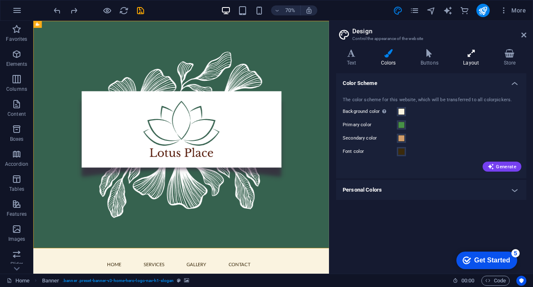
click at [471, 59] on h4 "Layout" at bounding box center [472, 57] width 40 height 17
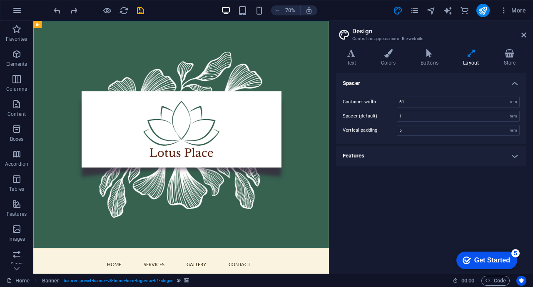
click at [510, 160] on h4 "Features" at bounding box center [431, 156] width 190 height 20
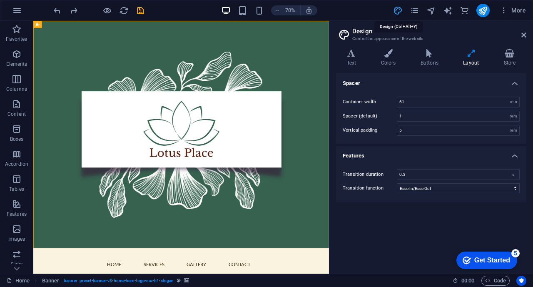
click at [396, 15] on icon "design" at bounding box center [398, 11] width 10 height 10
click at [371, 37] on h3 "Control the appearance of the website" at bounding box center [430, 38] width 157 height 7
click at [384, 60] on h4 "Colors" at bounding box center [390, 57] width 40 height 17
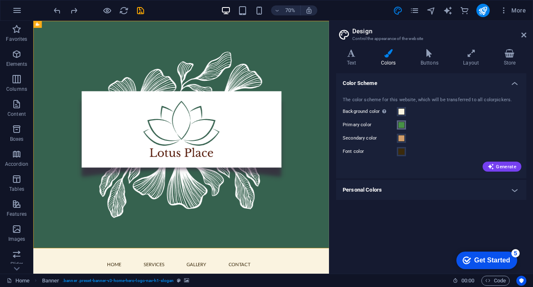
click at [400, 127] on span at bounding box center [401, 125] width 7 height 7
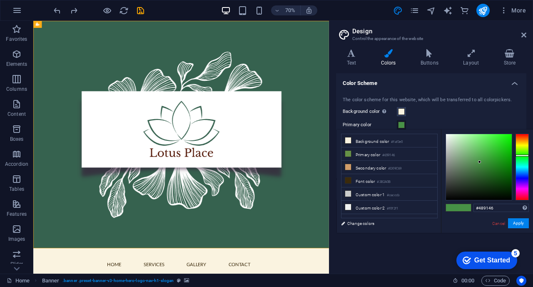
drag, startPoint x: 520, startPoint y: 157, endPoint x: 524, endPoint y: 155, distance: 4.3
click at [524, 155] on div at bounding box center [521, 167] width 13 height 67
drag, startPoint x: 478, startPoint y: 162, endPoint x: 498, endPoint y: 177, distance: 25.1
click at [481, 163] on div at bounding box center [479, 161] width 3 height 3
type input "#135711"
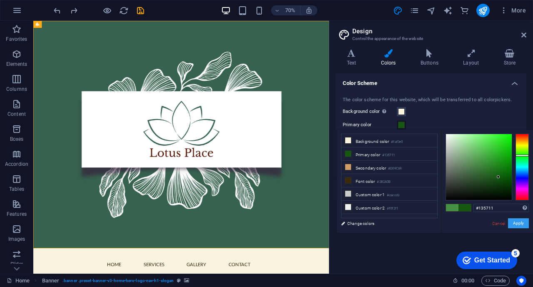
click at [519, 225] on button "Apply" at bounding box center [518, 223] width 21 height 10
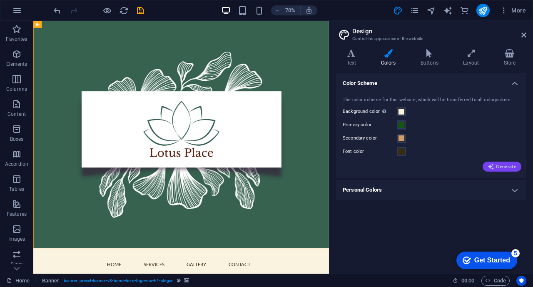
click at [504, 166] on span "Generate" at bounding box center [501, 166] width 29 height 7
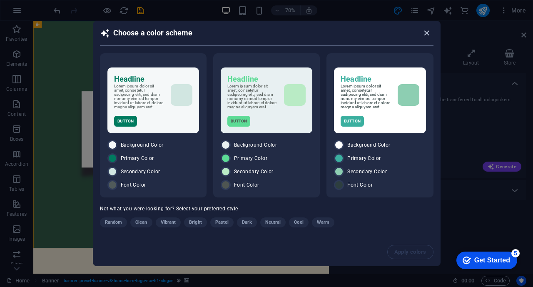
click at [427, 33] on icon "button" at bounding box center [427, 33] width 10 height 10
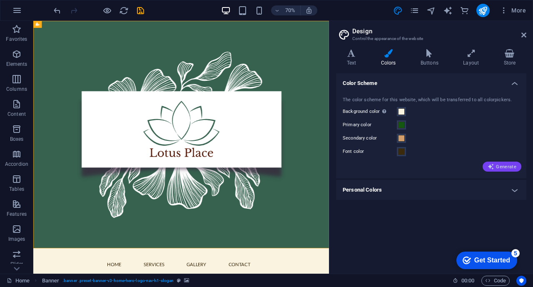
click at [515, 165] on span "Generate" at bounding box center [501, 166] width 29 height 7
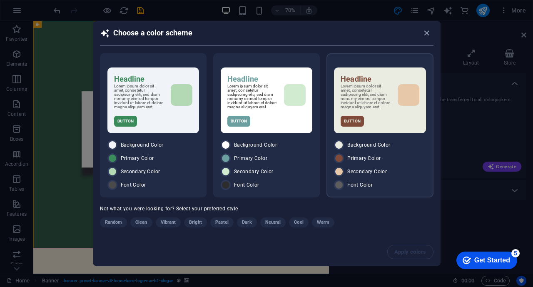
click at [404, 138] on div "Headline Lorem ipsum dolor sit amet, consetetur sadipscing elitr, sed diam nonu…" at bounding box center [379, 125] width 107 height 144
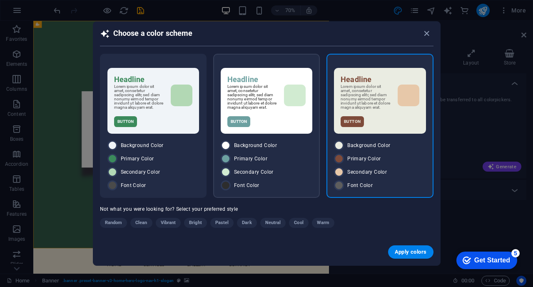
click at [296, 132] on div "Headline Lorem ipsum dolor sit amet, consetetur sadipscing elitr, sed diam nonu…" at bounding box center [267, 101] width 92 height 66
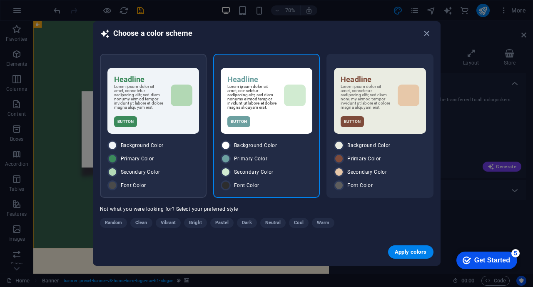
click at [181, 123] on div "Button" at bounding box center [153, 121] width 78 height 11
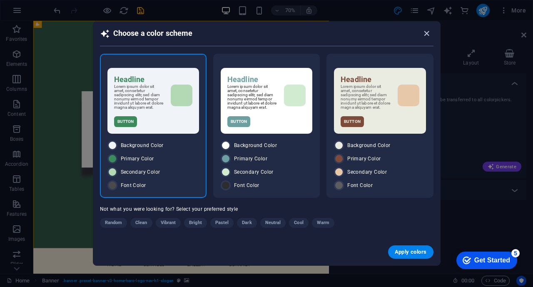
click at [424, 30] on icon "button" at bounding box center [427, 34] width 10 height 10
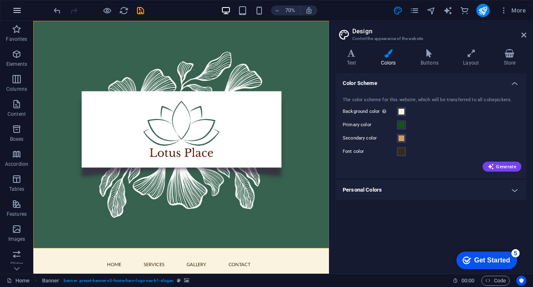
click at [22, 15] on button "button" at bounding box center [17, 10] width 20 height 20
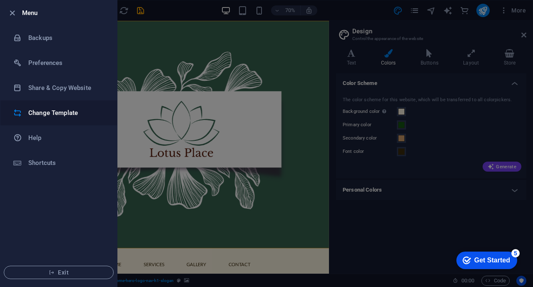
click at [46, 112] on h6 "Change Template" at bounding box center [66, 113] width 77 height 10
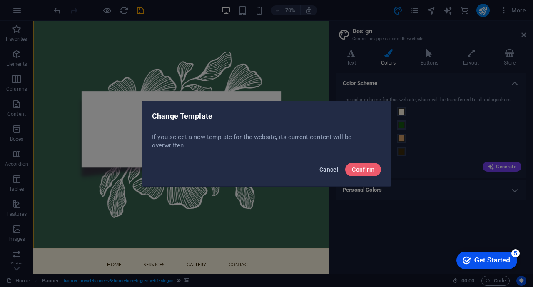
click at [333, 168] on span "Cancel" at bounding box center [328, 169] width 19 height 7
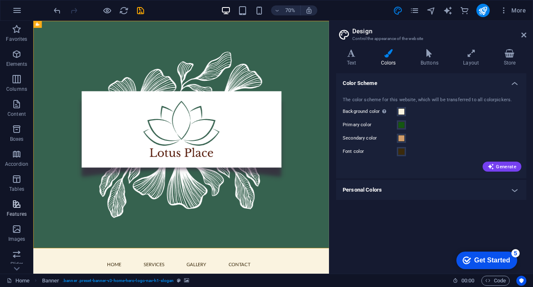
click at [21, 214] on p "Features" at bounding box center [17, 214] width 20 height 7
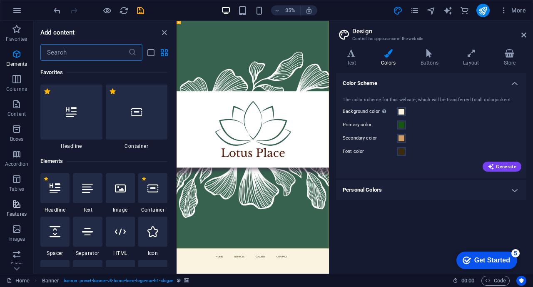
scroll to position [3244, 0]
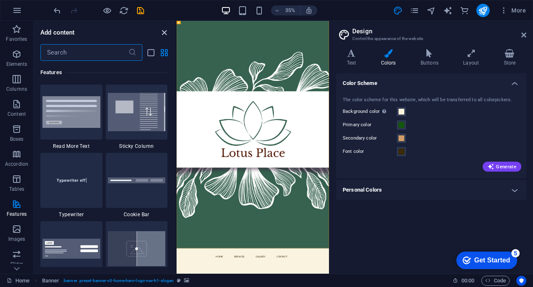
click at [167, 32] on icon "close panel" at bounding box center [164, 33] width 10 height 10
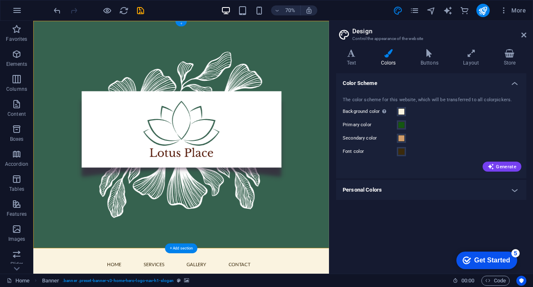
drag, startPoint x: 180, startPoint y: 25, endPoint x: 4, endPoint y: 20, distance: 175.7
click at [180, 25] on div "+" at bounding box center [180, 23] width 11 height 5
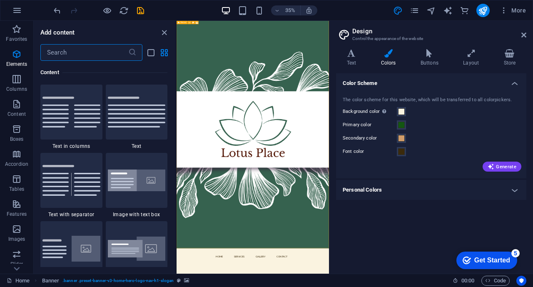
scroll to position [1456, 0]
click at [163, 32] on icon "close panel" at bounding box center [164, 33] width 10 height 10
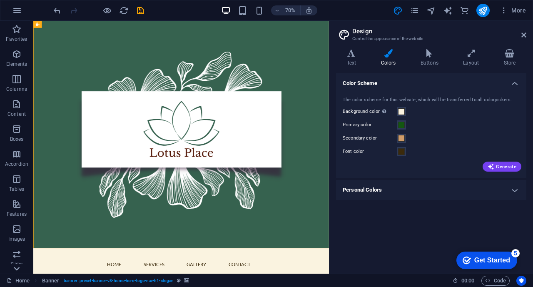
click at [17, 32] on icon at bounding box center [17, 26] width 12 height 12
click at [17, 268] on p "Commerce" at bounding box center [16, 266] width 25 height 7
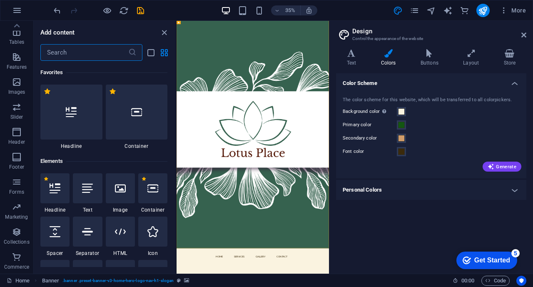
scroll to position [8020, 0]
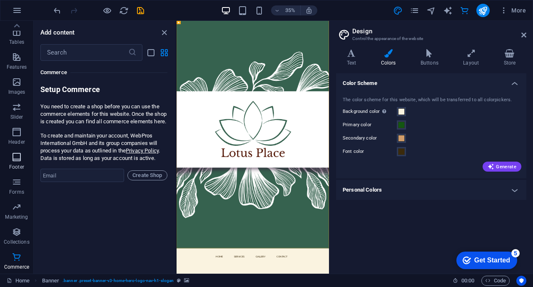
click at [18, 157] on icon "button" at bounding box center [17, 157] width 10 height 10
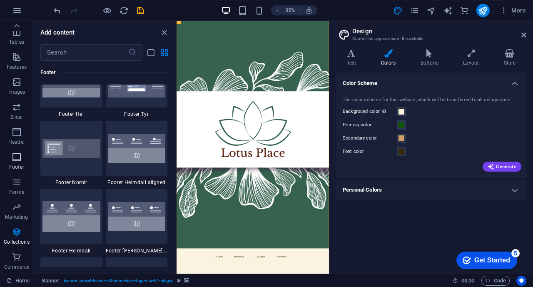
scroll to position [5510, 0]
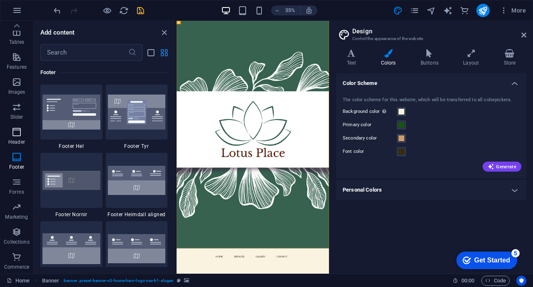
click at [18, 139] on p "Header" at bounding box center [16, 142] width 17 height 7
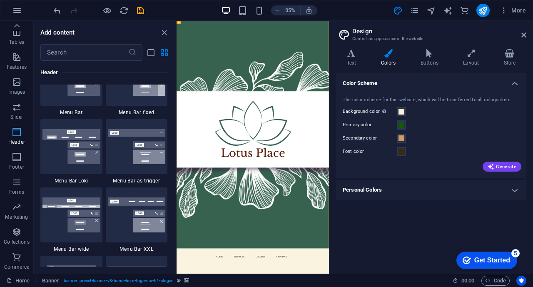
scroll to position [5012, 0]
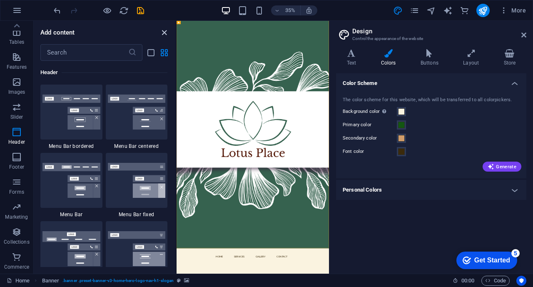
click at [165, 31] on icon "close panel" at bounding box center [164, 33] width 10 height 10
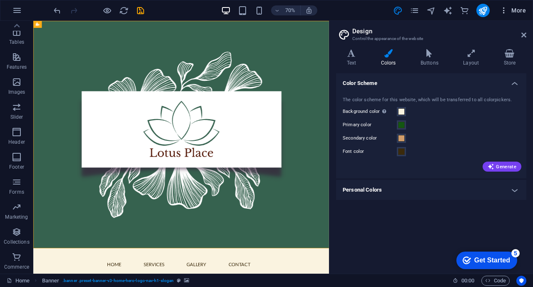
click at [518, 9] on span "More" at bounding box center [512, 10] width 26 height 8
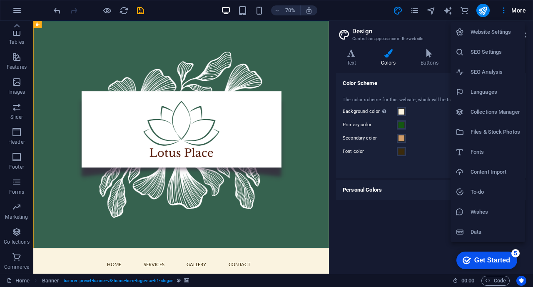
click at [518, 9] on div at bounding box center [266, 143] width 533 height 287
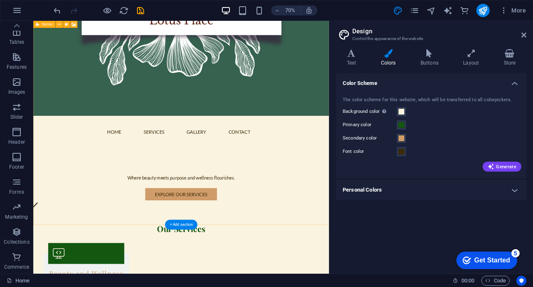
scroll to position [0, 0]
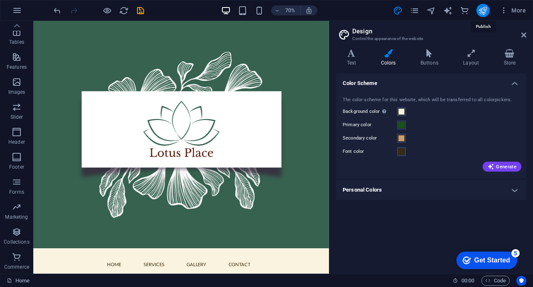
click at [482, 10] on icon "publish" at bounding box center [483, 11] width 10 height 10
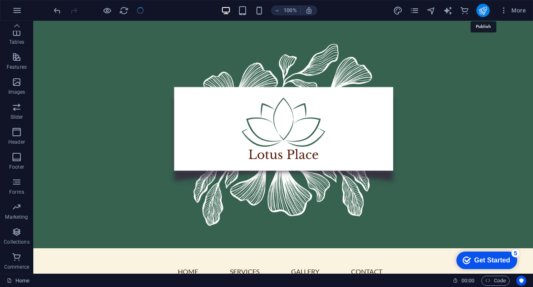
click at [482, 10] on icon "publish" at bounding box center [483, 11] width 10 height 10
